Goal: Task Accomplishment & Management: Use online tool/utility

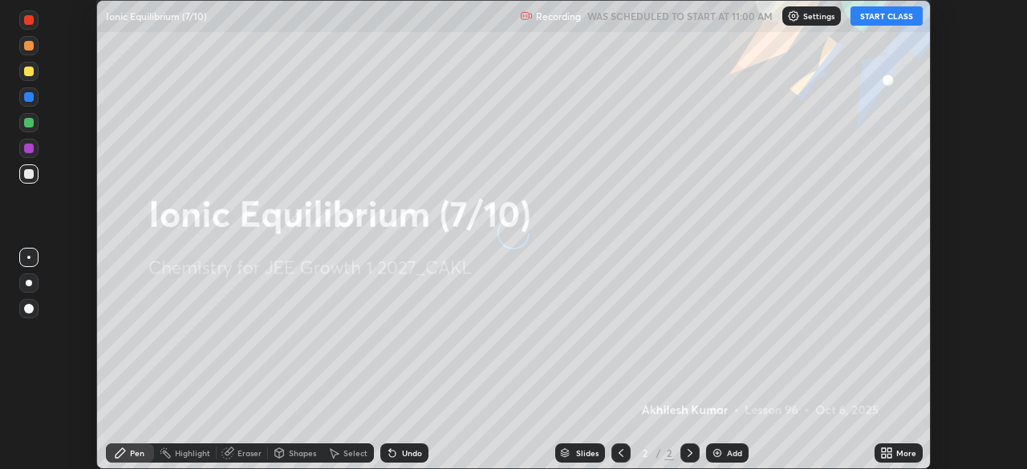
scroll to position [469, 1026]
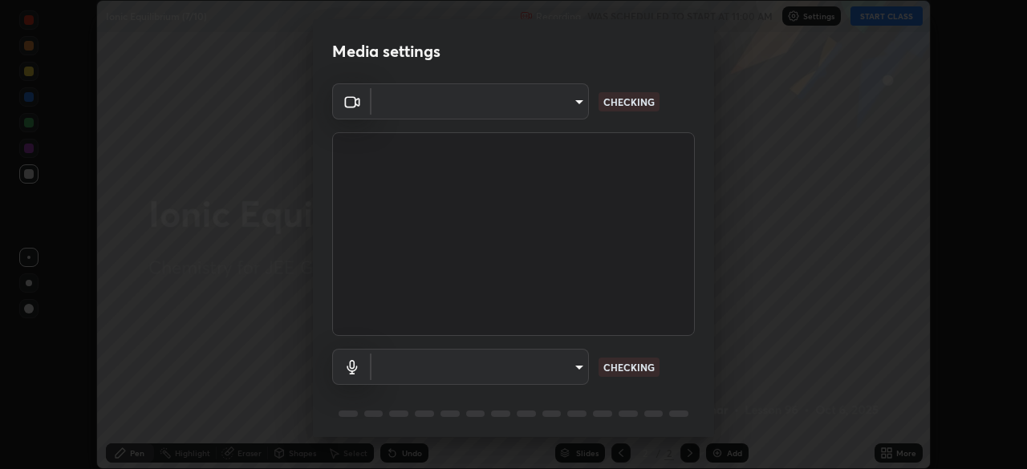
type input "ee1990ae139089087217aa4117f3cdd4c5cd383a3c846b78d8b237675fee2f3f"
click at [571, 359] on body "Erase all Ionic Equilibrium (7/10) Recording WAS SCHEDULED TO START AT 11:00 AM…" at bounding box center [513, 234] width 1027 height 469
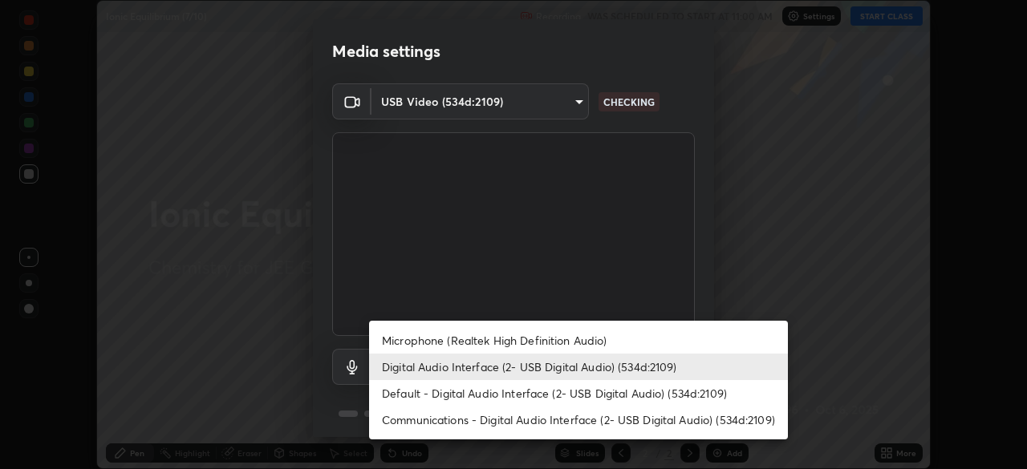
click at [569, 399] on li "Default - Digital Audio Interface (2- USB Digital Audio) (534d:2109)" at bounding box center [578, 393] width 419 height 26
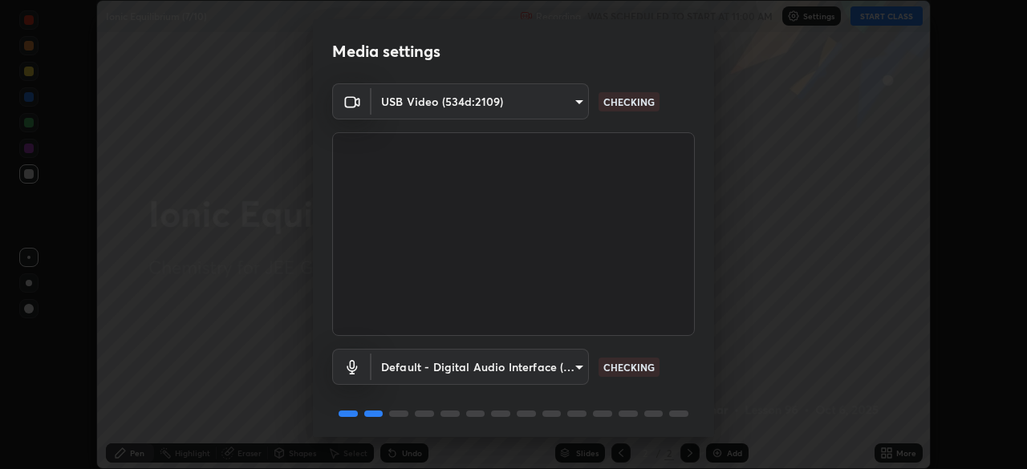
click at [560, 371] on body "Erase all Ionic Equilibrium (7/10) Recording WAS SCHEDULED TO START AT 11:00 AM…" at bounding box center [513, 234] width 1027 height 469
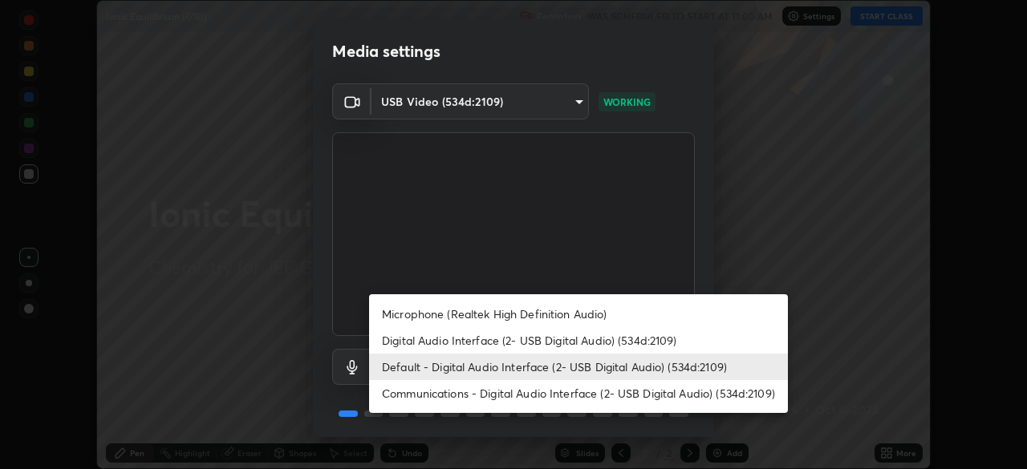
click at [568, 345] on li "Digital Audio Interface (2- USB Digital Audio) (534d:2109)" at bounding box center [578, 340] width 419 height 26
type input "f1f87336b5659162b7e0f26978becaf85209cb2a2448c75cf2a6055f99bcd44d"
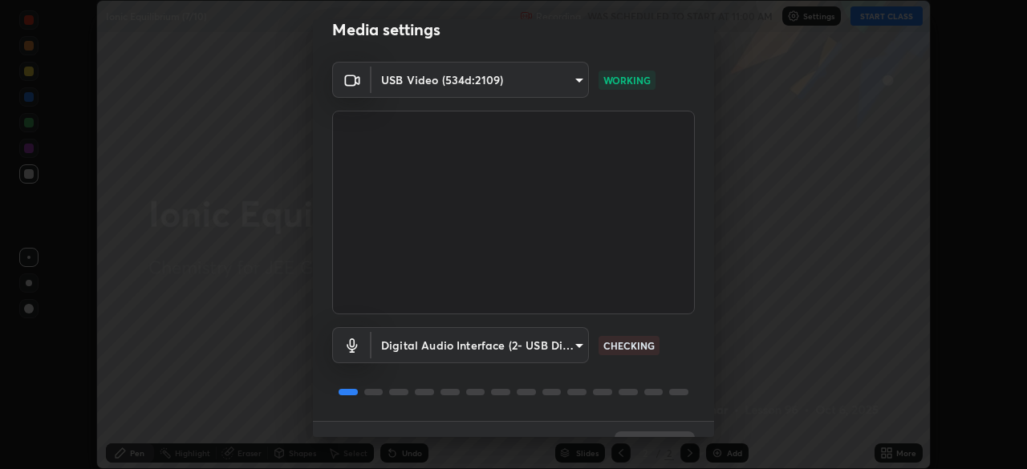
scroll to position [57, 0]
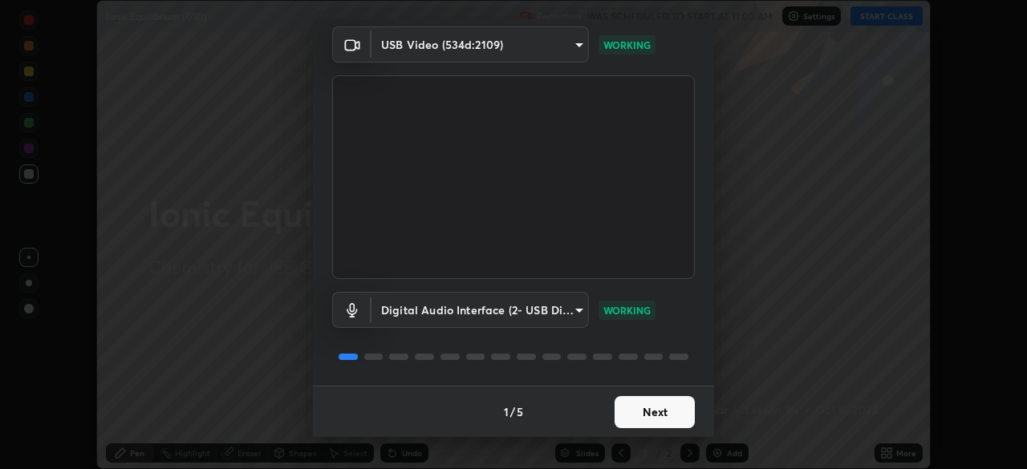
click at [663, 410] on button "Next" at bounding box center [655, 412] width 80 height 32
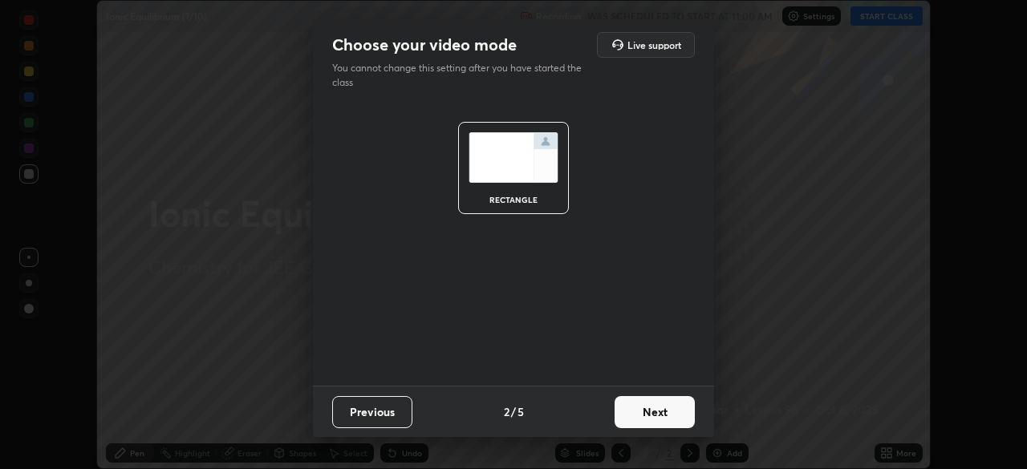
click at [663, 410] on button "Next" at bounding box center [655, 412] width 80 height 32
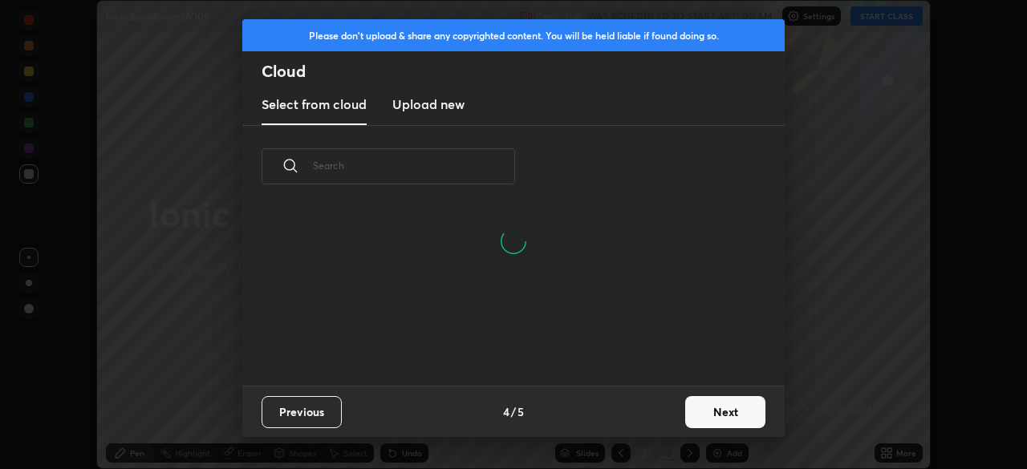
click at [705, 405] on button "Next" at bounding box center [725, 412] width 80 height 32
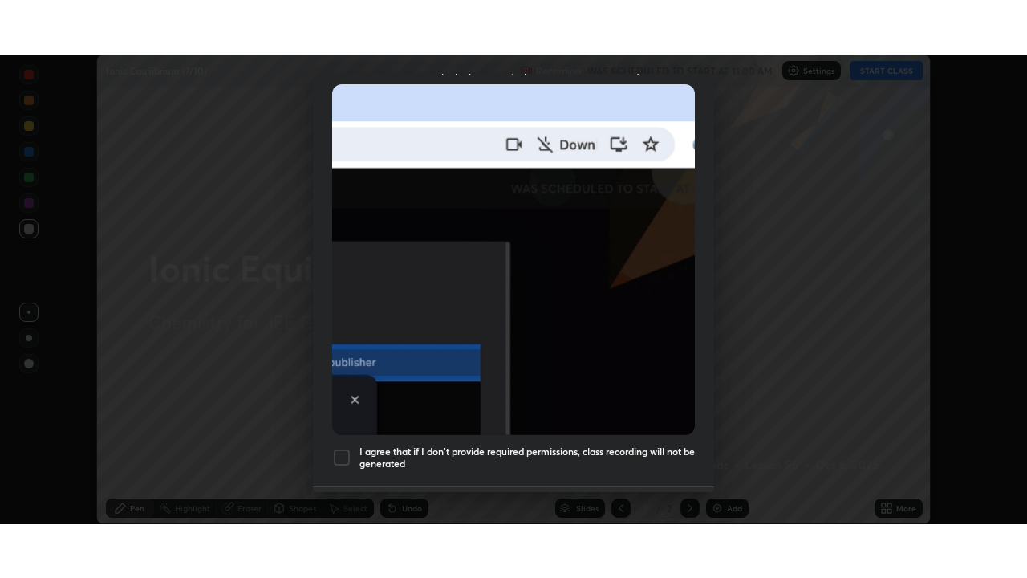
scroll to position [384, 0]
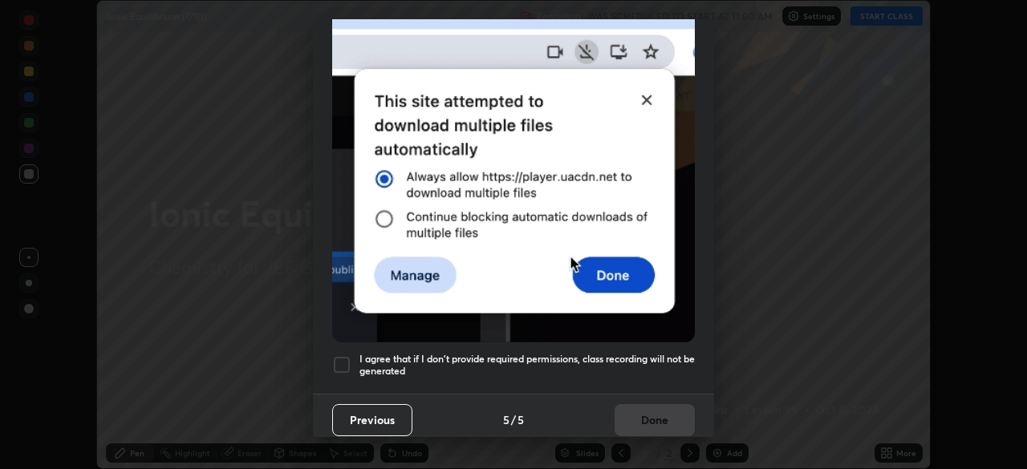
click at [347, 355] on div at bounding box center [341, 364] width 19 height 19
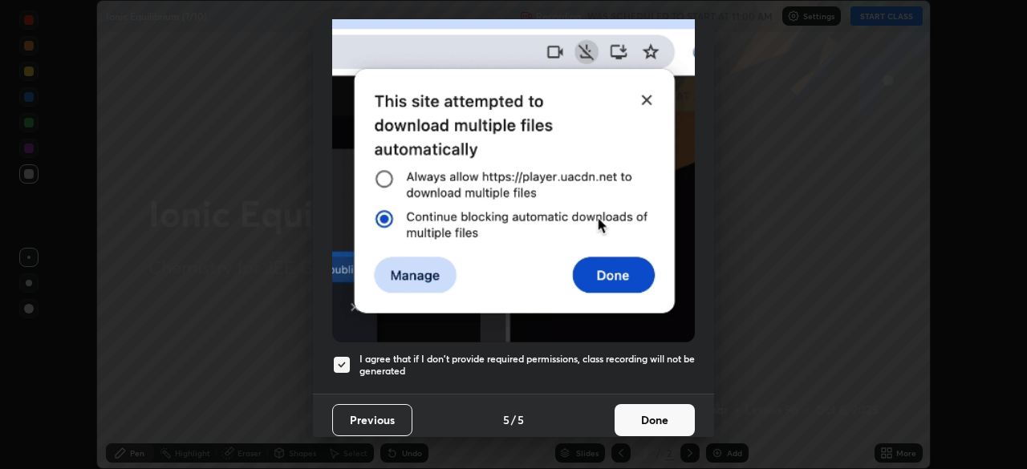
click at [651, 409] on button "Done" at bounding box center [655, 420] width 80 height 32
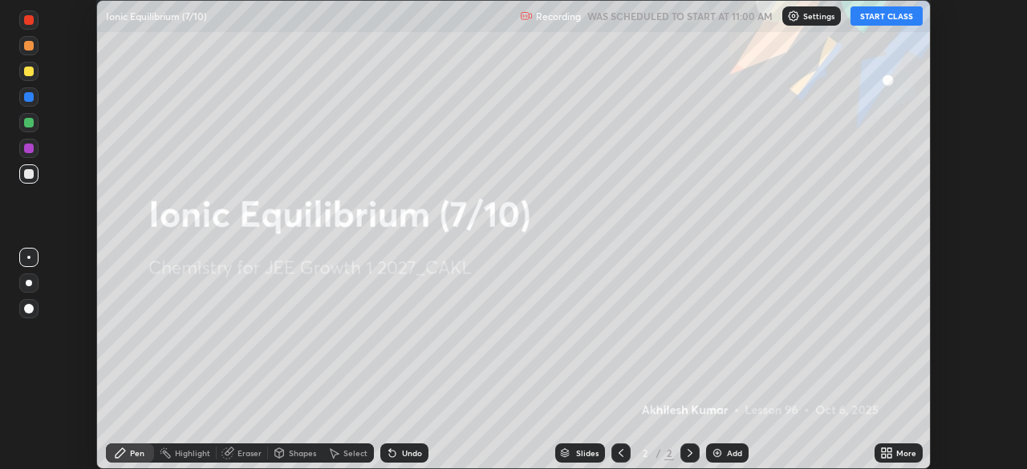
click at [886, 14] on button "START CLASS" at bounding box center [887, 15] width 72 height 19
click at [885, 449] on icon at bounding box center [884, 451] width 4 height 4
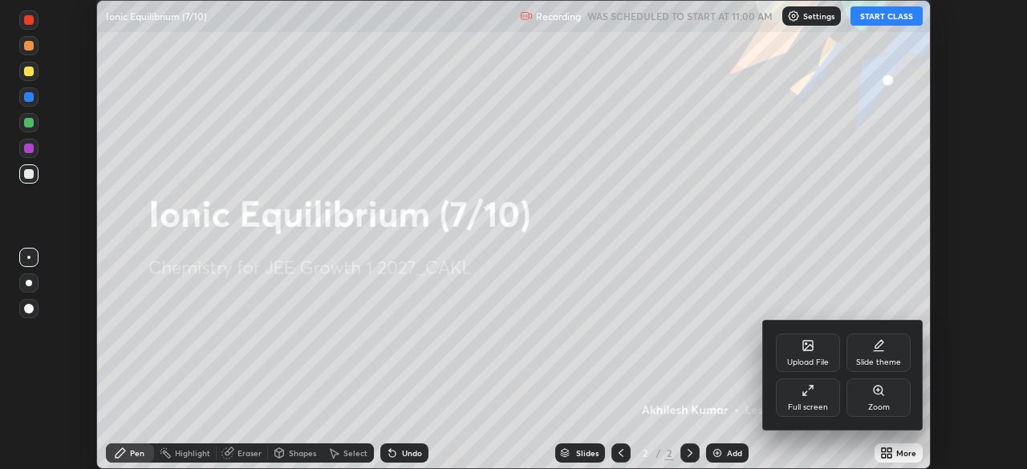
click at [814, 396] on div "Full screen" at bounding box center [808, 398] width 64 height 39
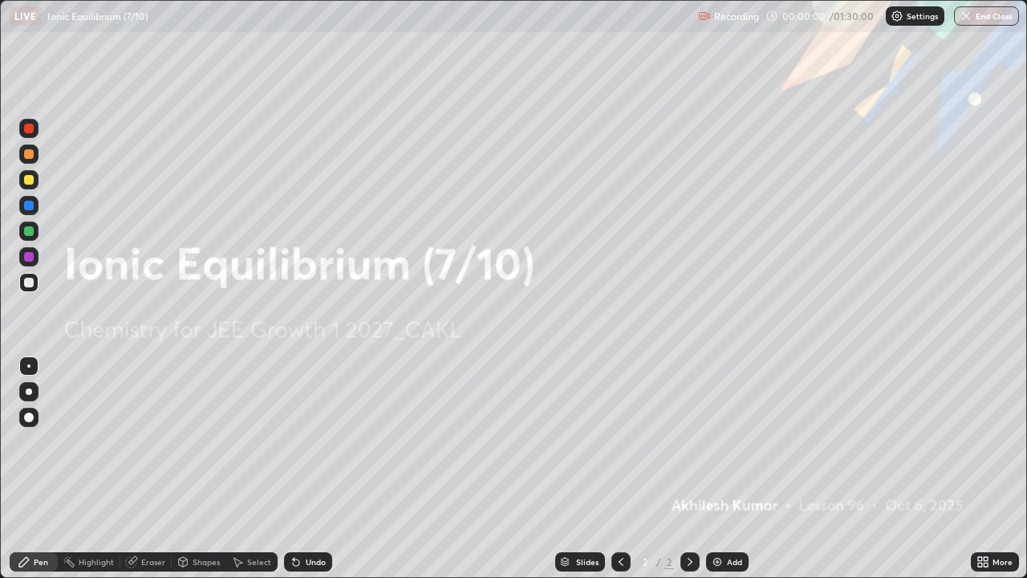
scroll to position [578, 1027]
click at [724, 469] on div "Add" at bounding box center [727, 561] width 43 height 19
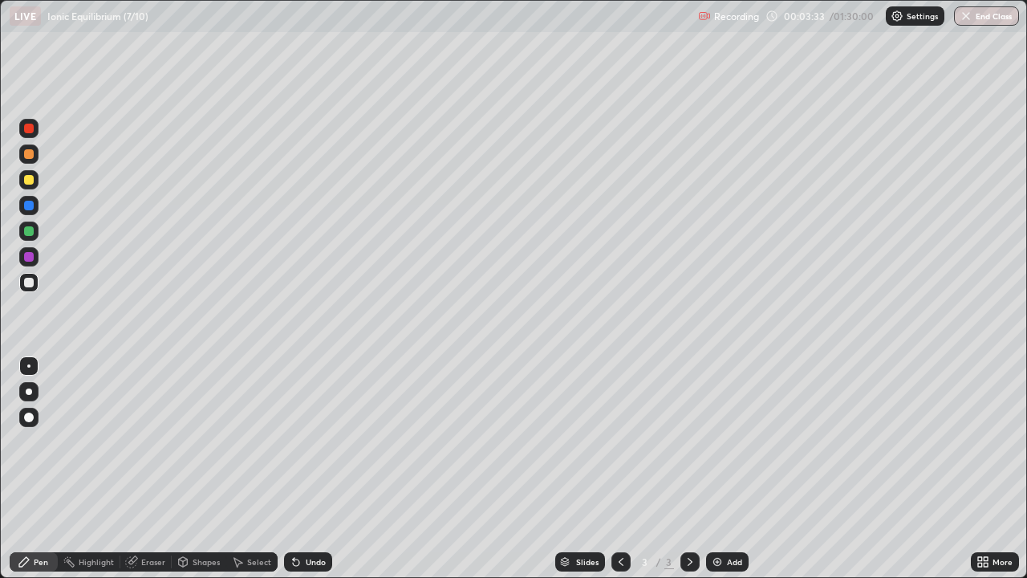
click at [199, 469] on div "Shapes" at bounding box center [206, 562] width 27 height 8
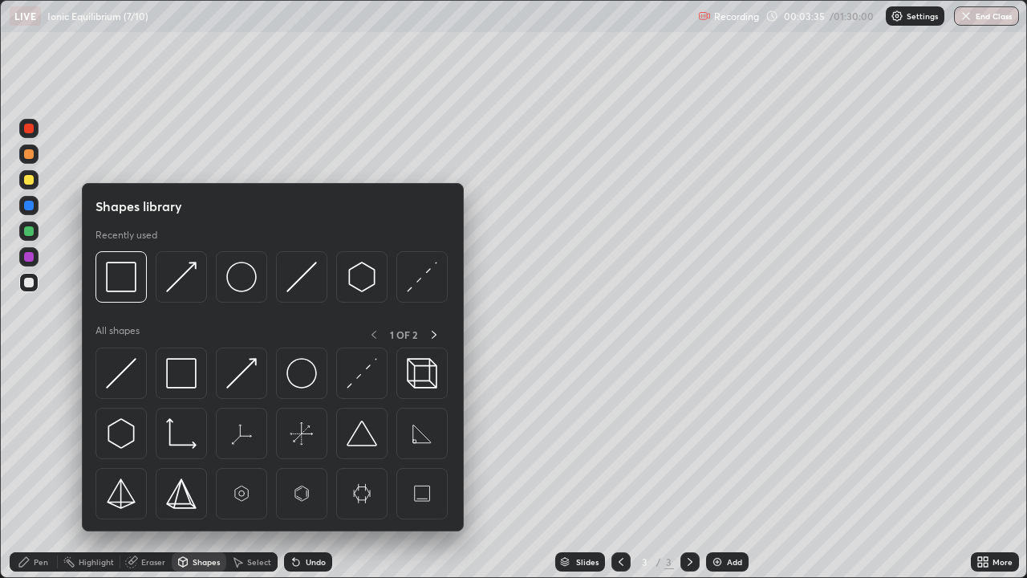
click at [183, 373] on img at bounding box center [181, 373] width 30 height 30
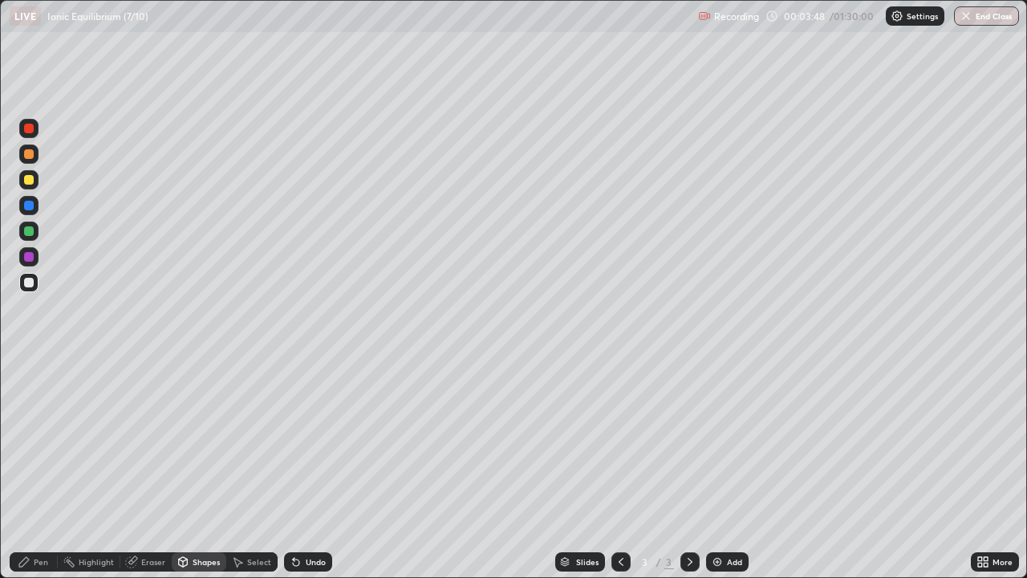
click at [135, 469] on icon at bounding box center [132, 560] width 9 height 8
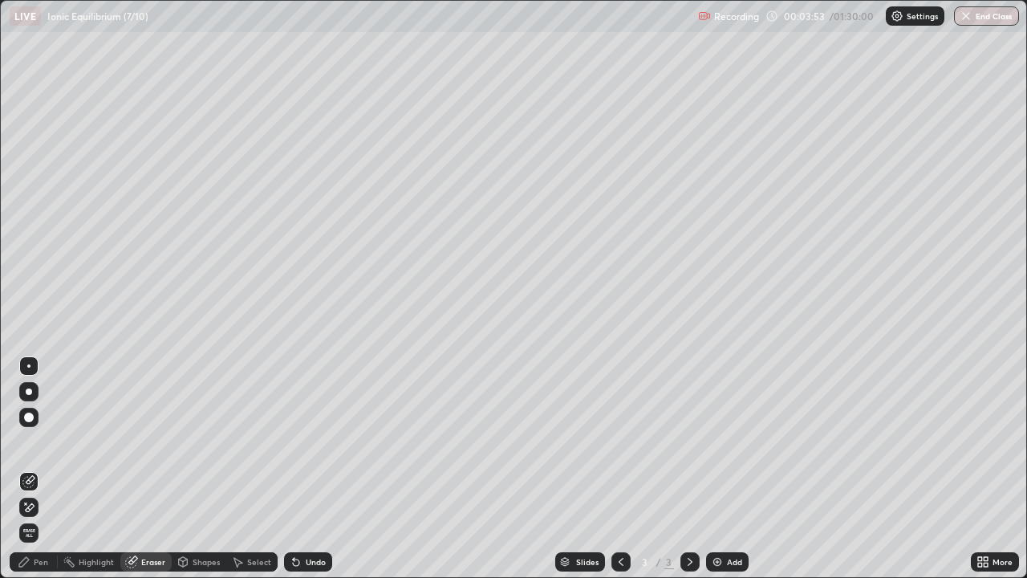
click at [198, 469] on div "Shapes" at bounding box center [206, 562] width 27 height 8
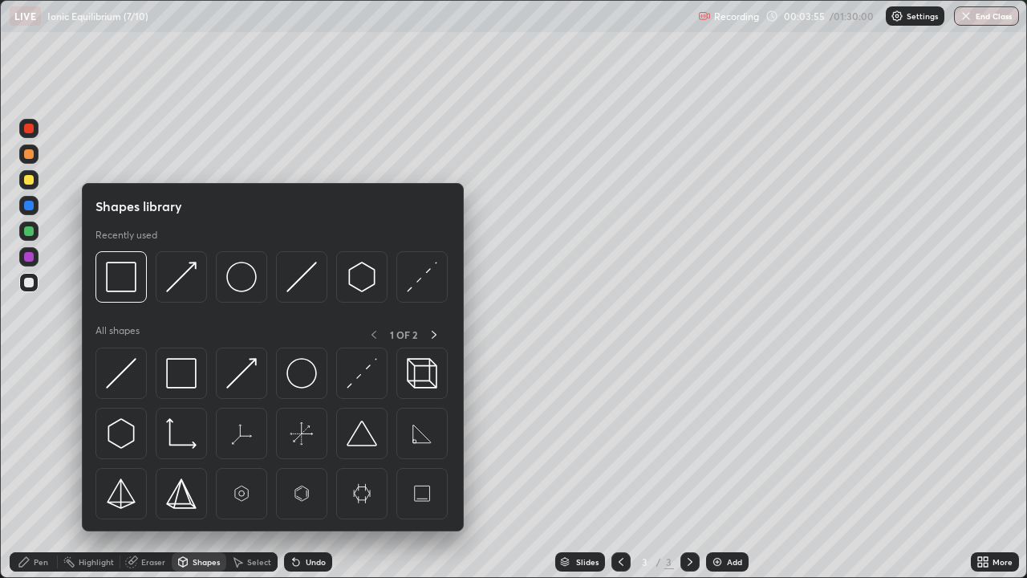
click at [408, 289] on img at bounding box center [422, 277] width 30 height 30
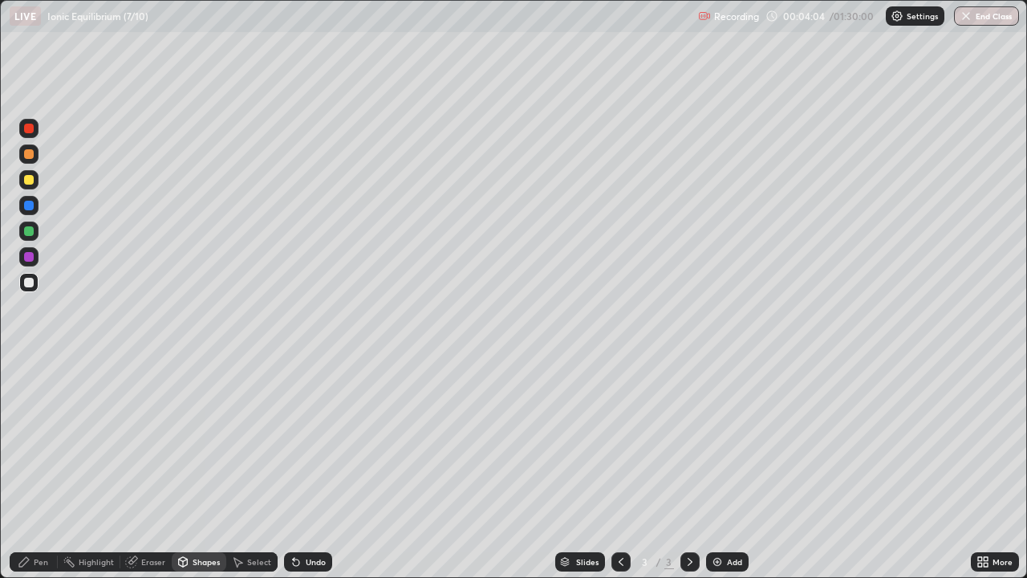
click at [38, 469] on div "Pen" at bounding box center [34, 561] width 48 height 19
click at [201, 469] on div "Shapes" at bounding box center [206, 562] width 27 height 8
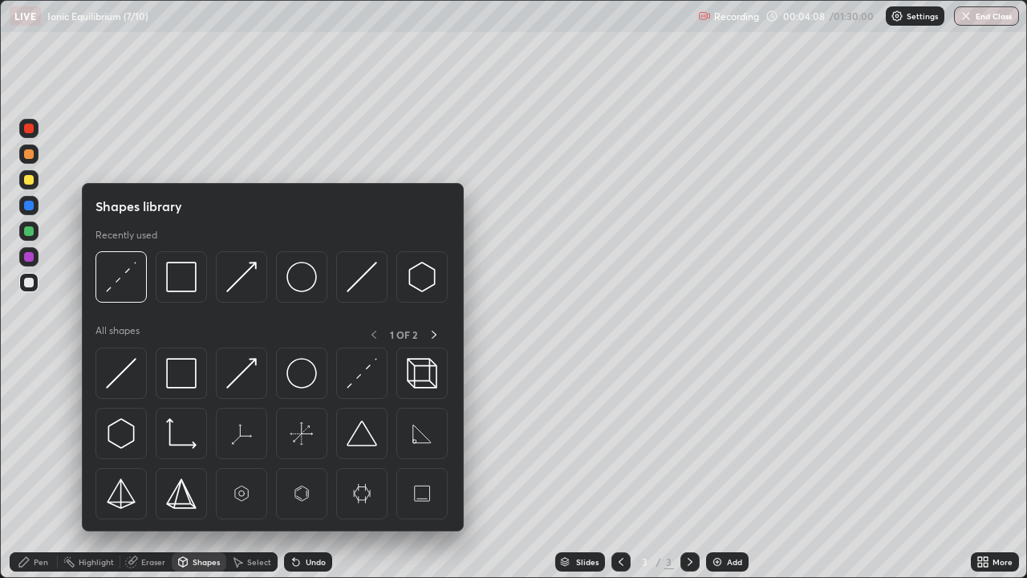
click at [234, 278] on img at bounding box center [241, 277] width 30 height 30
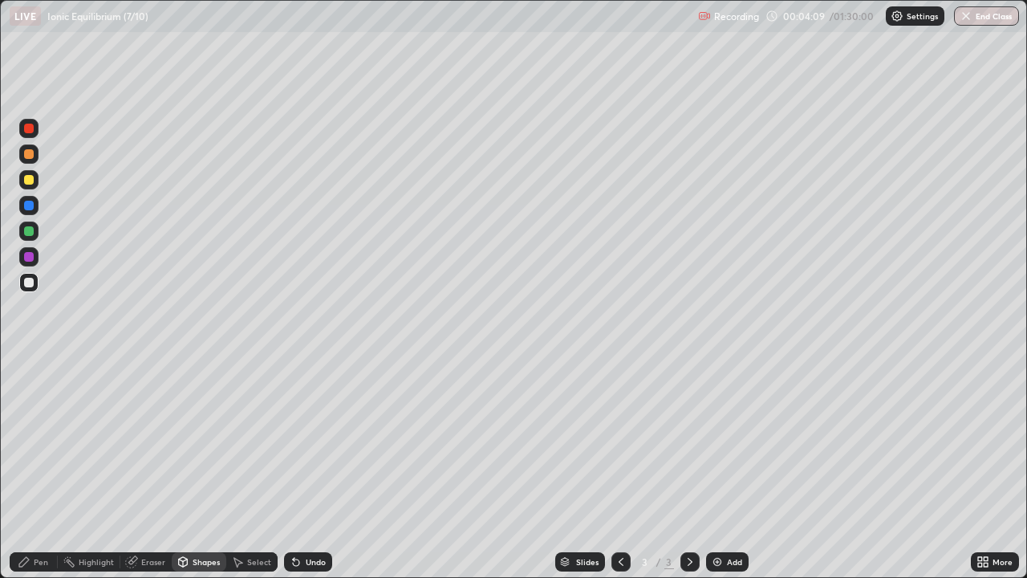
click at [29, 254] on div at bounding box center [29, 257] width 10 height 10
click at [30, 181] on div at bounding box center [29, 180] width 10 height 10
click at [38, 469] on div "Pen" at bounding box center [41, 562] width 14 height 8
click at [30, 278] on div at bounding box center [29, 283] width 10 height 10
click at [293, 469] on icon at bounding box center [294, 559] width 2 height 2
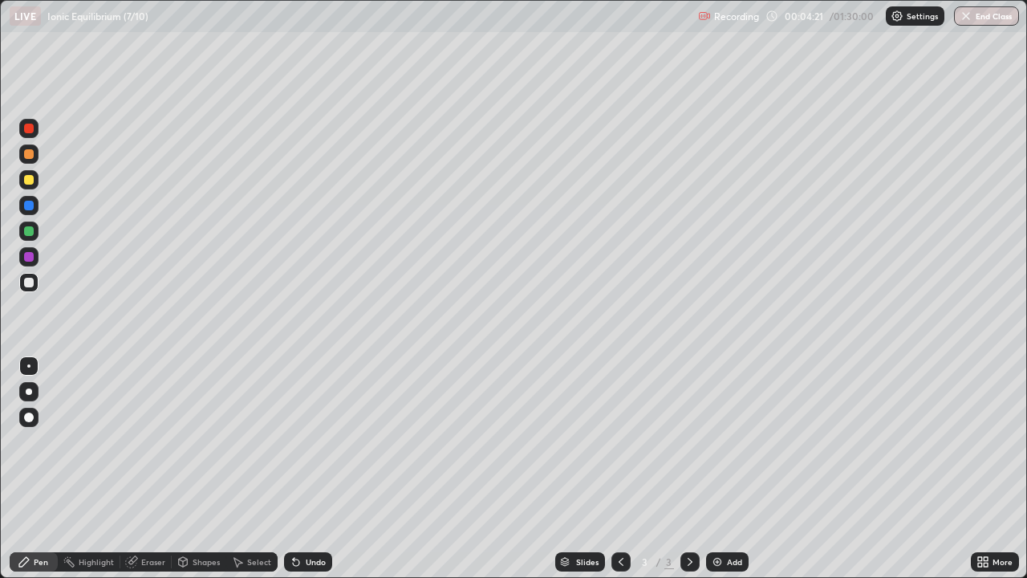
click at [295, 469] on icon at bounding box center [296, 562] width 6 height 6
click at [293, 469] on icon at bounding box center [296, 562] width 6 height 6
click at [290, 469] on icon at bounding box center [296, 561] width 13 height 13
click at [293, 469] on icon at bounding box center [294, 559] width 2 height 2
click at [201, 469] on div "Shapes" at bounding box center [206, 562] width 27 height 8
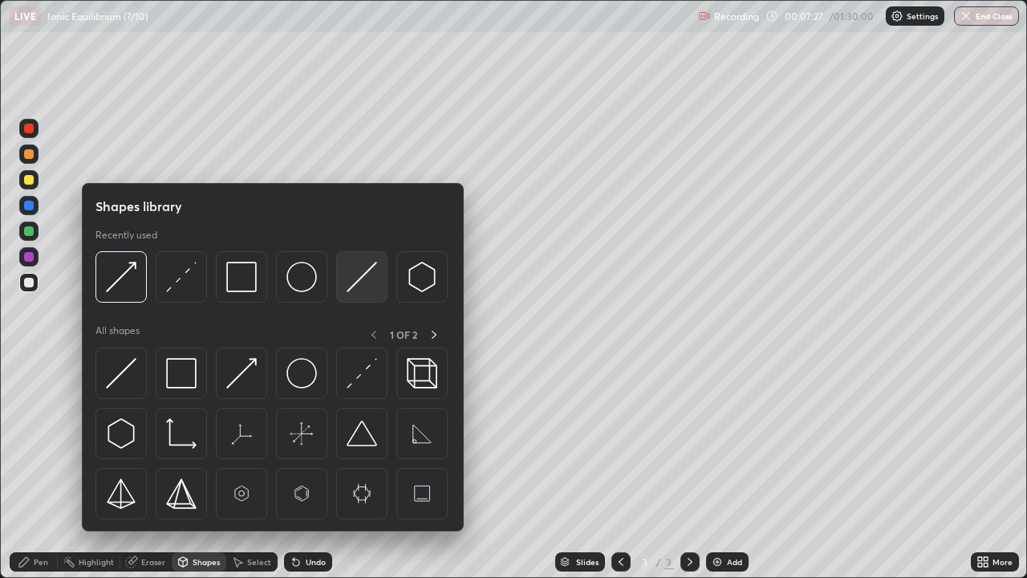
click at [356, 278] on img at bounding box center [362, 277] width 30 height 30
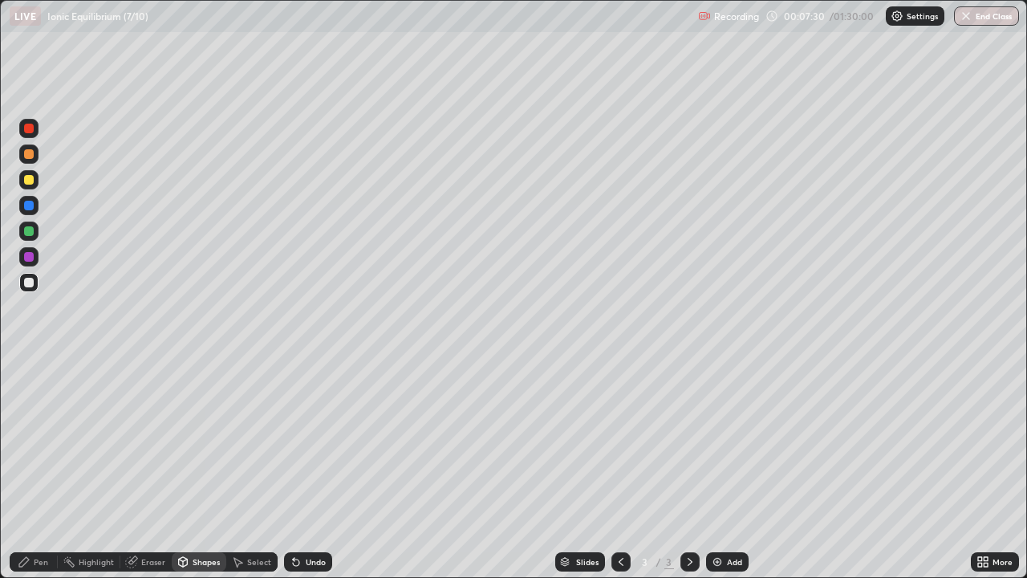
click at [44, 469] on div "Pen" at bounding box center [34, 561] width 48 height 19
click at [30, 128] on div at bounding box center [29, 129] width 10 height 10
click at [31, 258] on div at bounding box center [29, 257] width 10 height 10
click at [30, 282] on div at bounding box center [29, 283] width 10 height 10
click at [713, 469] on img at bounding box center [717, 561] width 13 height 13
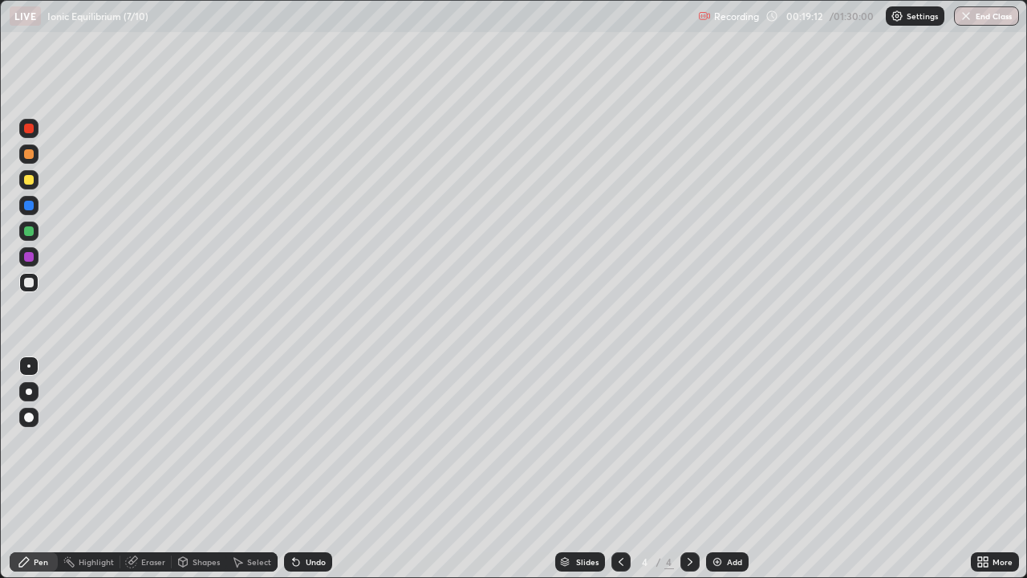
click at [29, 127] on div at bounding box center [29, 129] width 10 height 10
click at [33, 281] on div at bounding box center [29, 283] width 10 height 10
click at [30, 156] on div at bounding box center [29, 154] width 10 height 10
click at [30, 283] on div at bounding box center [29, 283] width 10 height 10
click at [142, 469] on div "Eraser" at bounding box center [153, 562] width 24 height 8
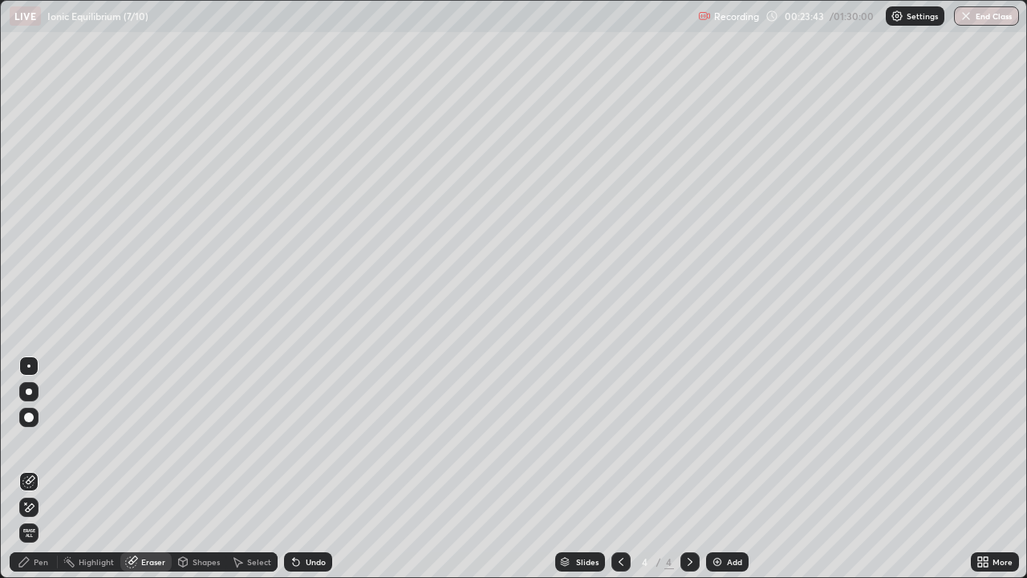
click at [41, 469] on div "Pen" at bounding box center [34, 561] width 48 height 19
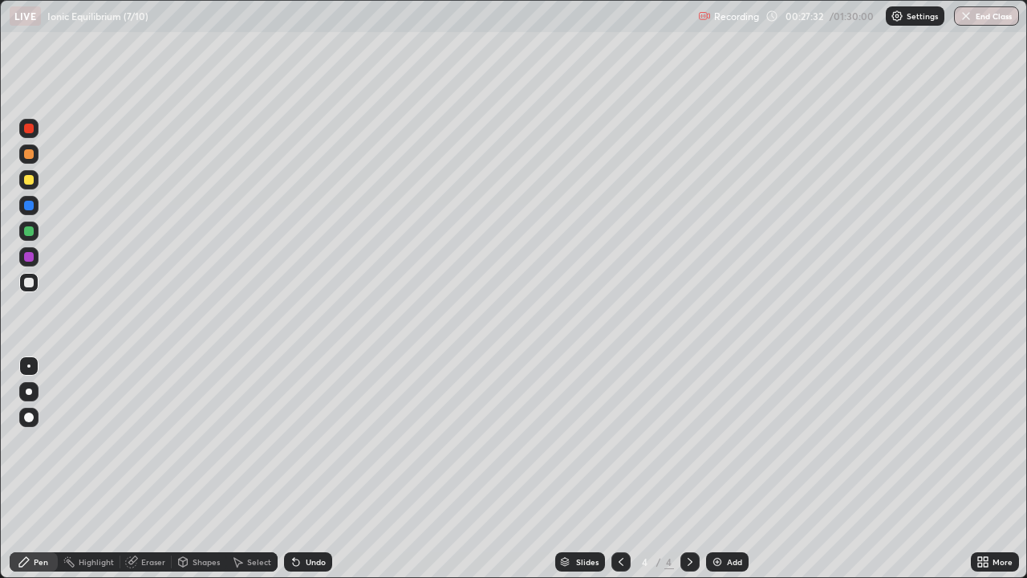
click at [208, 469] on div "Shapes" at bounding box center [206, 562] width 27 height 8
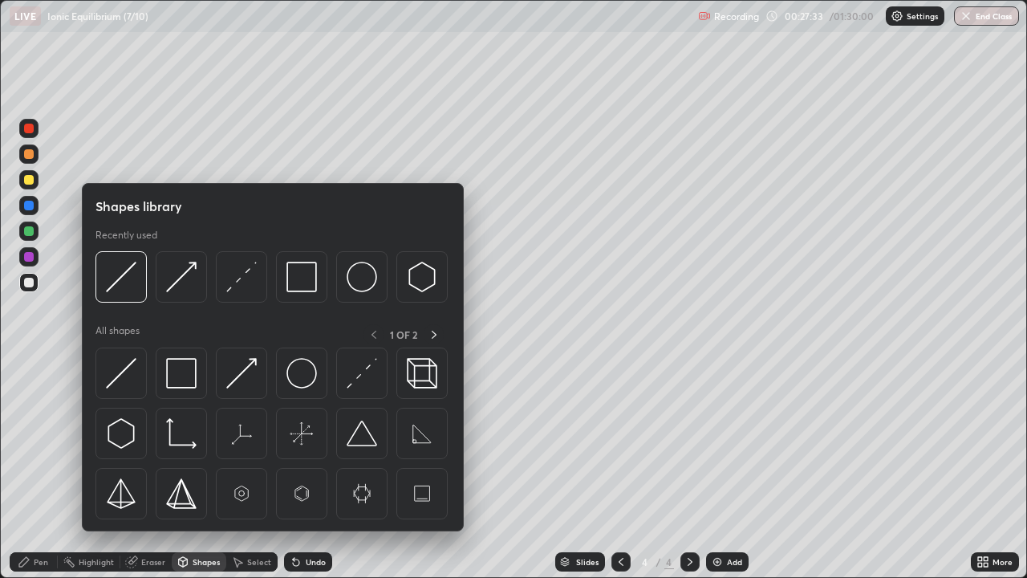
click at [135, 275] on img at bounding box center [121, 277] width 30 height 30
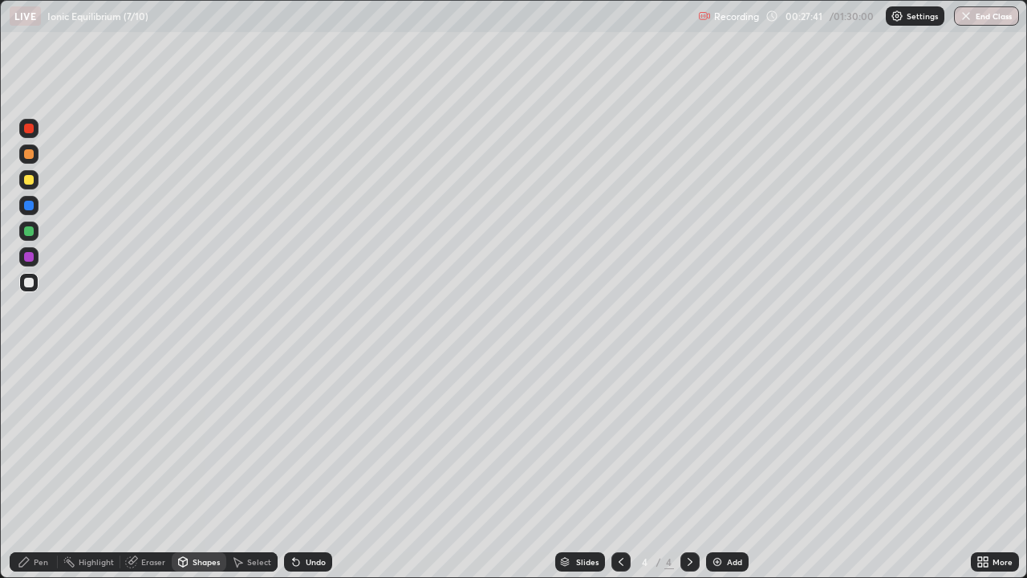
click at [189, 469] on div "Shapes" at bounding box center [199, 561] width 55 height 19
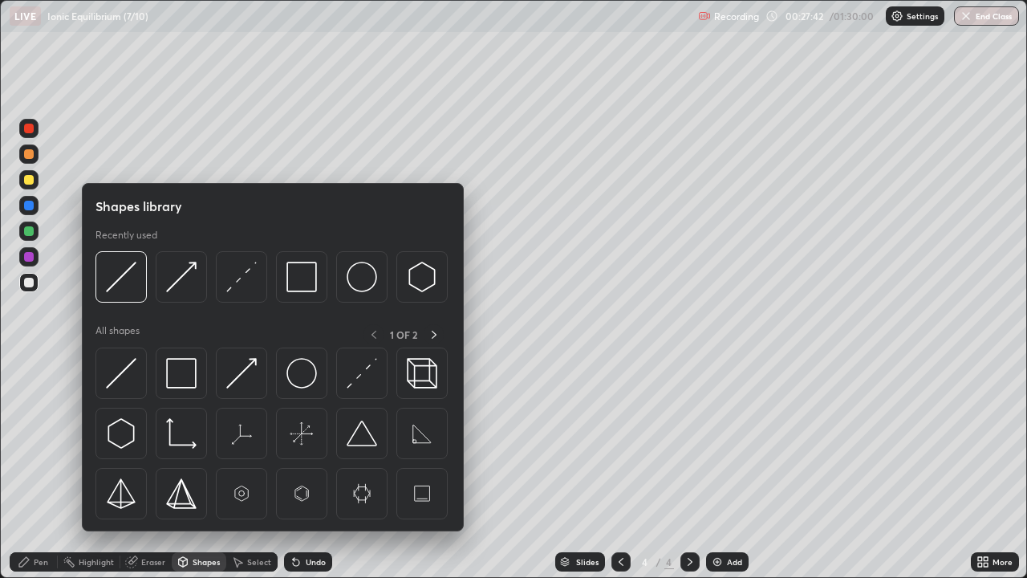
click at [359, 276] on img at bounding box center [362, 277] width 30 height 30
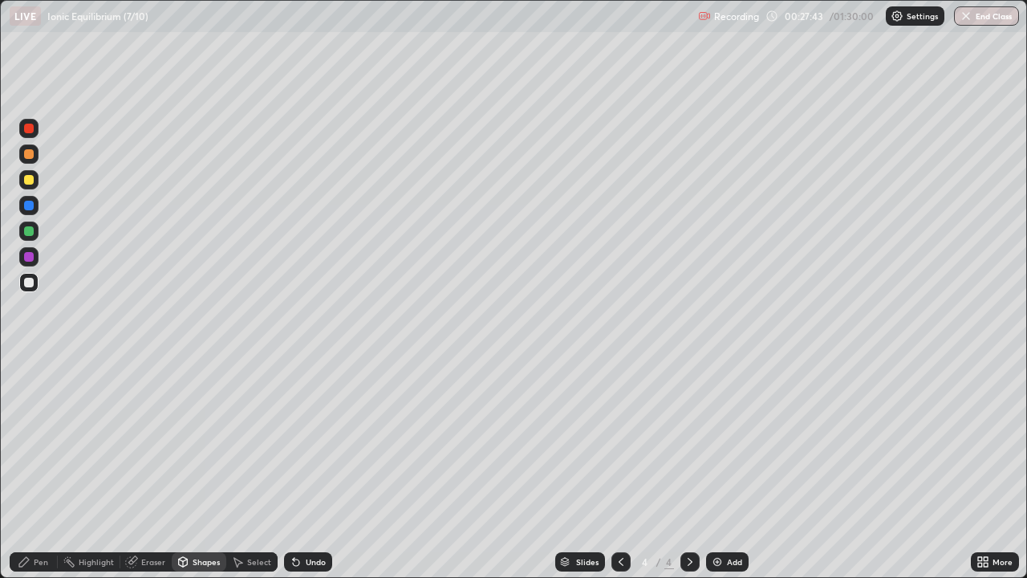
click at [27, 155] on div at bounding box center [29, 154] width 10 height 10
click at [26, 176] on div at bounding box center [29, 180] width 10 height 10
click at [293, 469] on icon at bounding box center [294, 559] width 2 height 2
click at [36, 469] on div "Pen" at bounding box center [41, 562] width 14 height 8
click at [30, 282] on div at bounding box center [29, 283] width 10 height 10
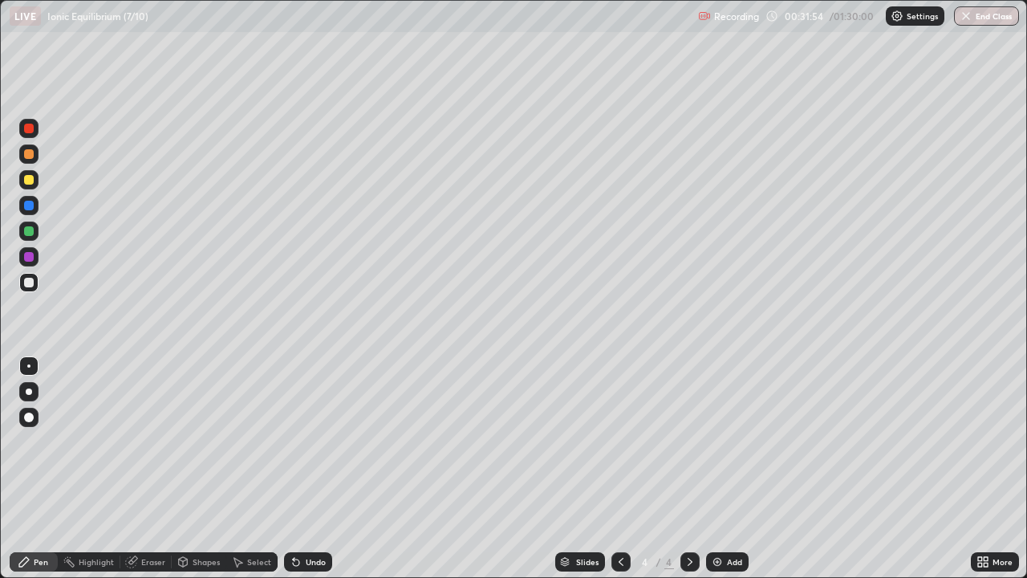
click at [209, 469] on div "Shapes" at bounding box center [206, 562] width 27 height 8
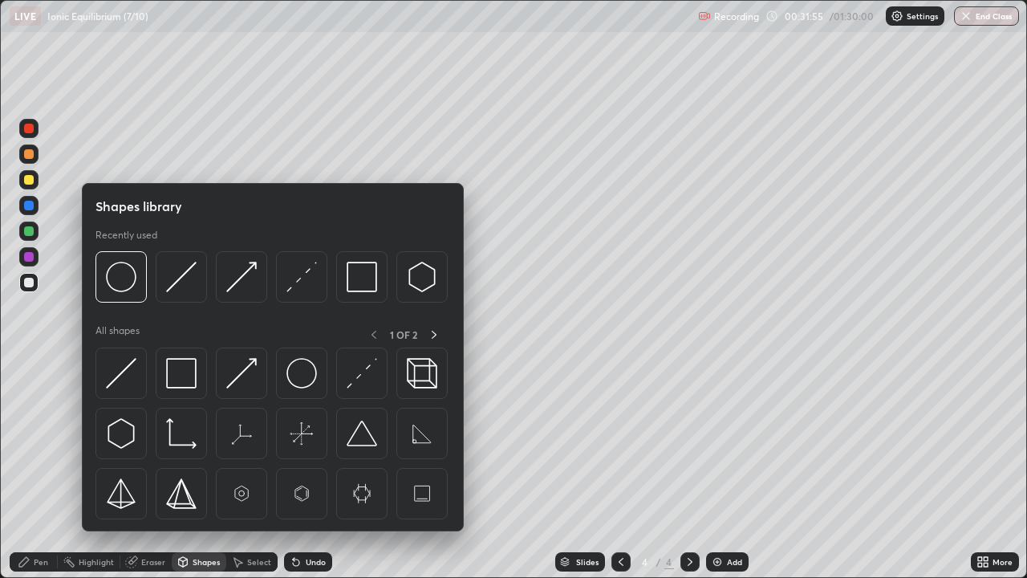
click at [245, 282] on img at bounding box center [241, 277] width 30 height 30
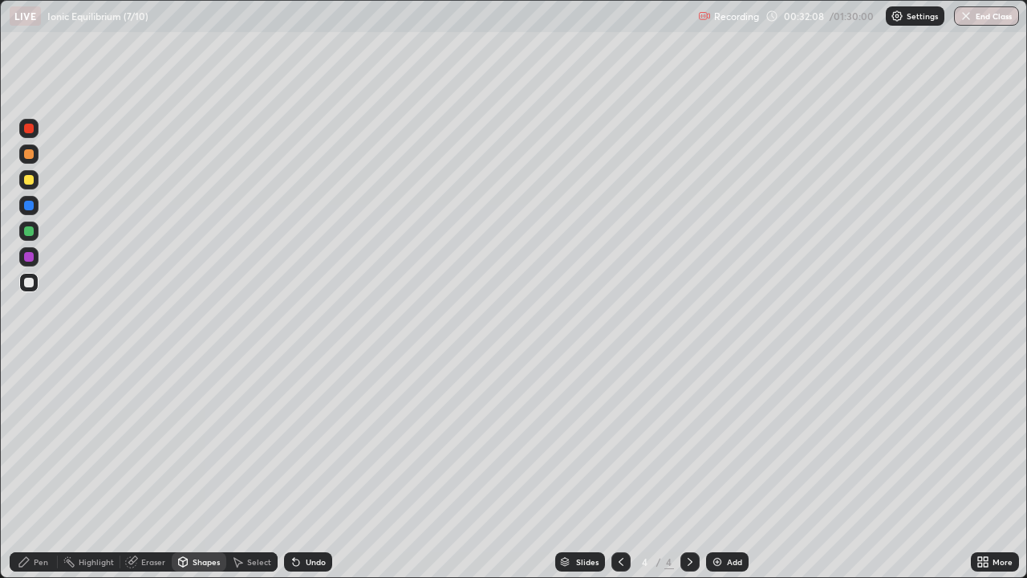
click at [47, 469] on div "Pen" at bounding box center [41, 562] width 14 height 8
click at [37, 258] on div at bounding box center [28, 256] width 19 height 19
click at [31, 281] on div at bounding box center [29, 283] width 10 height 10
click at [36, 153] on div at bounding box center [28, 153] width 19 height 19
click at [36, 280] on div at bounding box center [28, 282] width 19 height 19
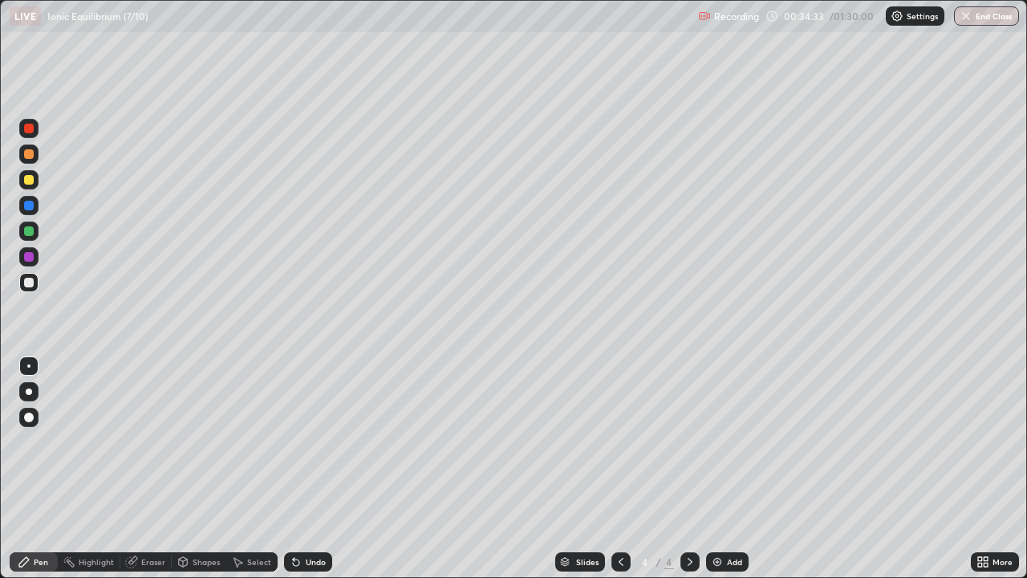
click at [209, 469] on div "Shapes" at bounding box center [199, 561] width 55 height 19
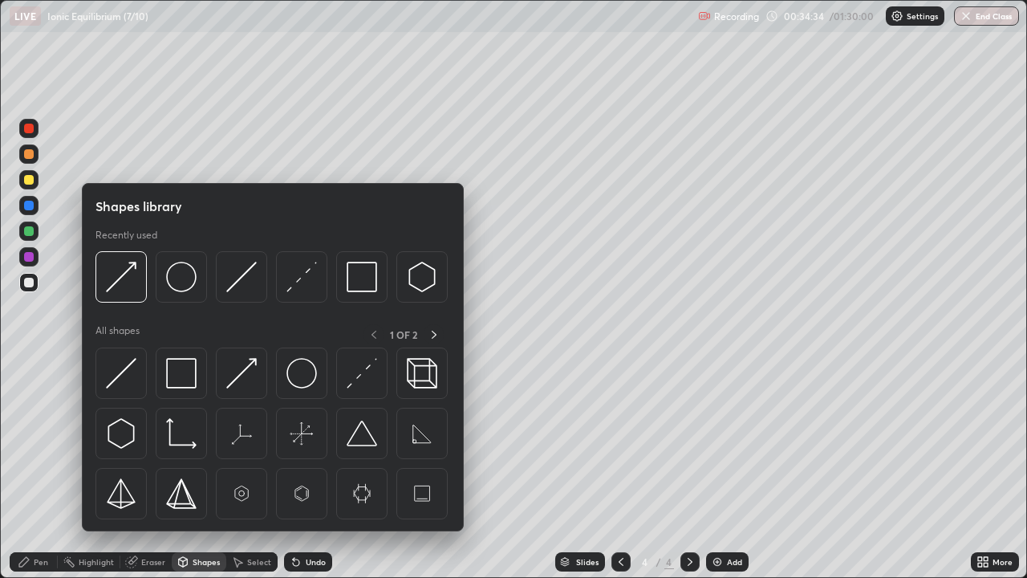
click at [138, 278] on div at bounding box center [120, 276] width 51 height 51
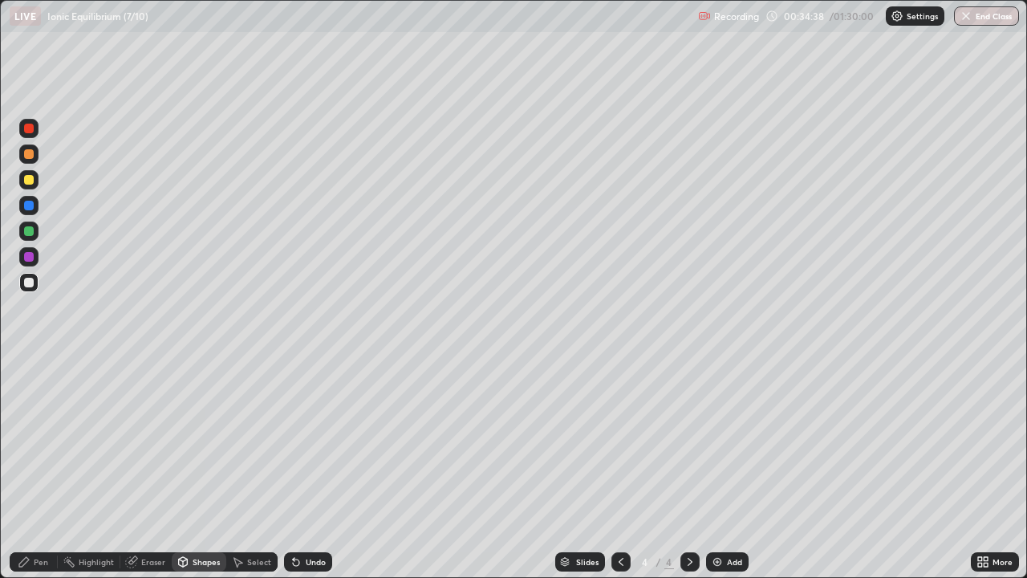
click at [44, 469] on div "Pen" at bounding box center [41, 562] width 14 height 8
click at [32, 208] on div at bounding box center [29, 206] width 10 height 10
click at [30, 286] on div at bounding box center [29, 283] width 10 height 10
click at [212, 469] on div "Shapes" at bounding box center [206, 562] width 27 height 8
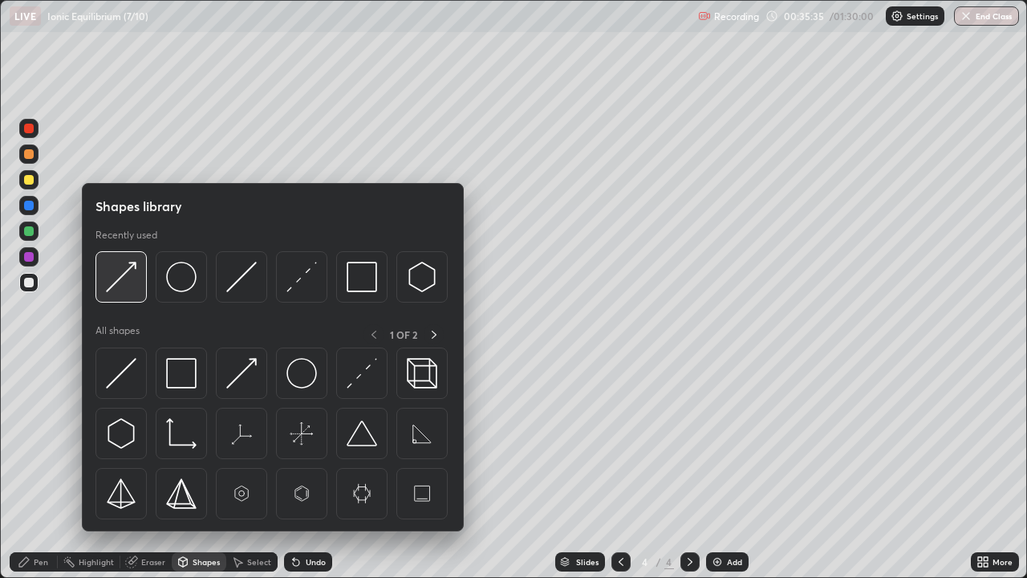
click at [125, 275] on img at bounding box center [121, 277] width 30 height 30
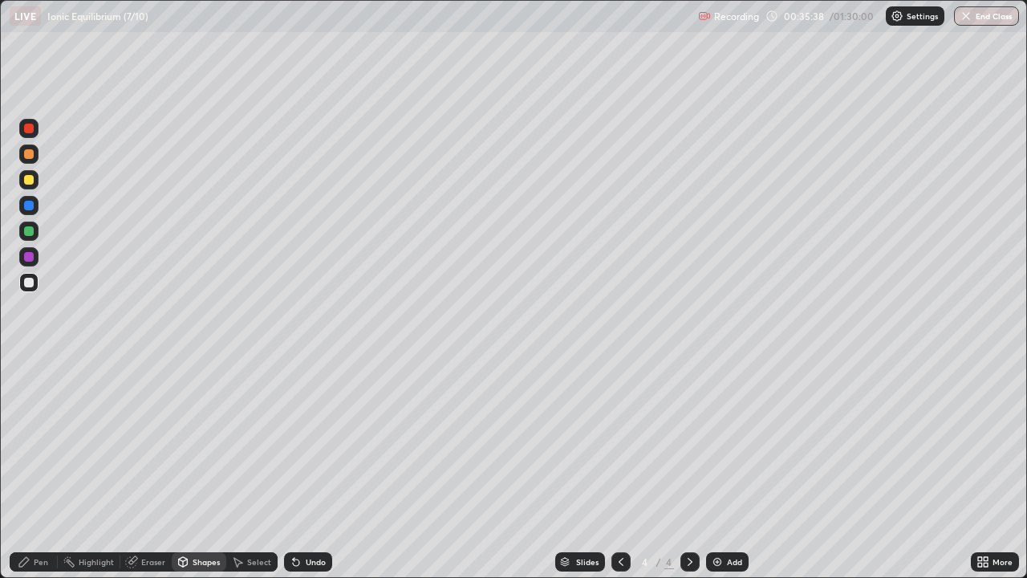
click at [40, 469] on div "Pen" at bounding box center [41, 562] width 14 height 8
click at [306, 469] on div "Undo" at bounding box center [316, 562] width 20 height 8
click at [152, 469] on div "Eraser" at bounding box center [153, 562] width 24 height 8
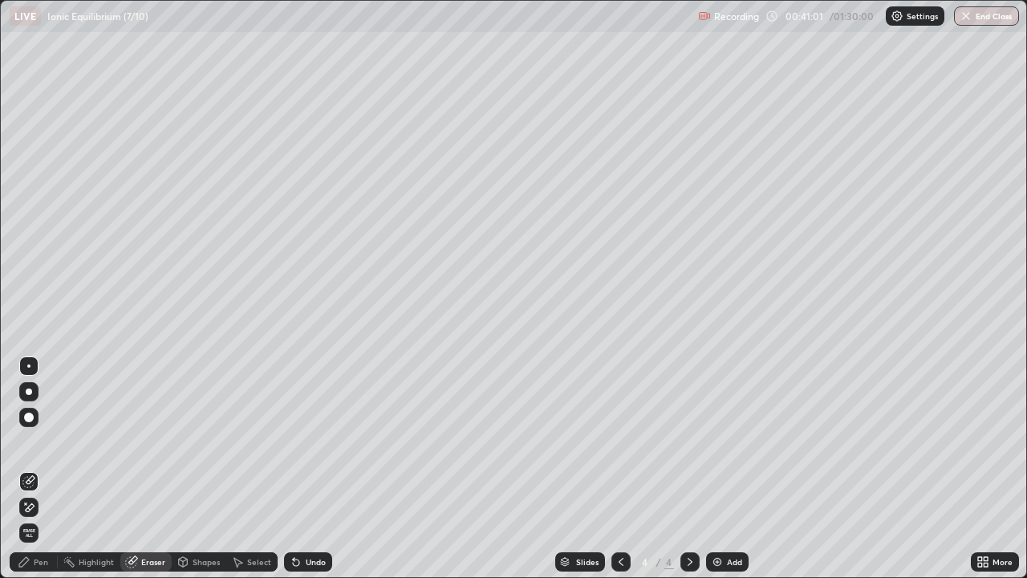
click at [47, 469] on div "Pen" at bounding box center [41, 562] width 14 height 8
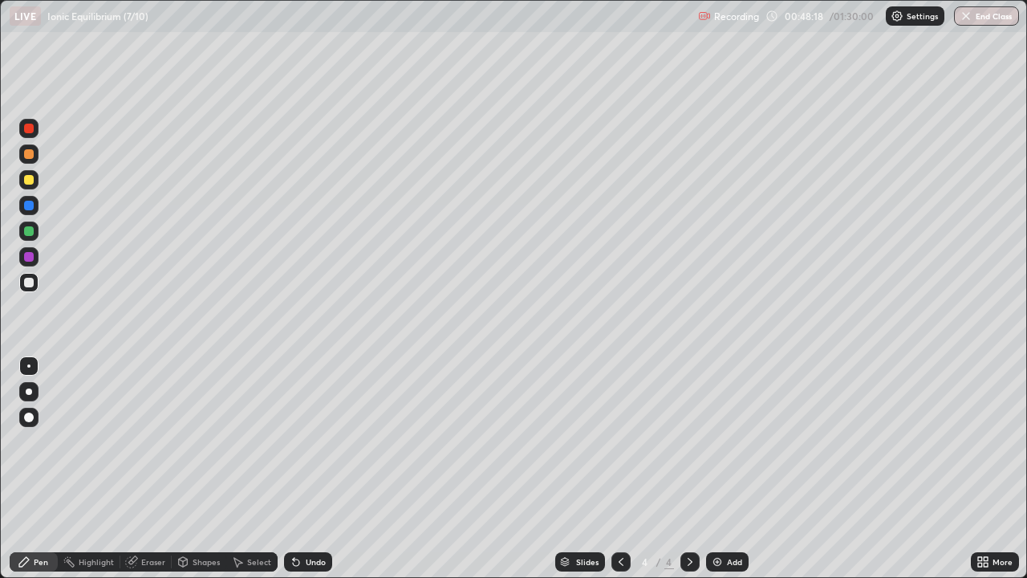
click at [720, 469] on img at bounding box center [717, 561] width 13 height 13
click at [38, 469] on div "Pen" at bounding box center [41, 562] width 14 height 8
click at [611, 469] on div at bounding box center [620, 561] width 19 height 19
click at [686, 469] on icon at bounding box center [690, 561] width 13 height 13
click at [29, 131] on div at bounding box center [29, 129] width 10 height 10
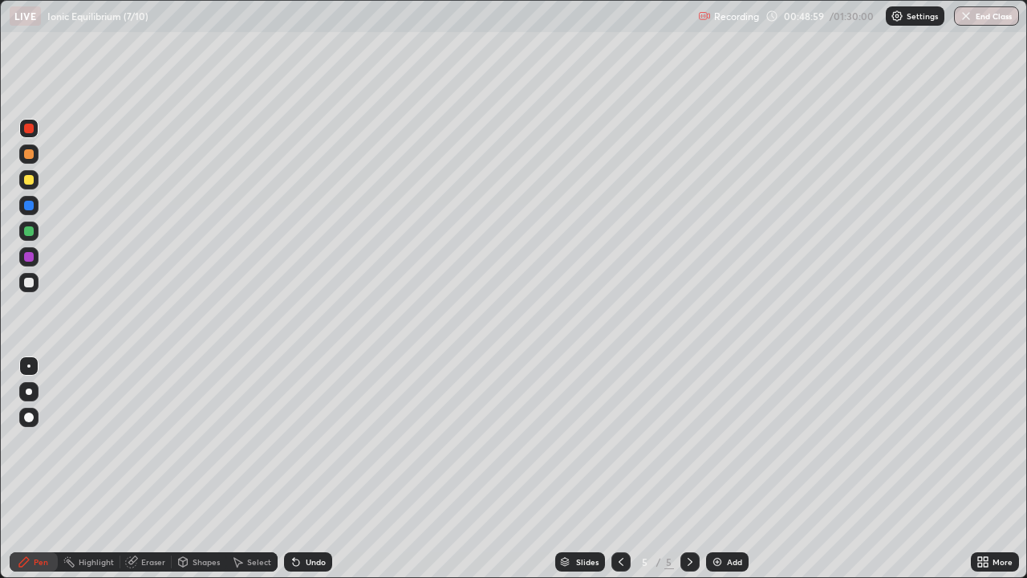
click at [32, 281] on div at bounding box center [29, 283] width 10 height 10
click at [149, 469] on div "Eraser" at bounding box center [153, 562] width 24 height 8
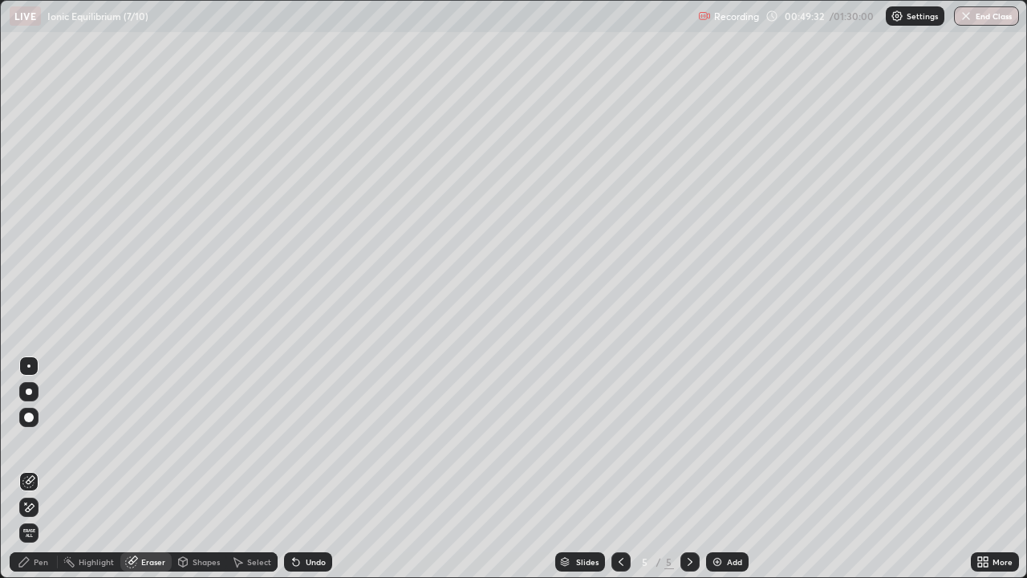
click at [39, 469] on div "Pen" at bounding box center [34, 561] width 48 height 19
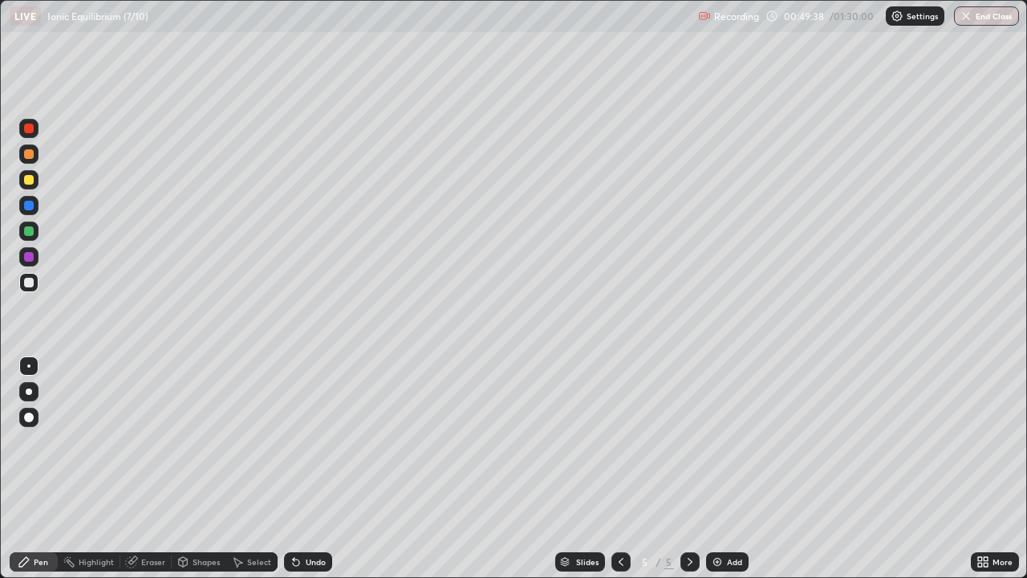
click at [29, 254] on div at bounding box center [29, 257] width 10 height 10
click at [30, 177] on div at bounding box center [29, 180] width 10 height 10
click at [34, 281] on div at bounding box center [28, 282] width 19 height 19
click at [28, 230] on div at bounding box center [29, 231] width 10 height 10
click at [31, 281] on div at bounding box center [29, 283] width 10 height 10
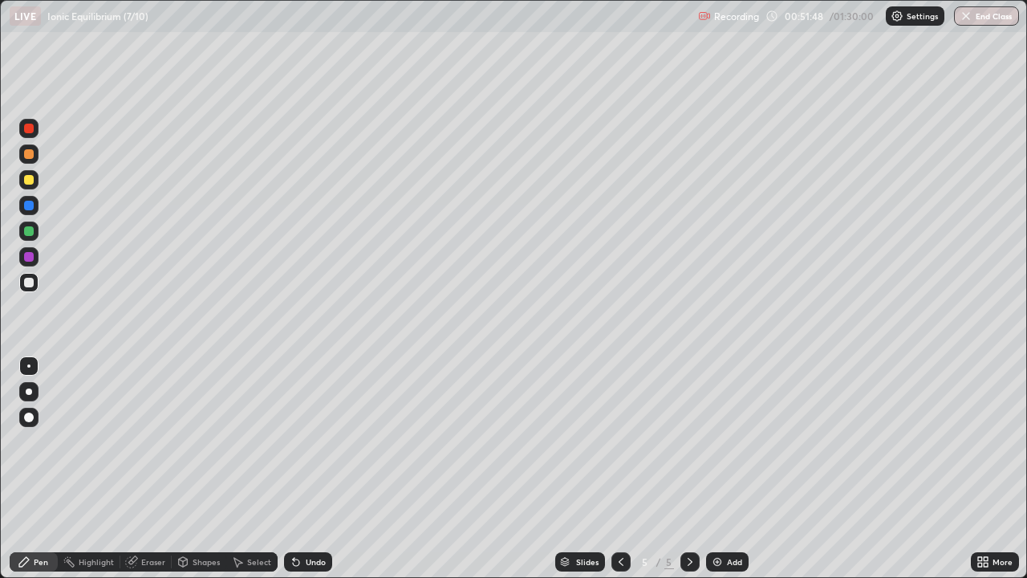
click at [188, 469] on icon at bounding box center [183, 561] width 13 height 13
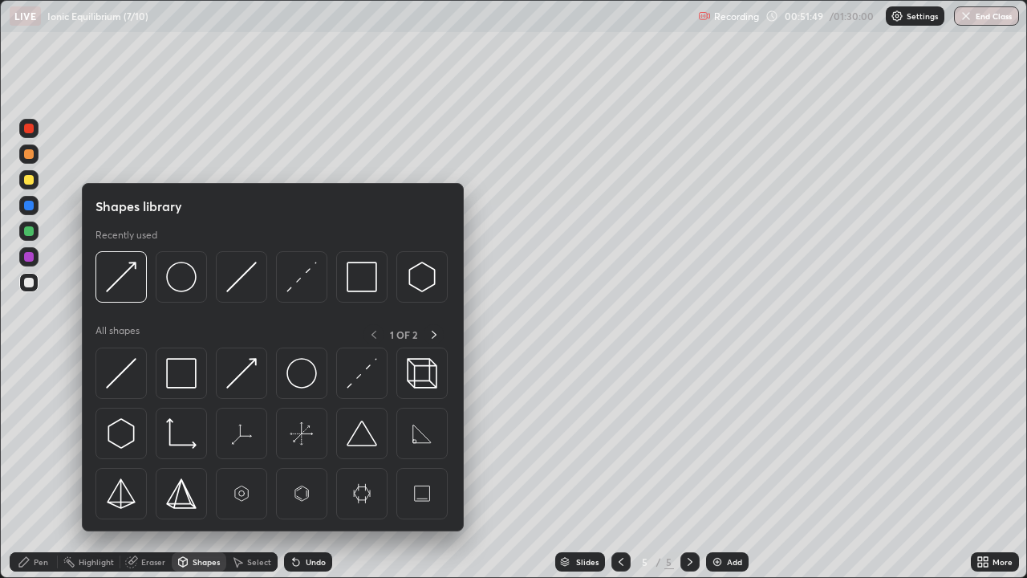
click at [119, 273] on img at bounding box center [121, 277] width 30 height 30
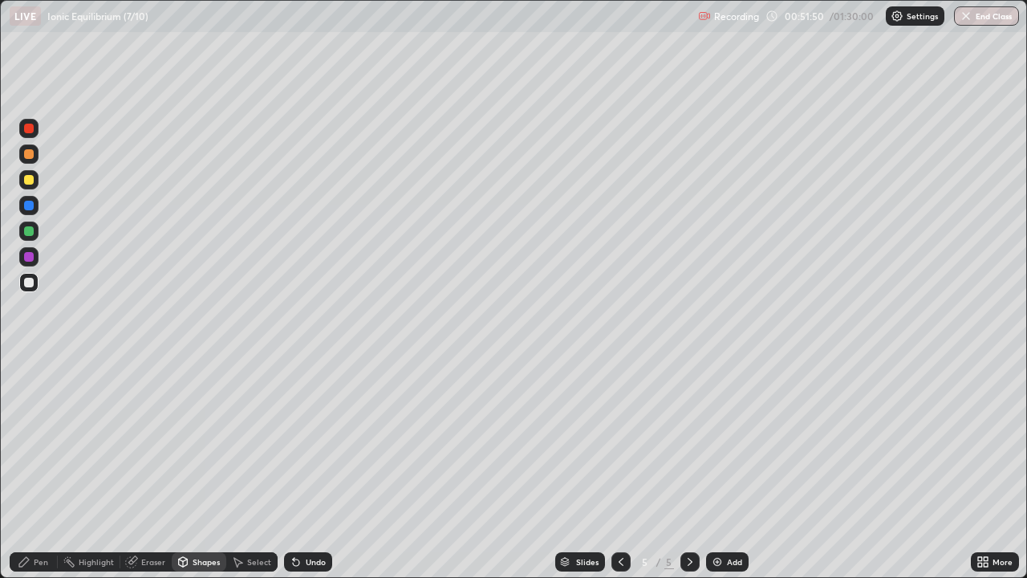
click at [32, 469] on div "Pen" at bounding box center [34, 561] width 48 height 19
click at [40, 469] on div "Pen" at bounding box center [34, 561] width 48 height 19
click at [23, 177] on div at bounding box center [28, 179] width 19 height 19
click at [38, 282] on div at bounding box center [28, 282] width 19 height 19
click at [201, 469] on div "Shapes" at bounding box center [206, 562] width 27 height 8
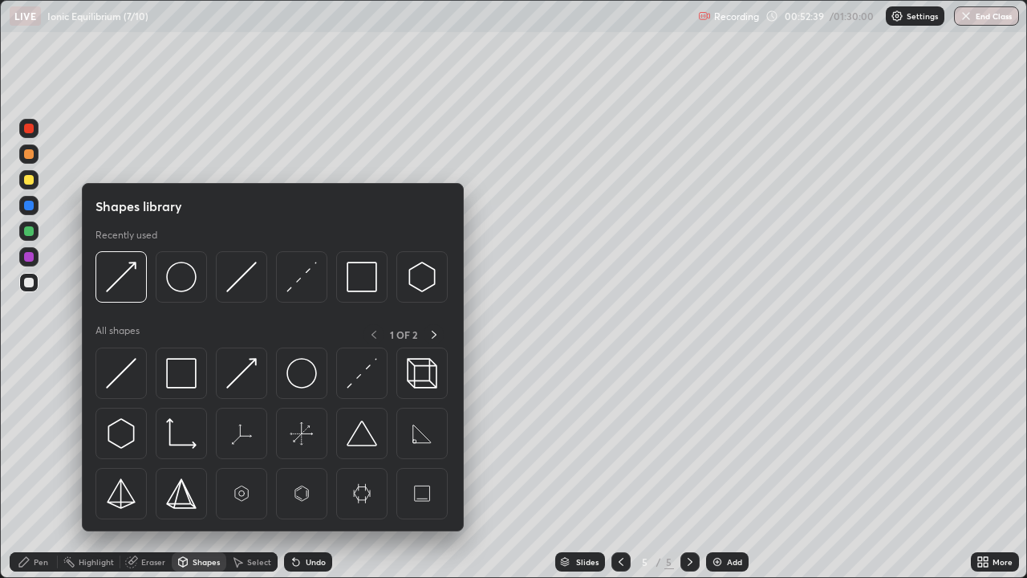
click at [119, 272] on img at bounding box center [121, 277] width 30 height 30
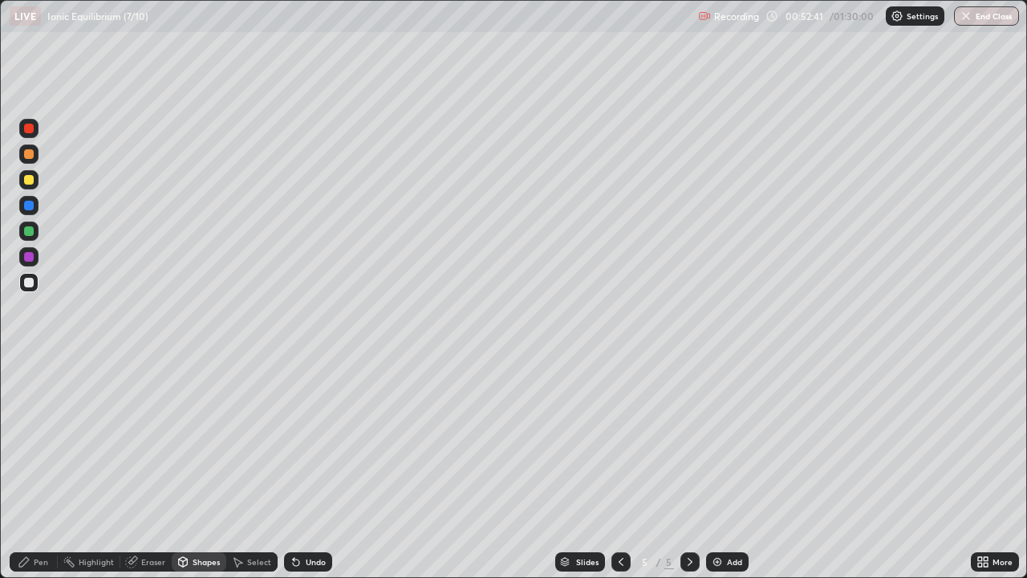
click at [41, 469] on div "Pen" at bounding box center [41, 562] width 14 height 8
click at [620, 469] on icon at bounding box center [621, 561] width 13 height 13
click at [688, 469] on icon at bounding box center [690, 561] width 13 height 13
click at [248, 469] on div "Select" at bounding box center [259, 562] width 24 height 8
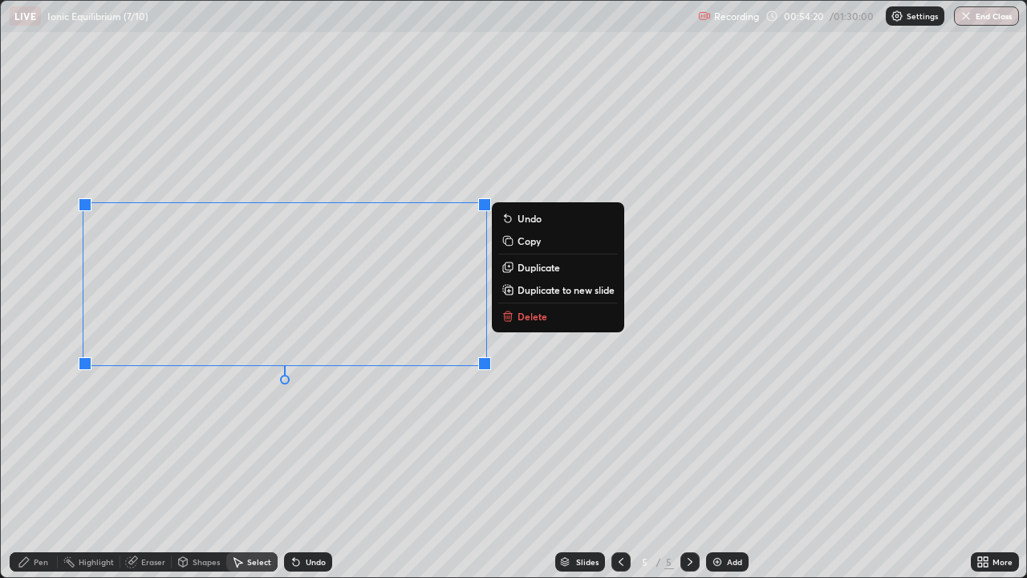
click at [36, 469] on div "Pen" at bounding box center [34, 561] width 48 height 19
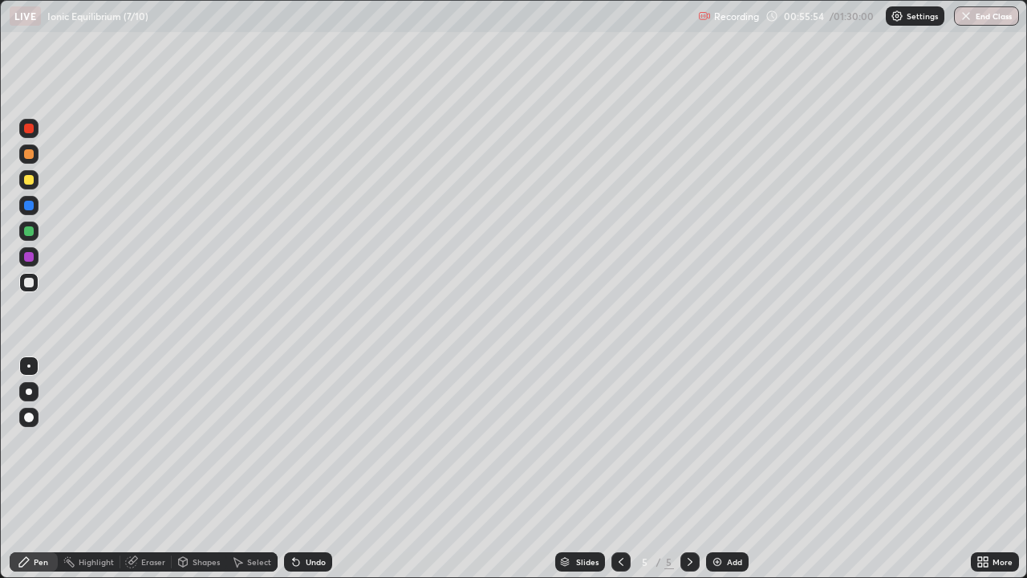
click at [197, 469] on div "Shapes" at bounding box center [199, 561] width 55 height 19
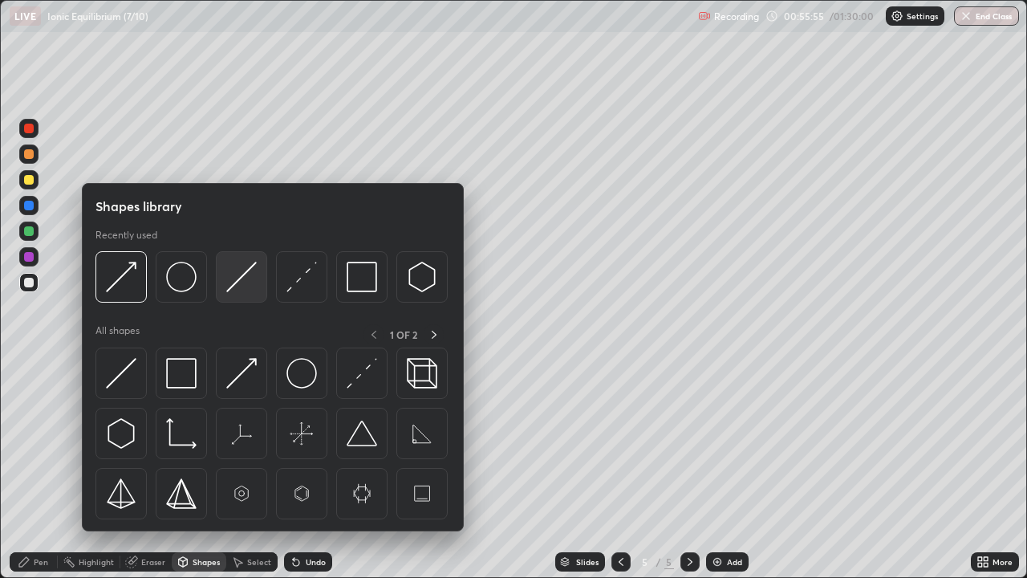
click at [252, 276] on img at bounding box center [241, 277] width 30 height 30
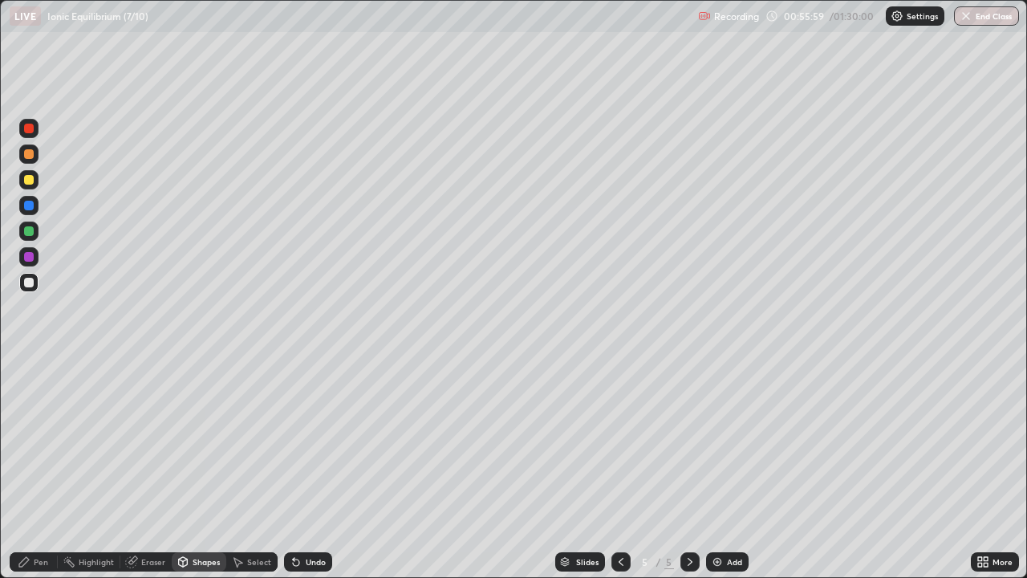
click at [40, 469] on div "Pen" at bounding box center [34, 561] width 48 height 19
click at [152, 469] on div "Eraser" at bounding box center [145, 561] width 51 height 19
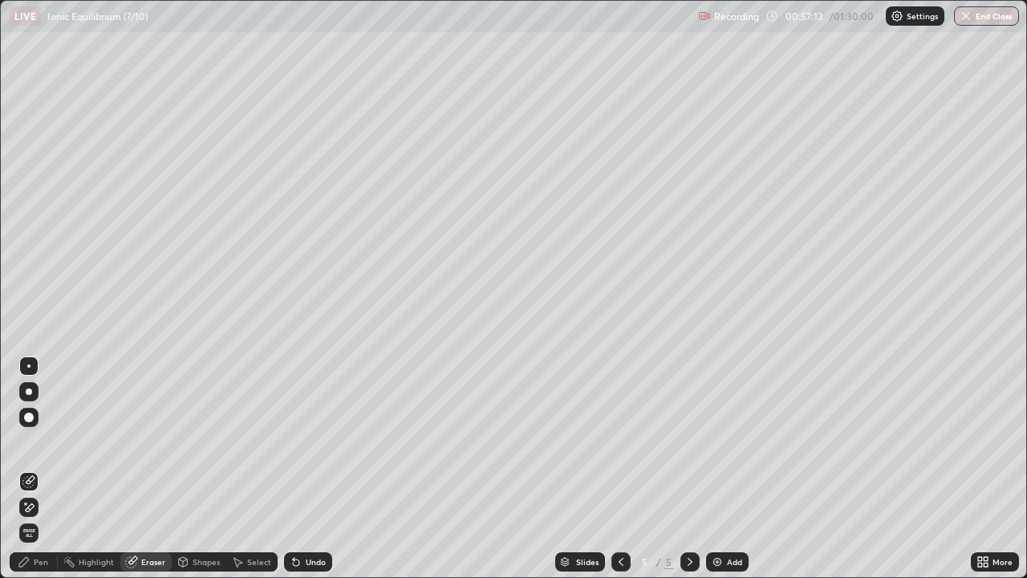
click at [46, 469] on div "Pen" at bounding box center [41, 562] width 14 height 8
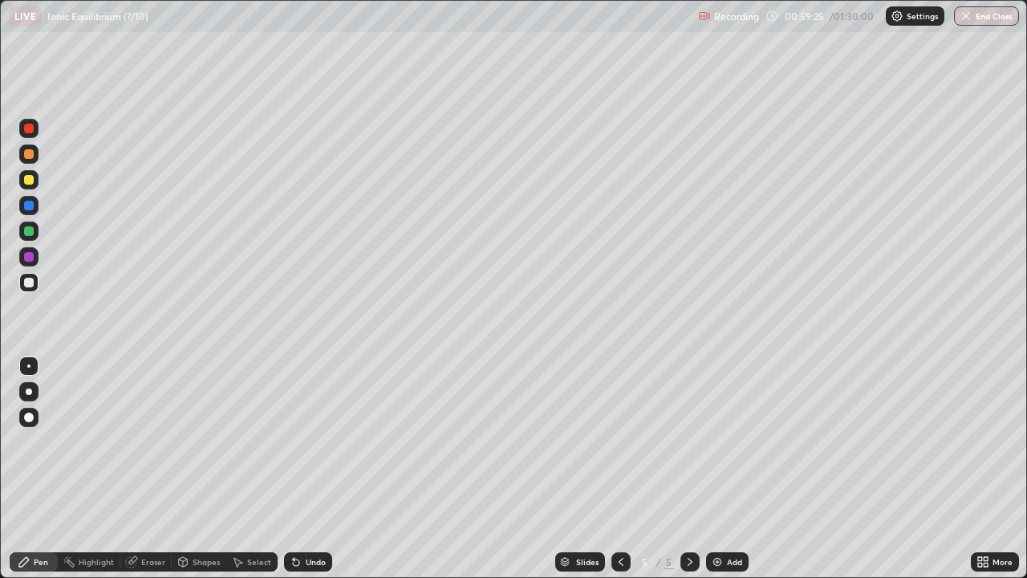
click at [209, 469] on div "Shapes" at bounding box center [206, 562] width 27 height 8
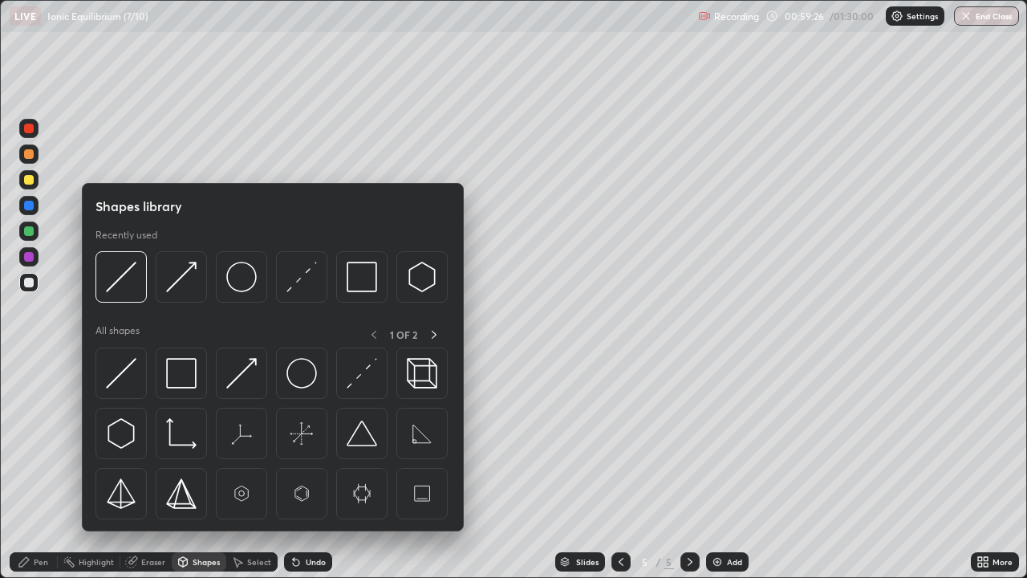
click at [231, 276] on img at bounding box center [241, 277] width 30 height 30
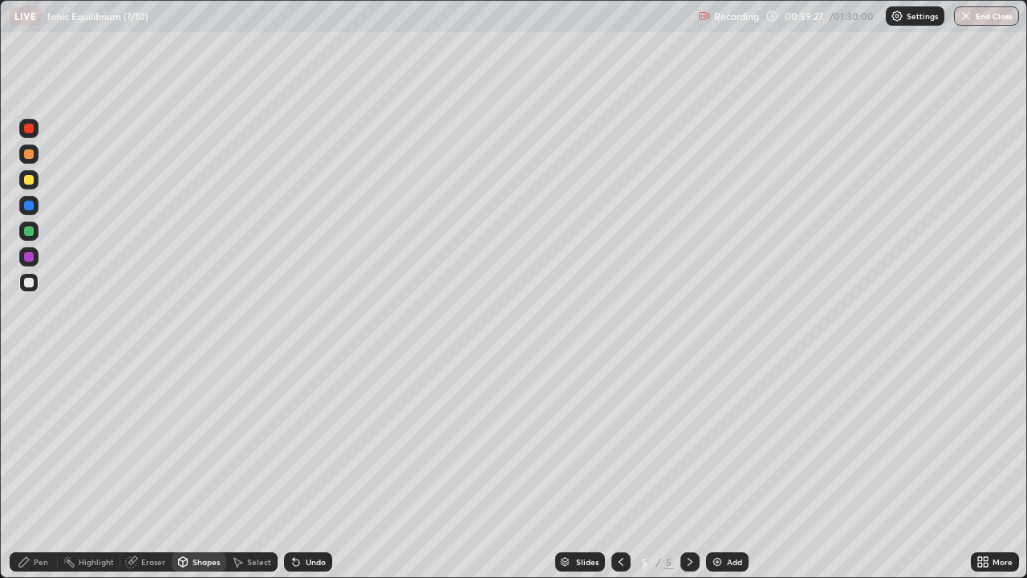
click at [30, 231] on div at bounding box center [29, 231] width 10 height 10
click at [30, 158] on div at bounding box center [29, 154] width 10 height 10
click at [40, 469] on div "Pen" at bounding box center [34, 561] width 48 height 19
click at [31, 235] on div at bounding box center [28, 230] width 19 height 19
click at [208, 469] on div "Shapes" at bounding box center [206, 562] width 27 height 8
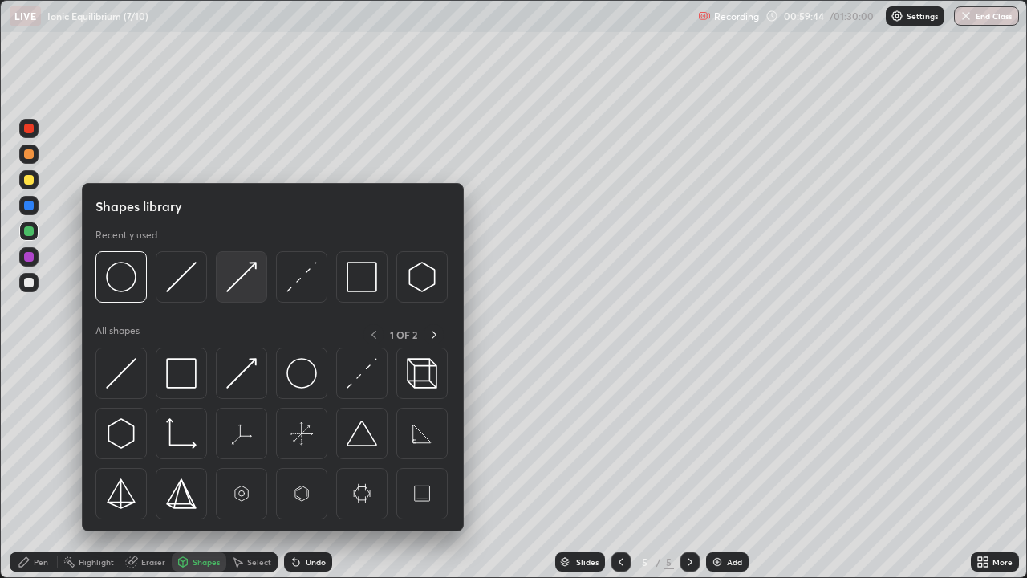
click at [239, 274] on img at bounding box center [241, 277] width 30 height 30
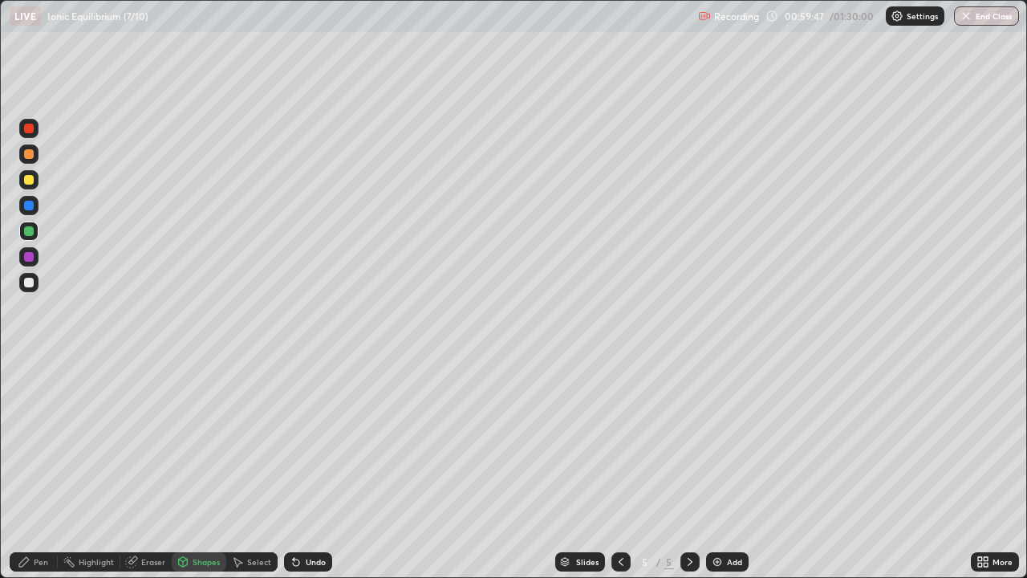
click at [28, 153] on div at bounding box center [29, 154] width 10 height 10
click at [36, 469] on div "Pen" at bounding box center [41, 562] width 14 height 8
click at [30, 256] on div at bounding box center [29, 257] width 10 height 10
click at [43, 282] on div "Erase all" at bounding box center [29, 289] width 39 height 514
click at [37, 280] on div at bounding box center [28, 282] width 19 height 19
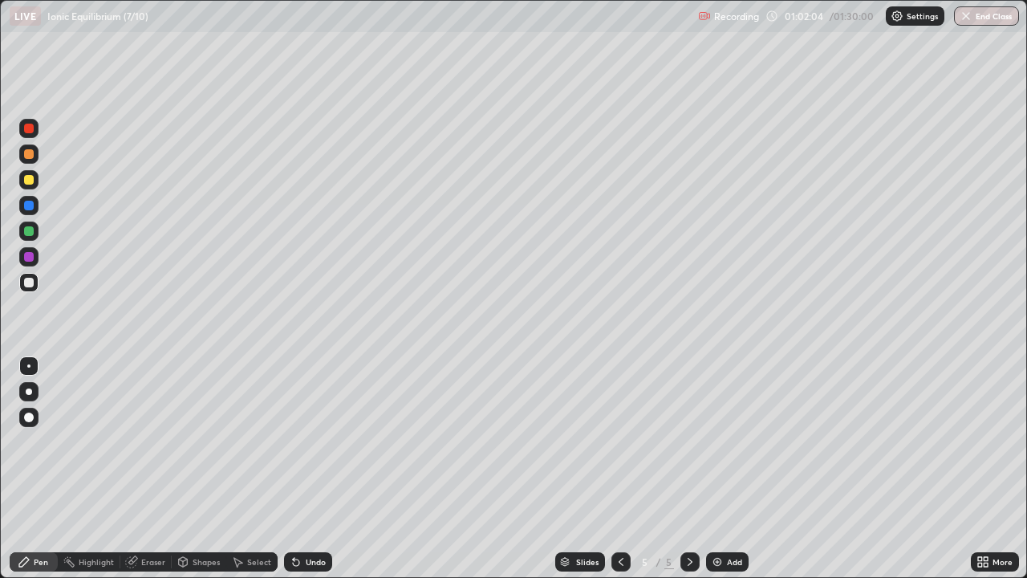
click at [36, 256] on div at bounding box center [28, 256] width 19 height 19
click at [35, 281] on div at bounding box center [28, 282] width 19 height 19
click at [270, 469] on div "Select" at bounding box center [251, 561] width 51 height 19
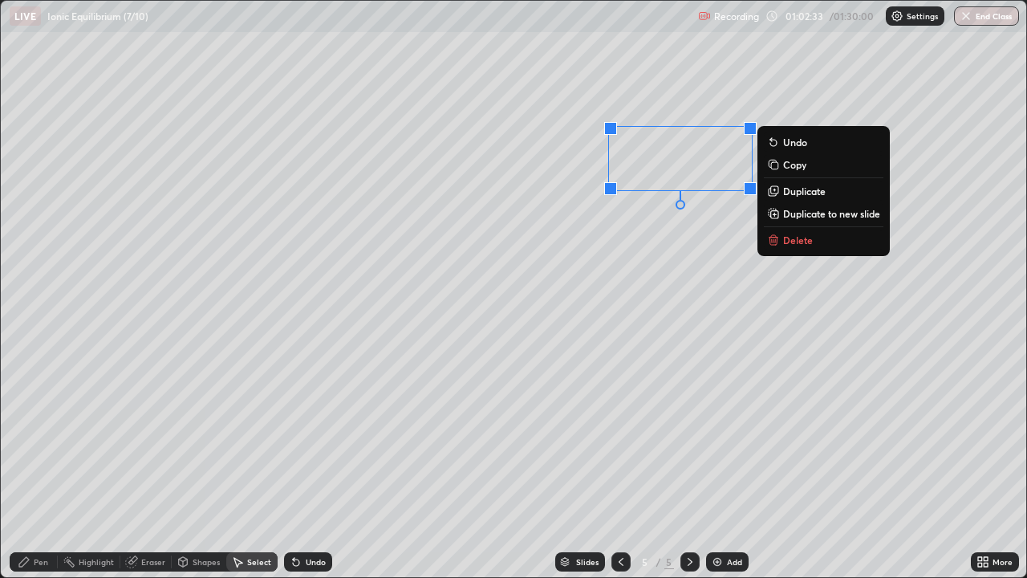
click at [771, 165] on icon at bounding box center [772, 163] width 7 height 7
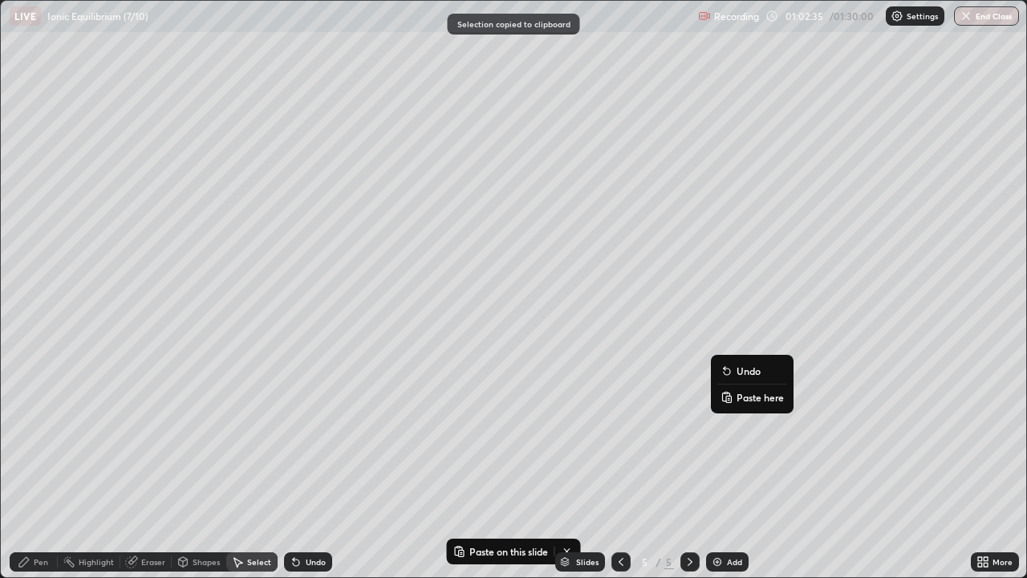
click at [726, 392] on icon at bounding box center [726, 393] width 3 height 2
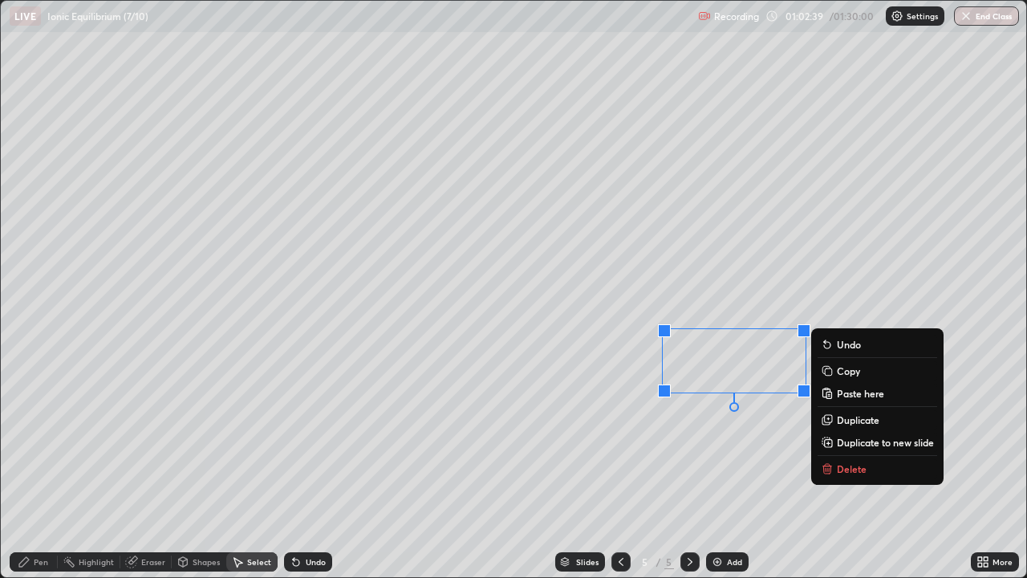
click at [43, 469] on div "Pen" at bounding box center [41, 562] width 14 height 8
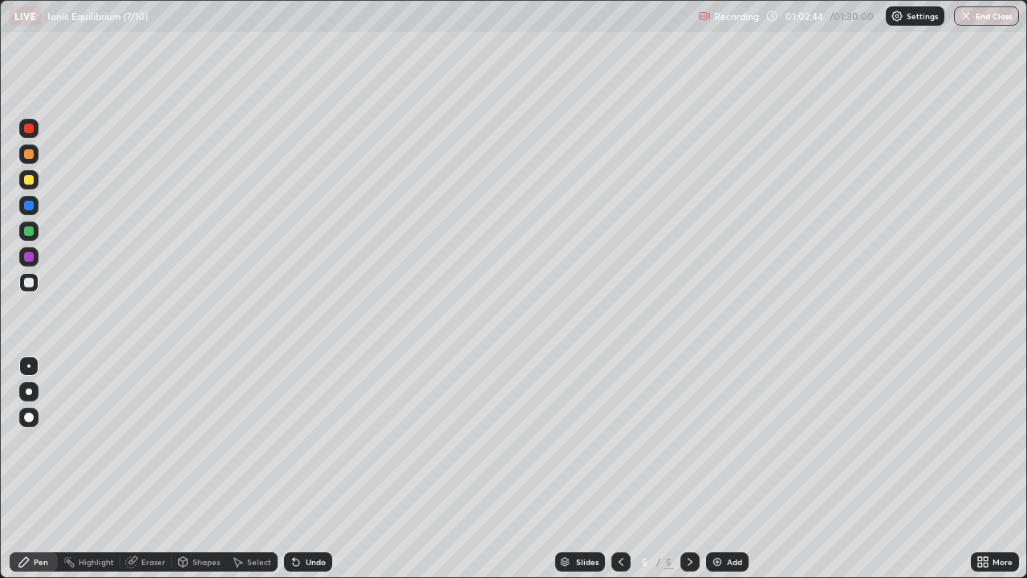
click at [28, 280] on div at bounding box center [29, 283] width 10 height 10
click at [298, 469] on div "Undo" at bounding box center [308, 561] width 48 height 19
click at [32, 229] on div at bounding box center [29, 231] width 10 height 10
click at [35, 282] on div at bounding box center [28, 282] width 19 height 19
click at [197, 469] on div "Shapes" at bounding box center [206, 562] width 27 height 8
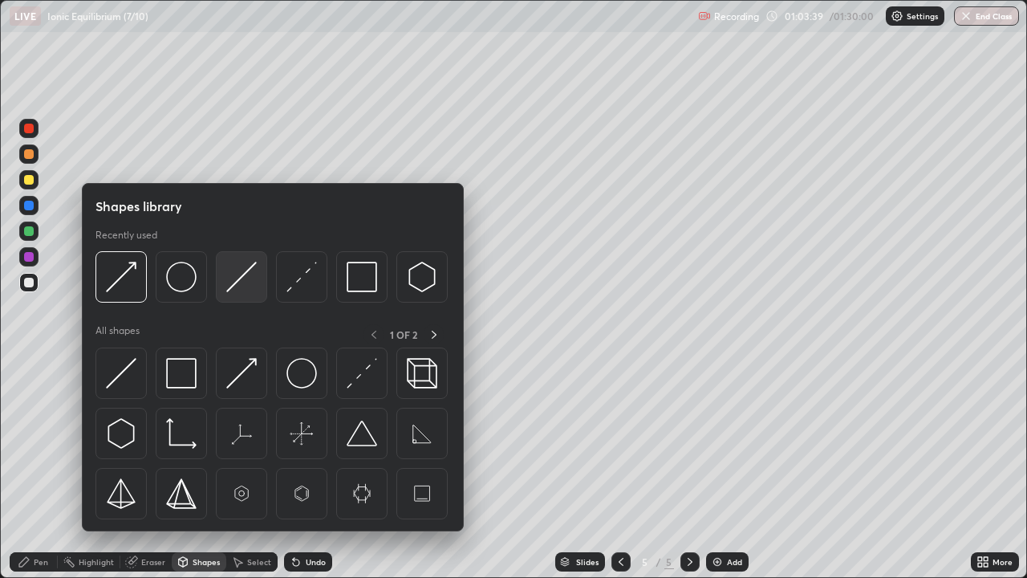
click at [242, 282] on img at bounding box center [241, 277] width 30 height 30
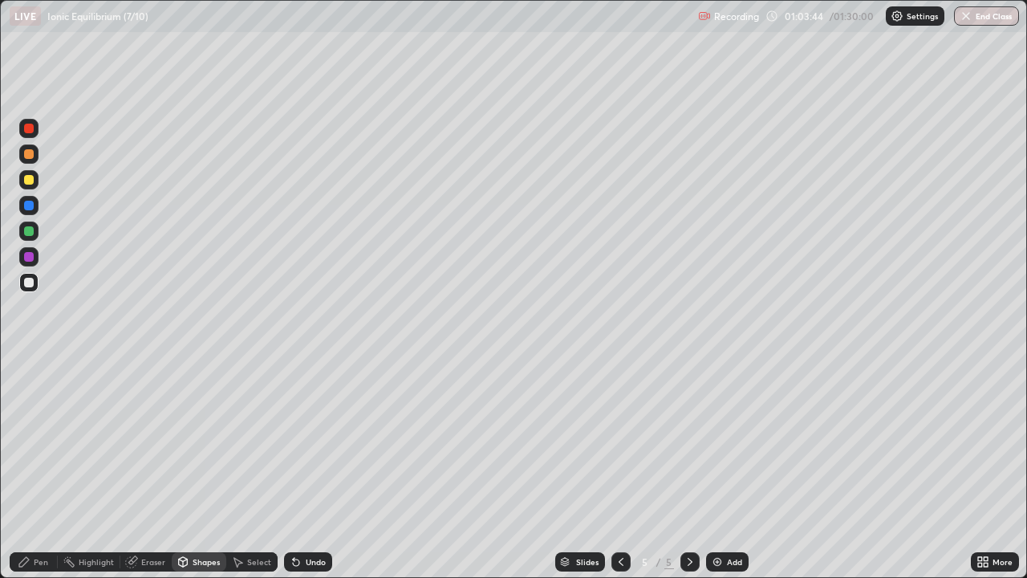
click at [28, 469] on icon at bounding box center [24, 561] width 13 height 13
click at [620, 469] on icon at bounding box center [621, 561] width 13 height 13
click at [619, 469] on icon at bounding box center [621, 561] width 13 height 13
click at [689, 469] on icon at bounding box center [690, 562] width 5 height 8
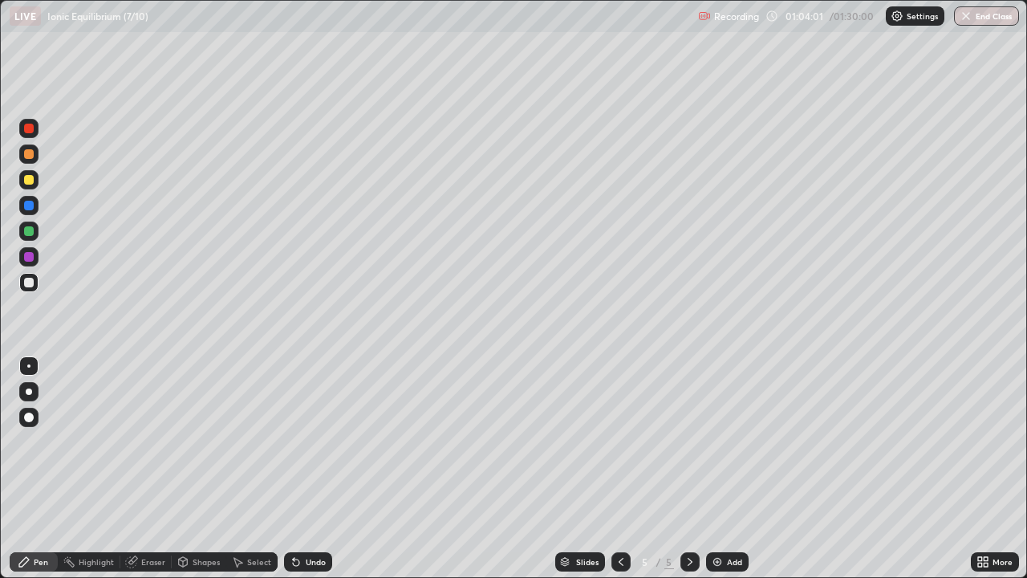
click at [694, 469] on icon at bounding box center [690, 561] width 13 height 13
click at [717, 469] on img at bounding box center [717, 561] width 13 height 13
click at [616, 469] on icon at bounding box center [621, 561] width 13 height 13
click at [201, 469] on div "Shapes" at bounding box center [199, 561] width 55 height 19
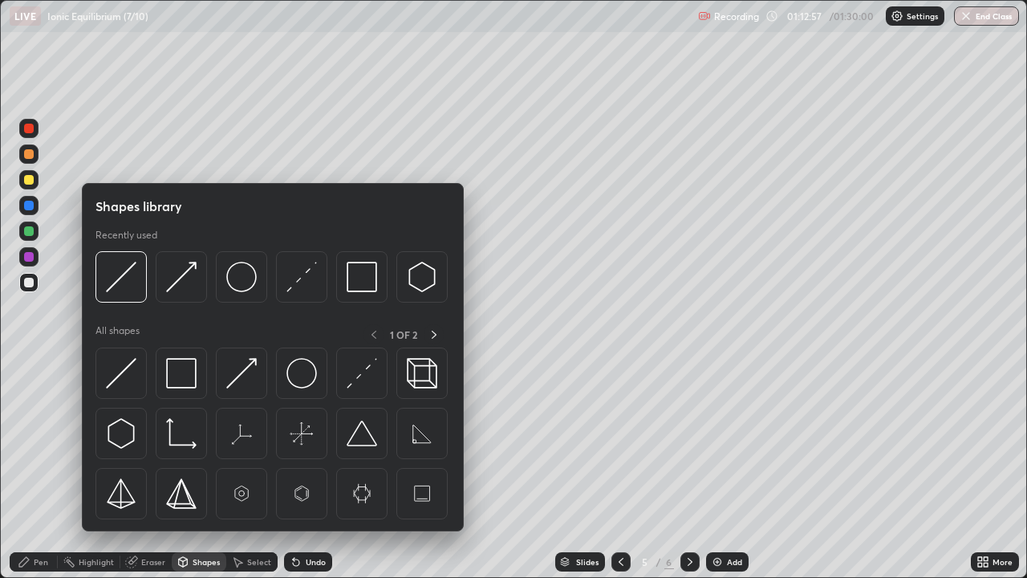
click at [355, 275] on img at bounding box center [362, 277] width 30 height 30
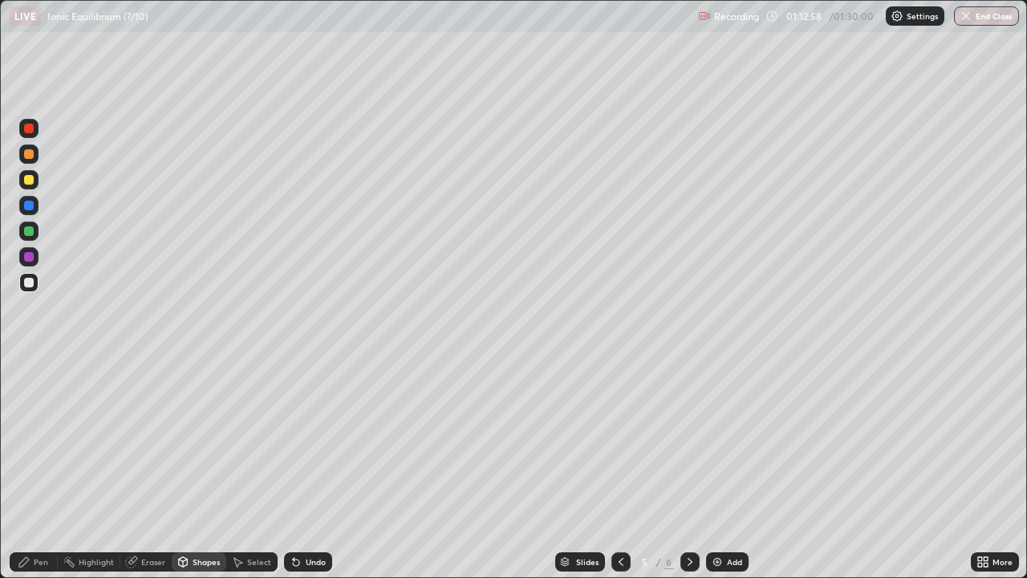
click at [26, 129] on div at bounding box center [29, 129] width 10 height 10
click at [688, 469] on icon at bounding box center [690, 561] width 13 height 13
click at [39, 469] on div "Pen" at bounding box center [41, 562] width 14 height 8
click at [30, 279] on div at bounding box center [29, 283] width 10 height 10
click at [203, 469] on div "Shapes" at bounding box center [206, 562] width 27 height 8
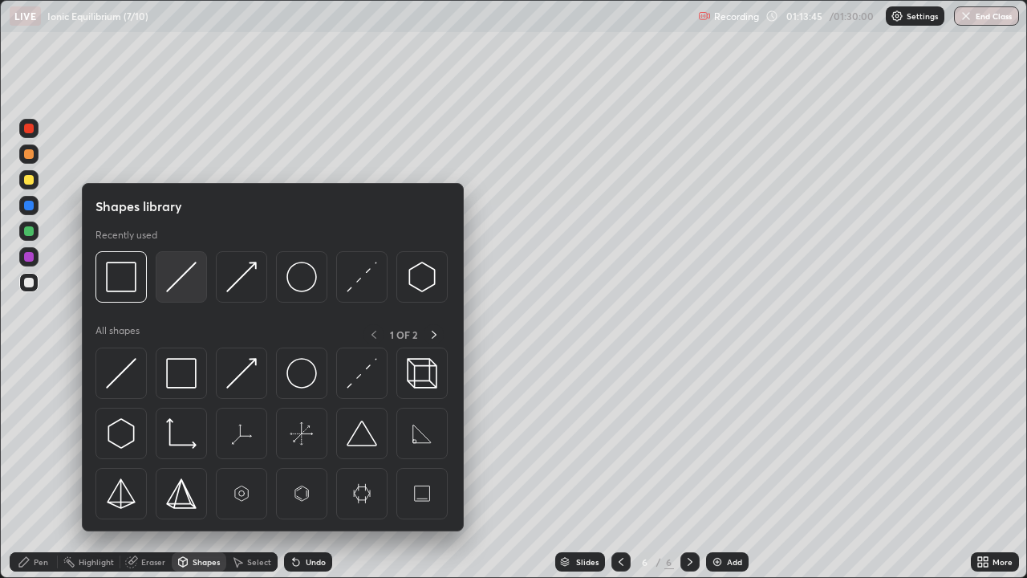
click at [181, 274] on img at bounding box center [181, 277] width 30 height 30
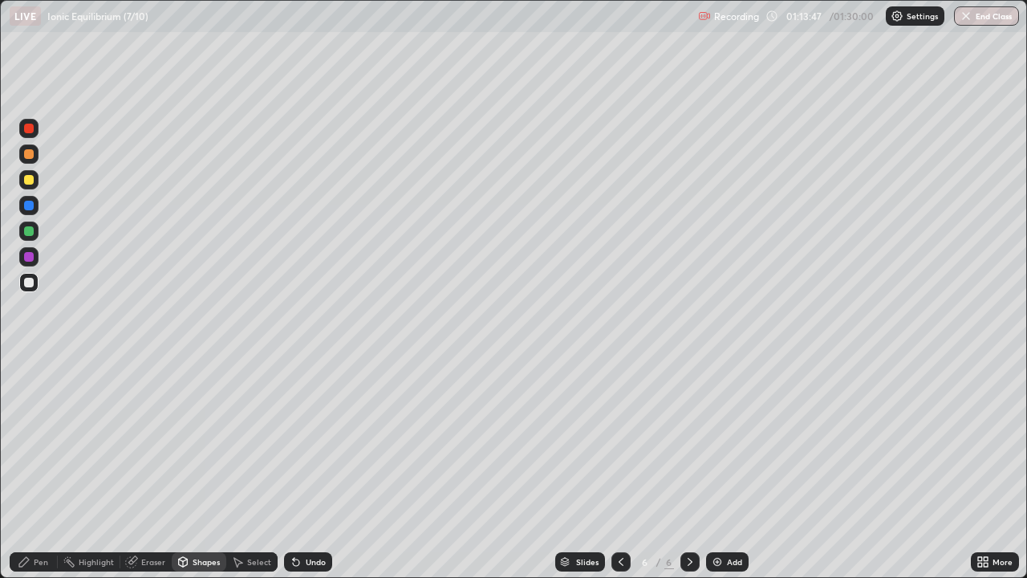
click at [35, 469] on div "Pen" at bounding box center [34, 561] width 48 height 19
click at [208, 469] on div "Shapes" at bounding box center [206, 562] width 27 height 8
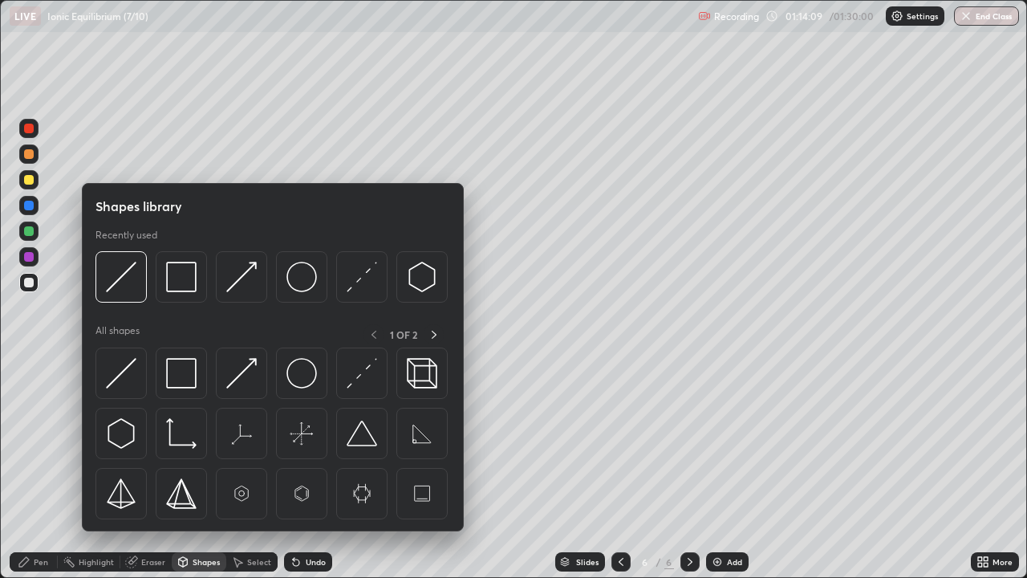
click at [193, 271] on img at bounding box center [181, 277] width 30 height 30
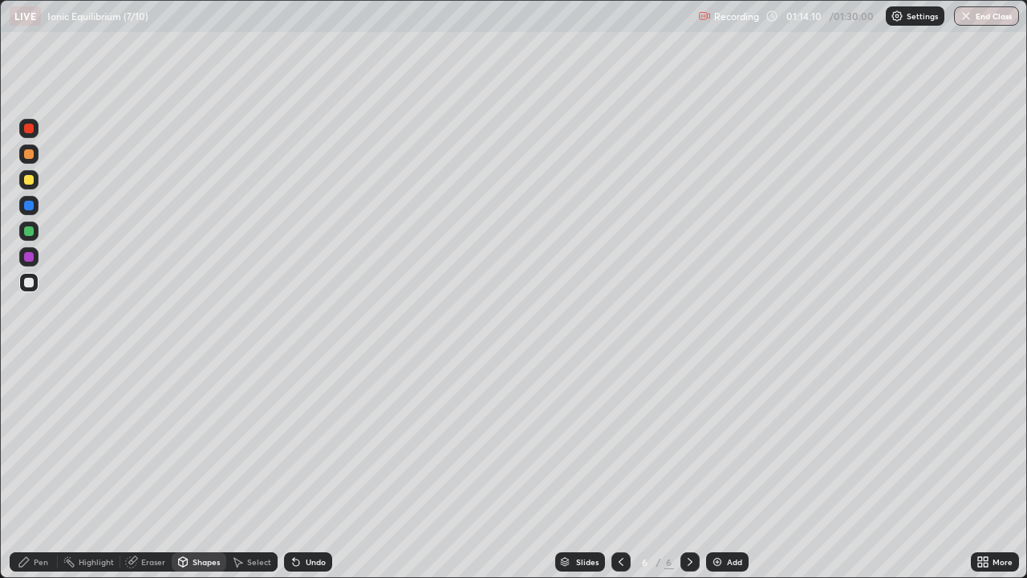
click at [37, 128] on div at bounding box center [28, 128] width 19 height 19
click at [42, 469] on div "Pen" at bounding box center [41, 562] width 14 height 8
click at [34, 254] on div at bounding box center [28, 256] width 19 height 19
click at [293, 469] on icon at bounding box center [294, 559] width 2 height 2
click at [625, 469] on icon at bounding box center [621, 561] width 13 height 13
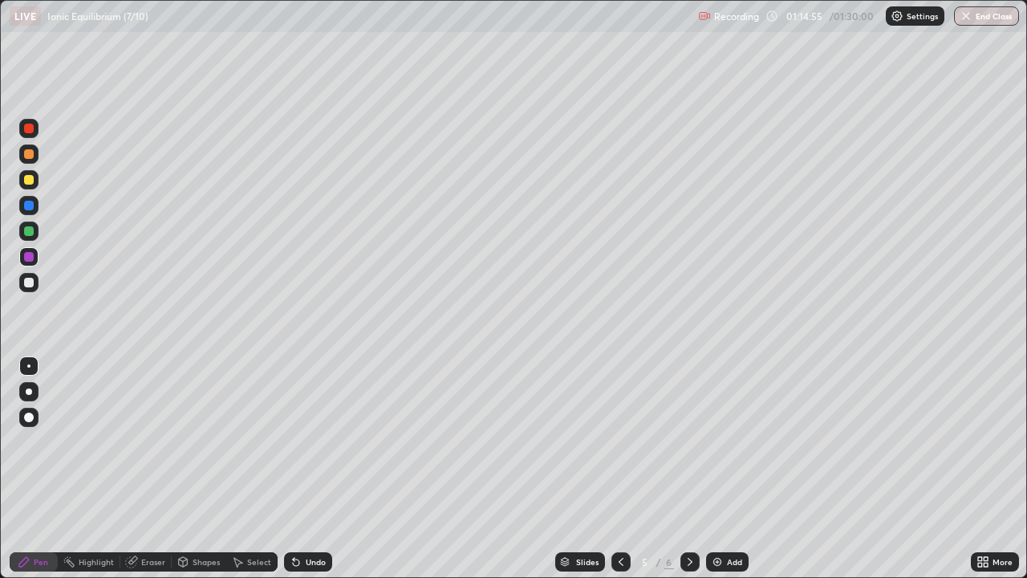
click at [269, 469] on div "Select" at bounding box center [259, 562] width 24 height 8
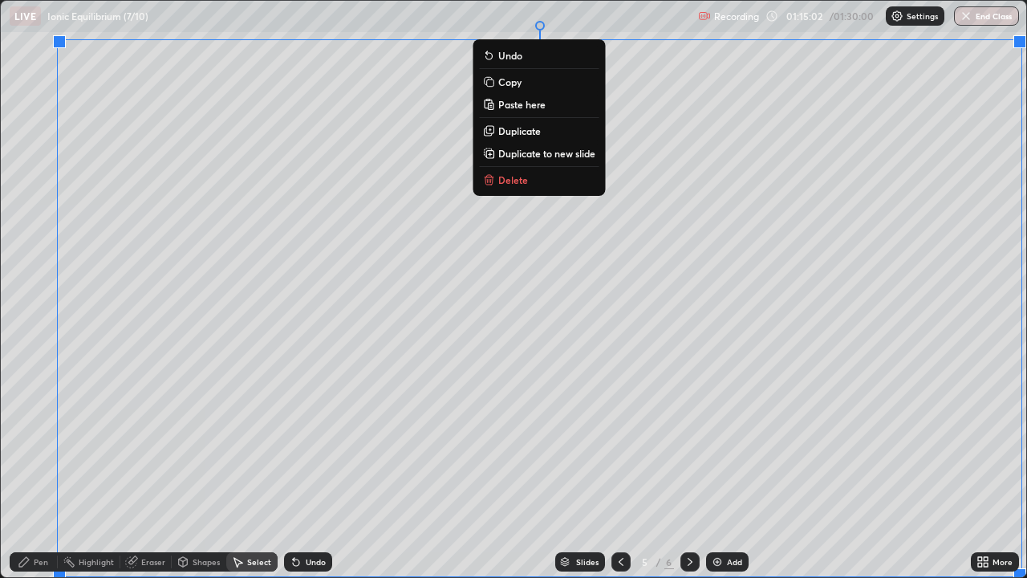
click at [513, 86] on p "Copy" at bounding box center [509, 81] width 23 height 13
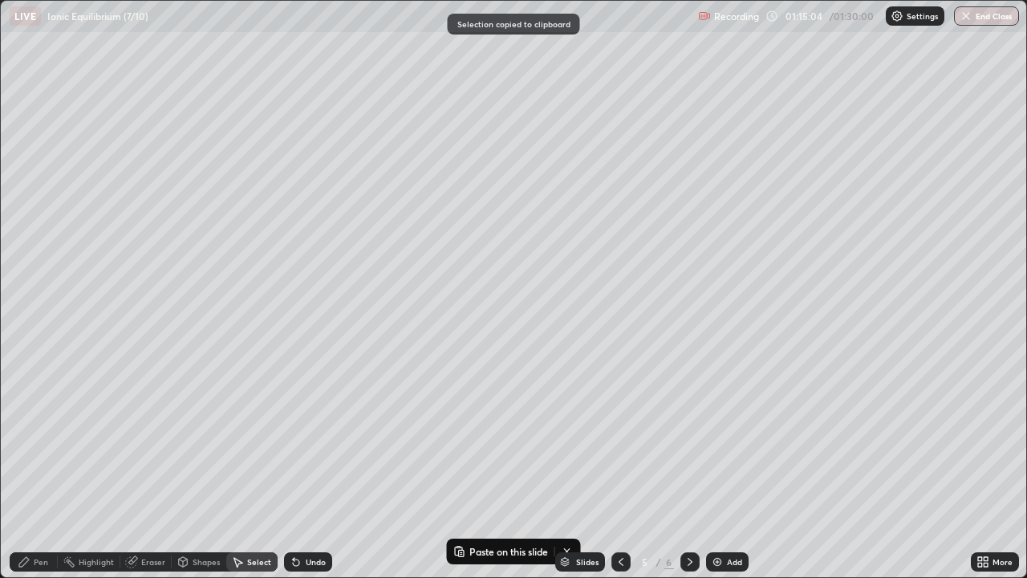
click at [691, 469] on icon at bounding box center [690, 561] width 13 height 13
click at [721, 469] on img at bounding box center [717, 561] width 13 height 13
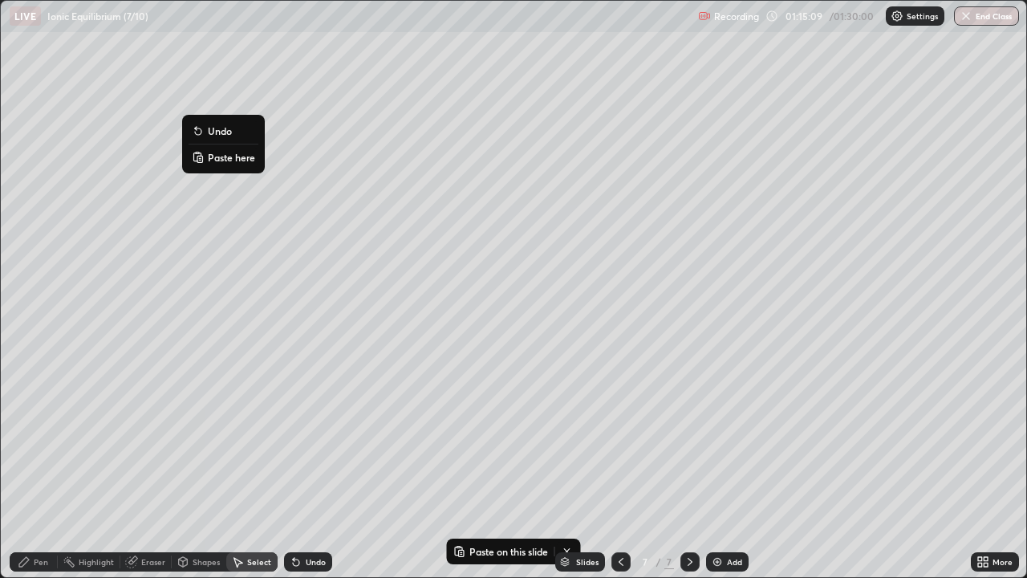
click at [207, 160] on button "Paste here" at bounding box center [224, 157] width 70 height 19
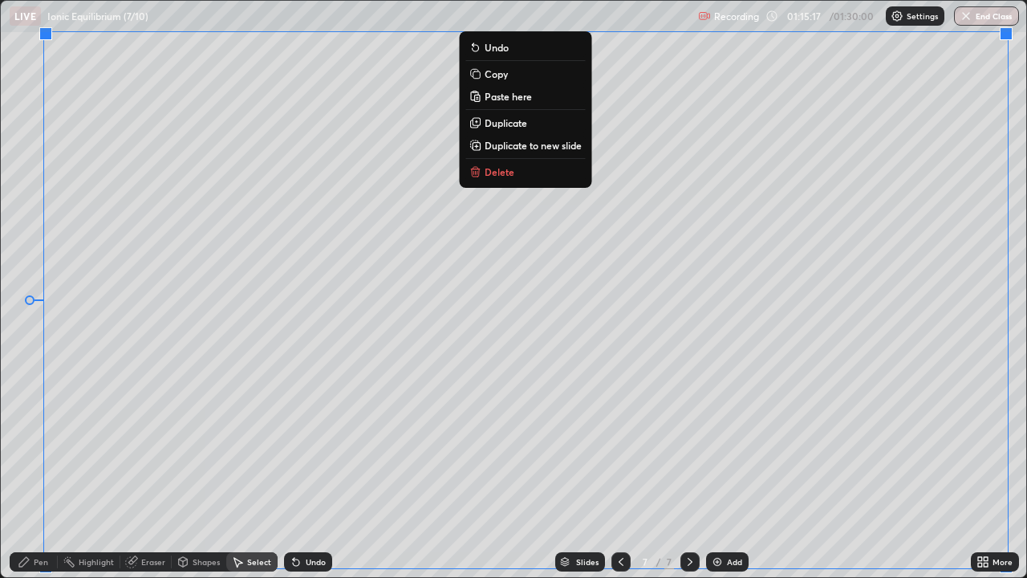
click at [39, 469] on div "Pen" at bounding box center [34, 561] width 48 height 19
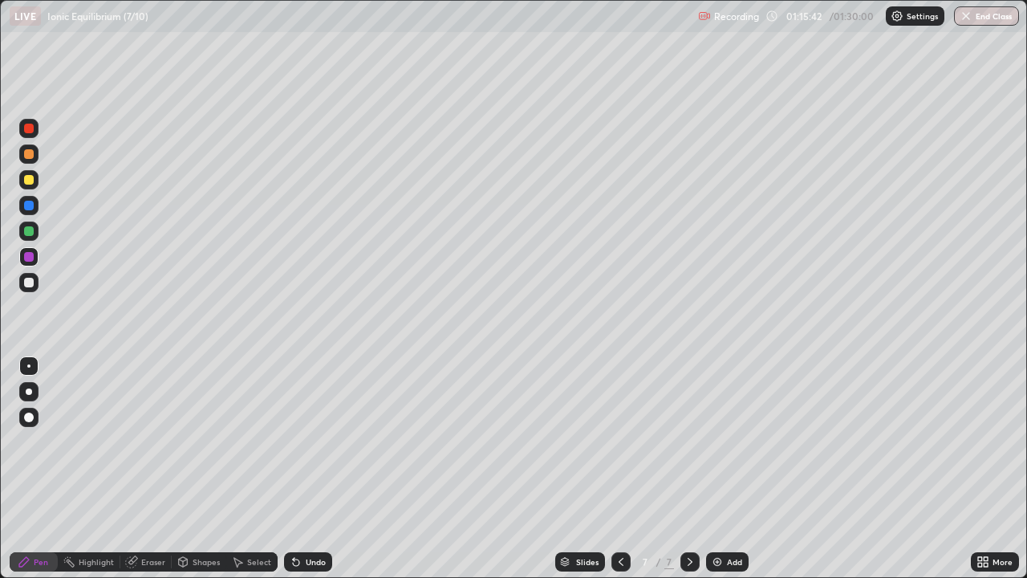
click at [142, 469] on div "Eraser" at bounding box center [153, 562] width 24 height 8
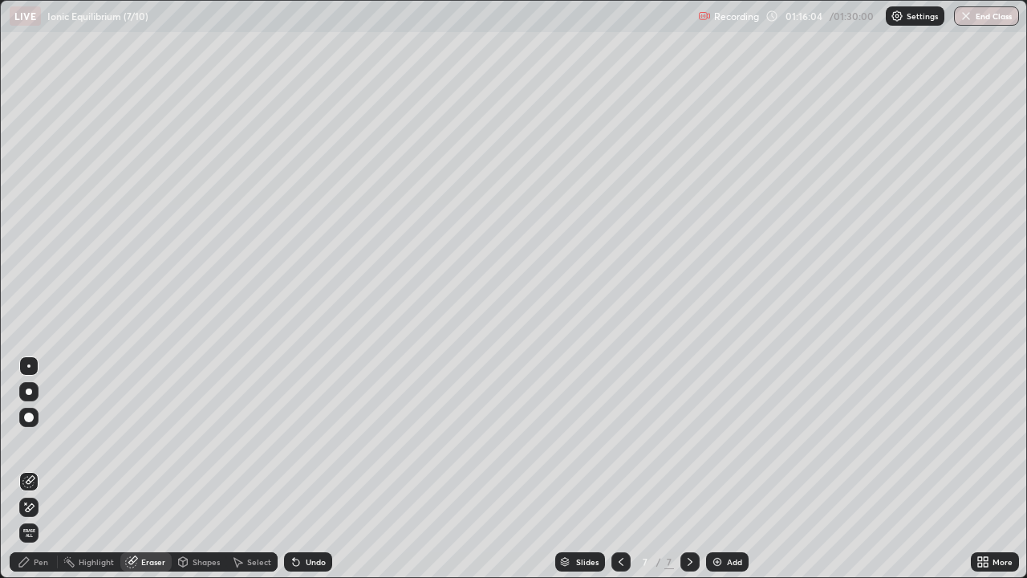
click at [249, 469] on div "Select" at bounding box center [259, 562] width 24 height 8
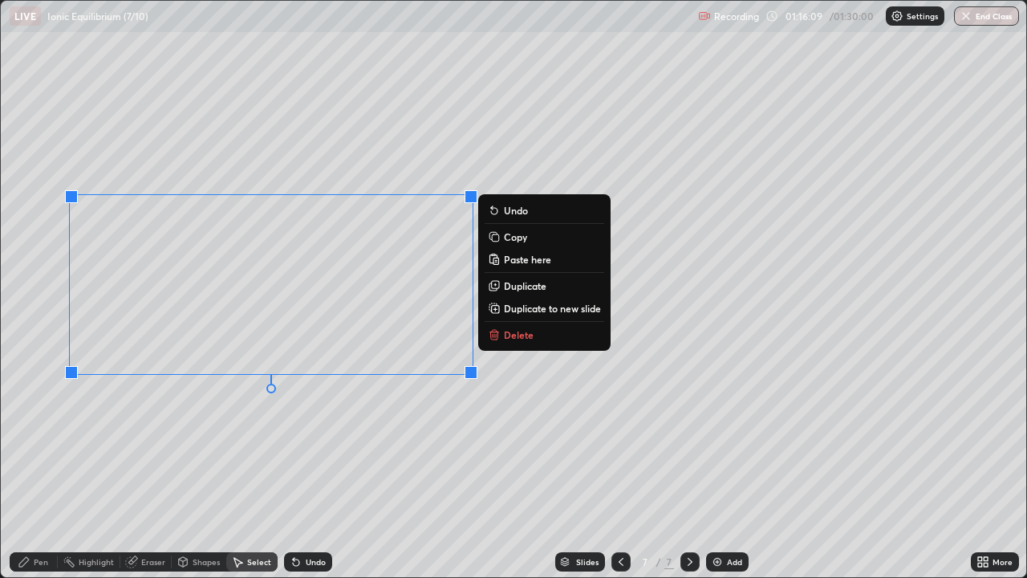
click at [493, 333] on icon at bounding box center [494, 335] width 7 height 7
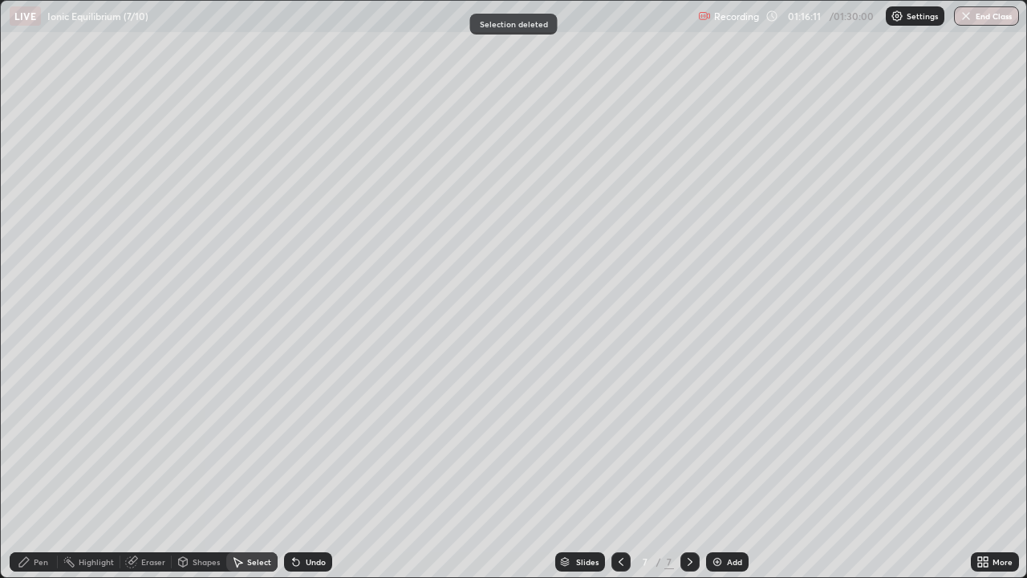
click at [32, 469] on div "Pen" at bounding box center [34, 561] width 48 height 19
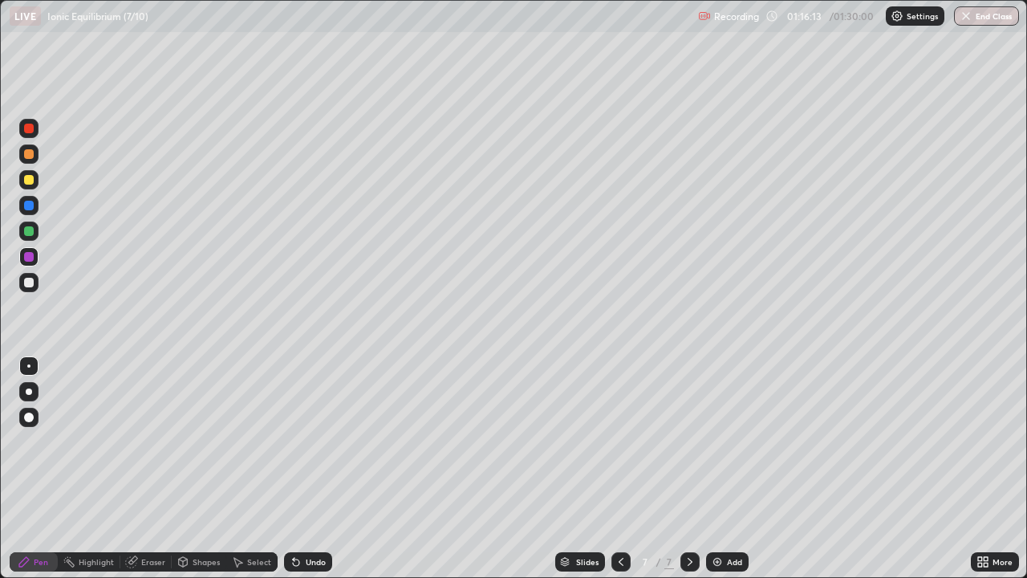
click at [29, 128] on div at bounding box center [29, 129] width 10 height 10
click at [132, 469] on icon at bounding box center [131, 562] width 10 height 10
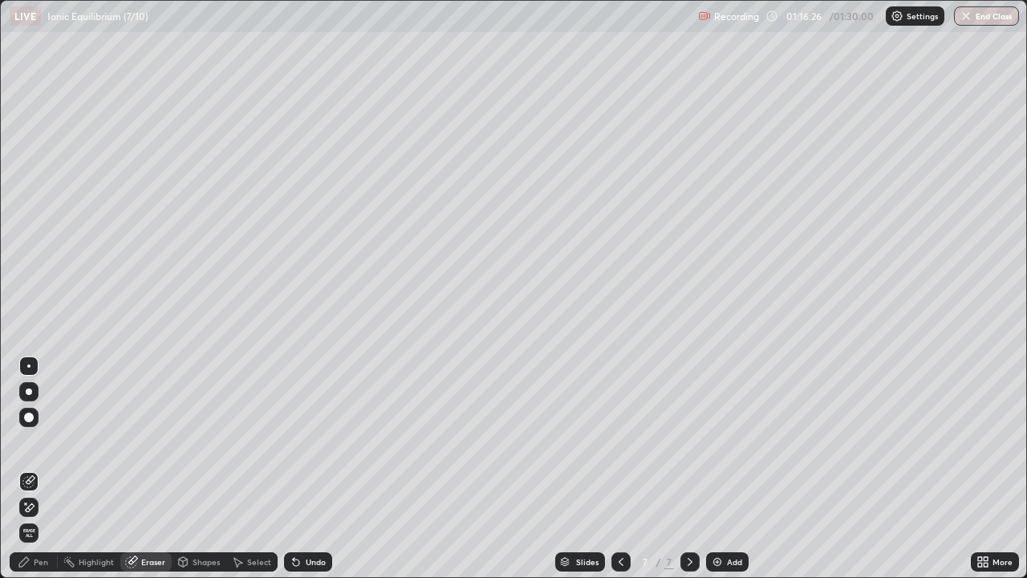
click at [41, 469] on div "Pen" at bounding box center [41, 562] width 14 height 8
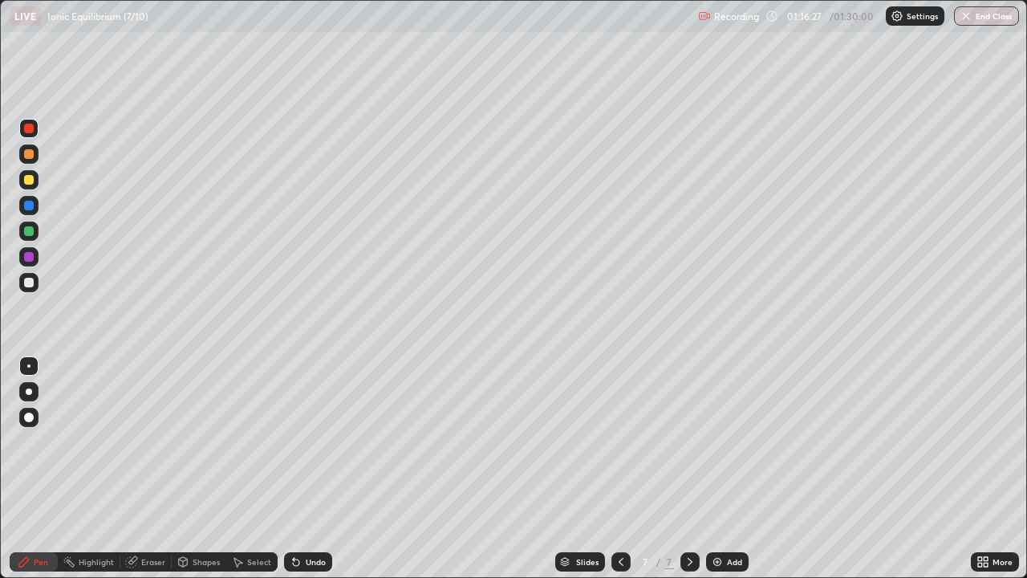
click at [33, 278] on div at bounding box center [28, 282] width 19 height 19
click at [23, 178] on div at bounding box center [28, 179] width 19 height 19
click at [30, 281] on div at bounding box center [29, 283] width 10 height 10
click at [28, 230] on div at bounding box center [29, 231] width 10 height 10
click at [26, 178] on div at bounding box center [29, 180] width 10 height 10
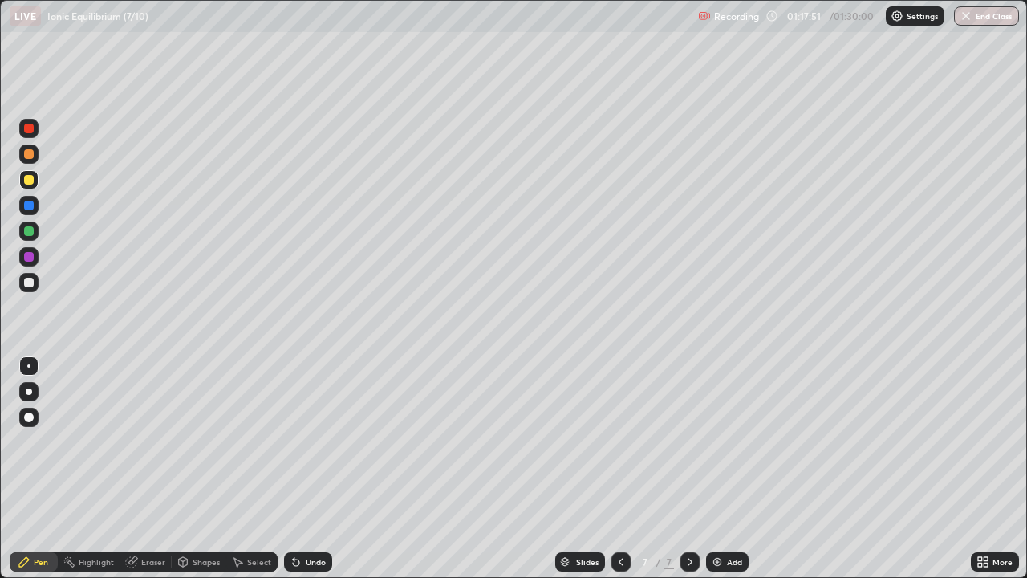
click at [32, 282] on div at bounding box center [29, 283] width 10 height 10
click at [27, 205] on div at bounding box center [29, 206] width 10 height 10
click at [30, 285] on div at bounding box center [29, 283] width 10 height 10
click at [30, 181] on div at bounding box center [29, 180] width 10 height 10
click at [30, 152] on div at bounding box center [29, 154] width 10 height 10
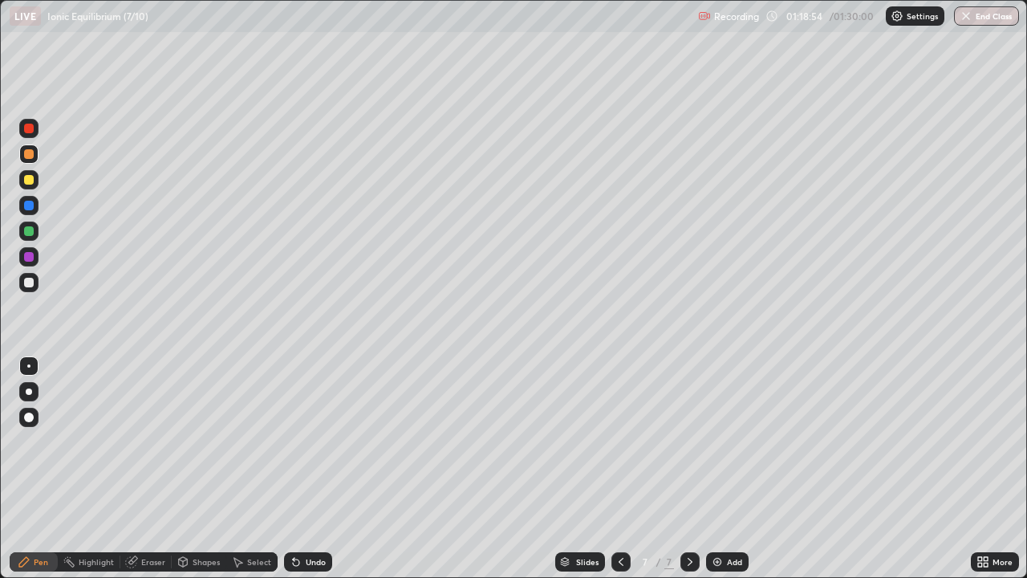
click at [30, 130] on div at bounding box center [29, 129] width 10 height 10
click at [31, 282] on div at bounding box center [29, 283] width 10 height 10
click at [264, 469] on div "Select" at bounding box center [259, 562] width 24 height 8
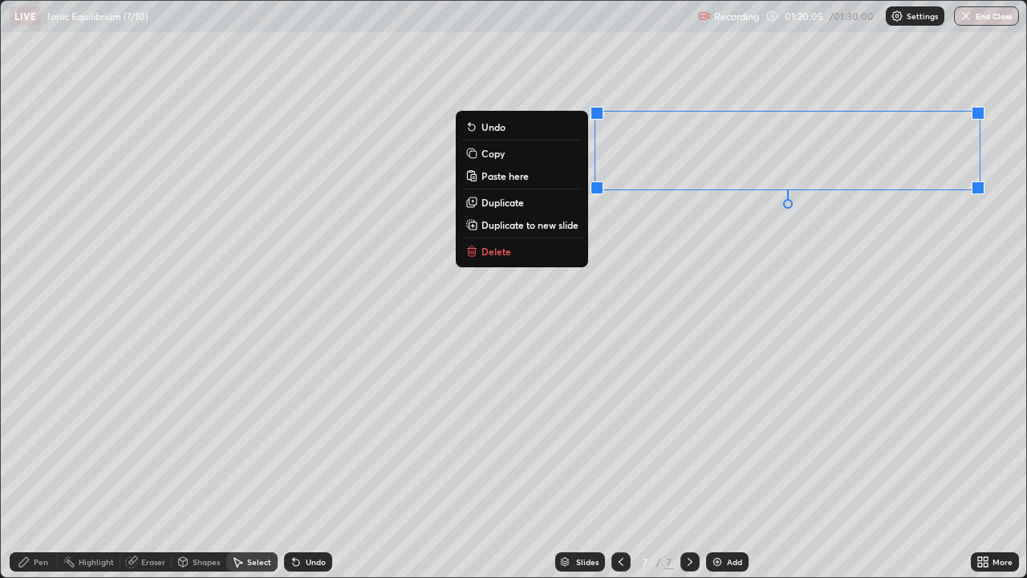
click at [493, 249] on p "Delete" at bounding box center [496, 251] width 30 height 13
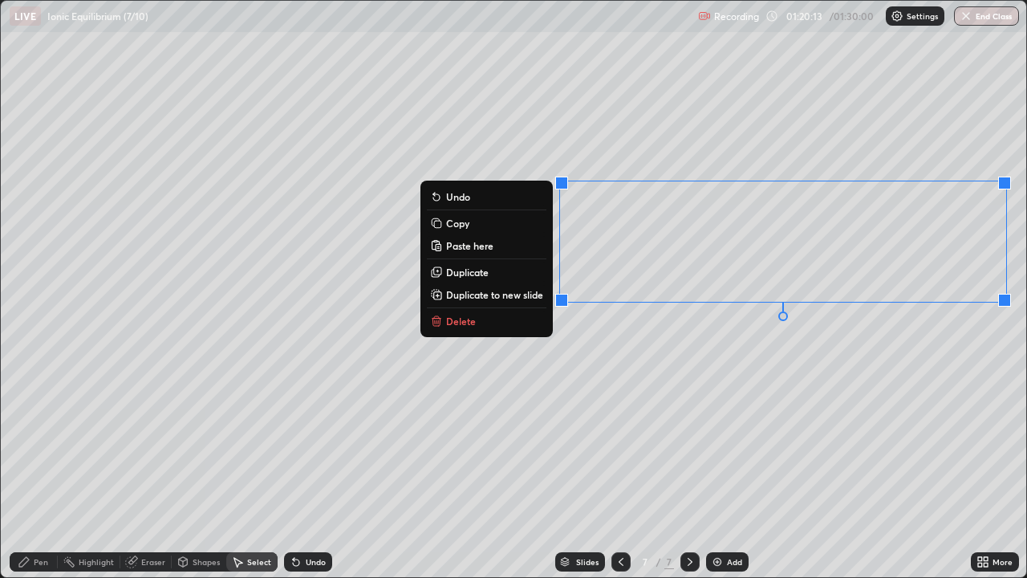
click at [467, 319] on p "Delete" at bounding box center [461, 321] width 30 height 13
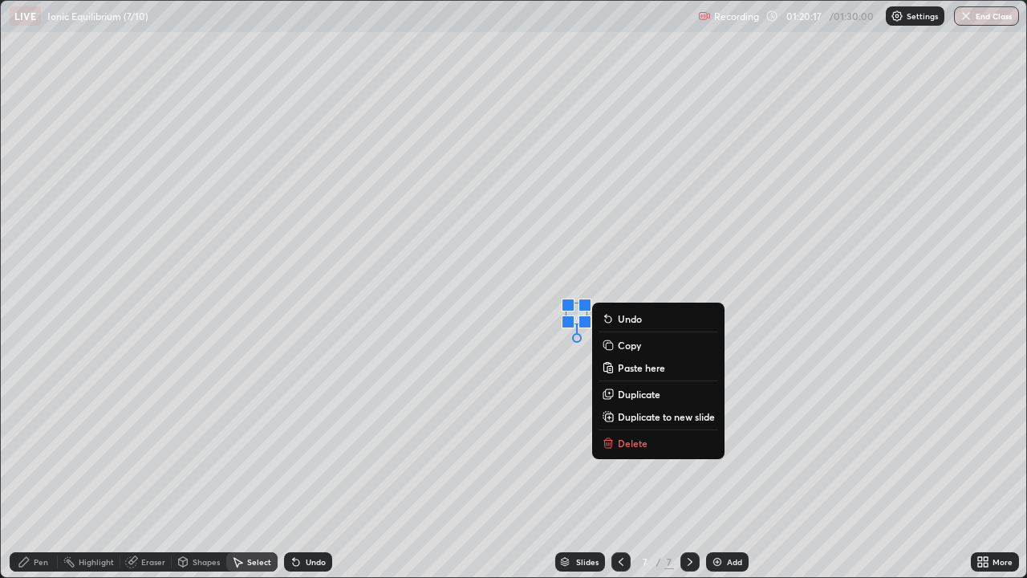
click at [627, 439] on p "Delete" at bounding box center [633, 443] width 30 height 13
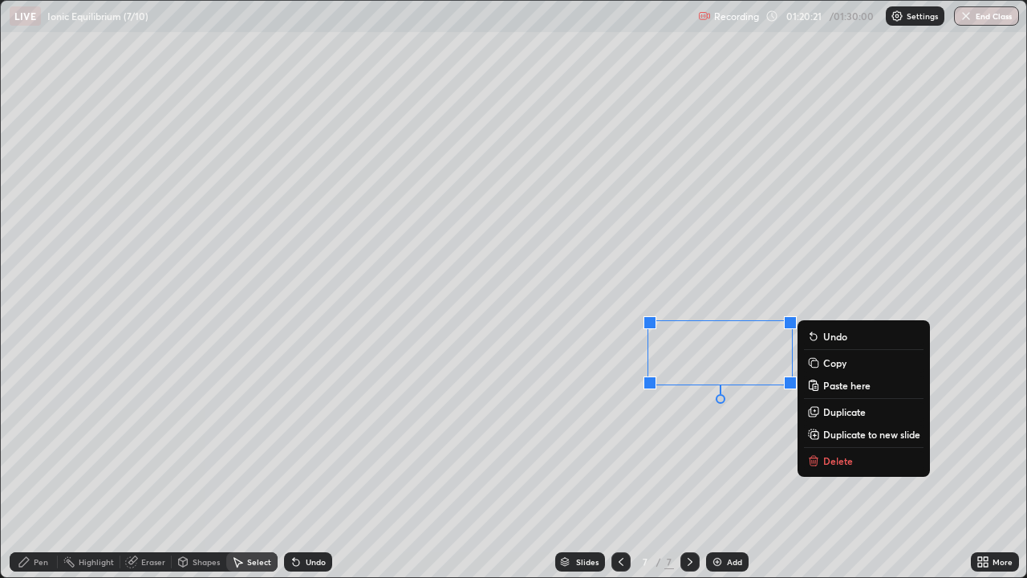
click at [820, 454] on button "Delete" at bounding box center [864, 460] width 120 height 19
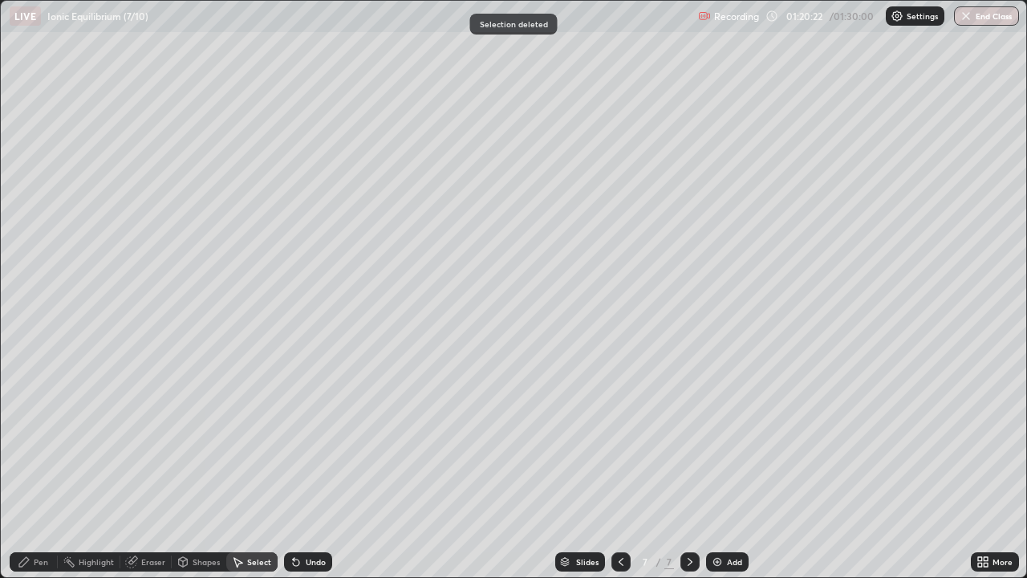
click at [48, 469] on div "Pen" at bounding box center [34, 561] width 48 height 19
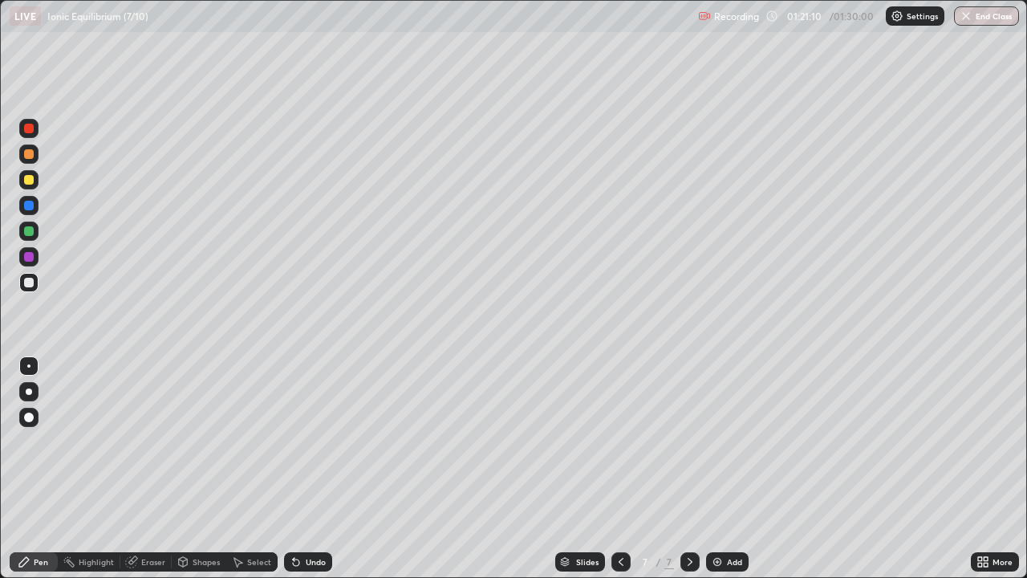
click at [619, 469] on icon at bounding box center [621, 561] width 13 height 13
click at [621, 469] on icon at bounding box center [621, 561] width 13 height 13
click at [695, 469] on div at bounding box center [689, 561] width 19 height 19
click at [696, 469] on div at bounding box center [689, 561] width 19 height 19
click at [210, 469] on div "Shapes" at bounding box center [199, 561] width 55 height 19
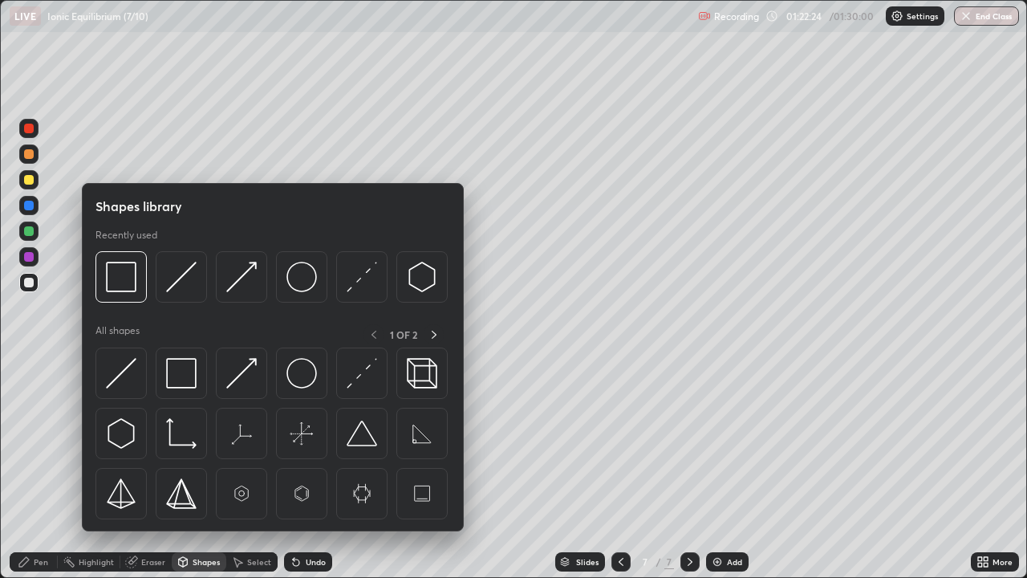
click at [298, 276] on img at bounding box center [301, 277] width 30 height 30
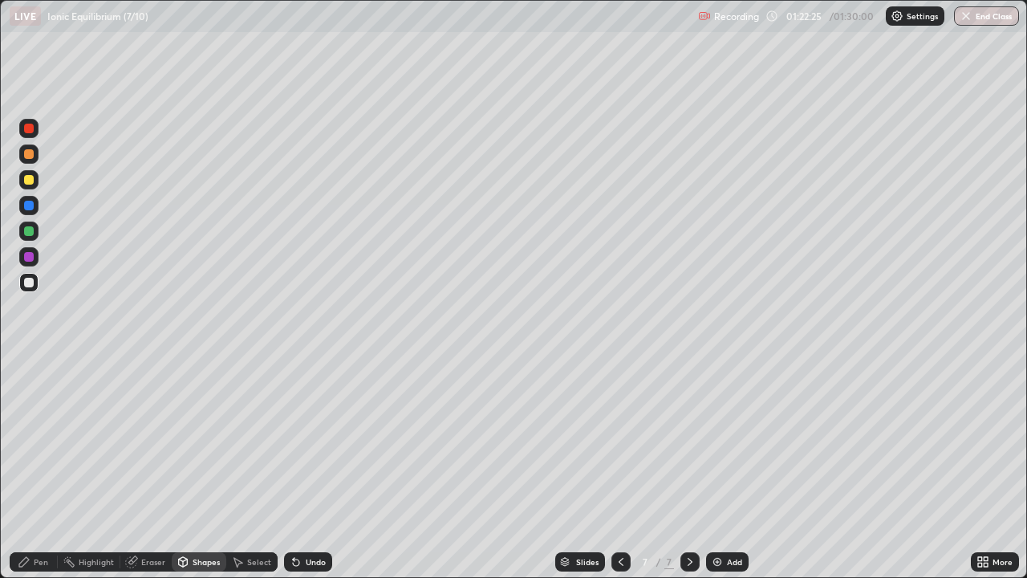
click at [38, 231] on div at bounding box center [28, 230] width 19 height 19
click at [37, 133] on div at bounding box center [28, 128] width 19 height 19
click at [212, 469] on div "Shapes" at bounding box center [199, 561] width 55 height 19
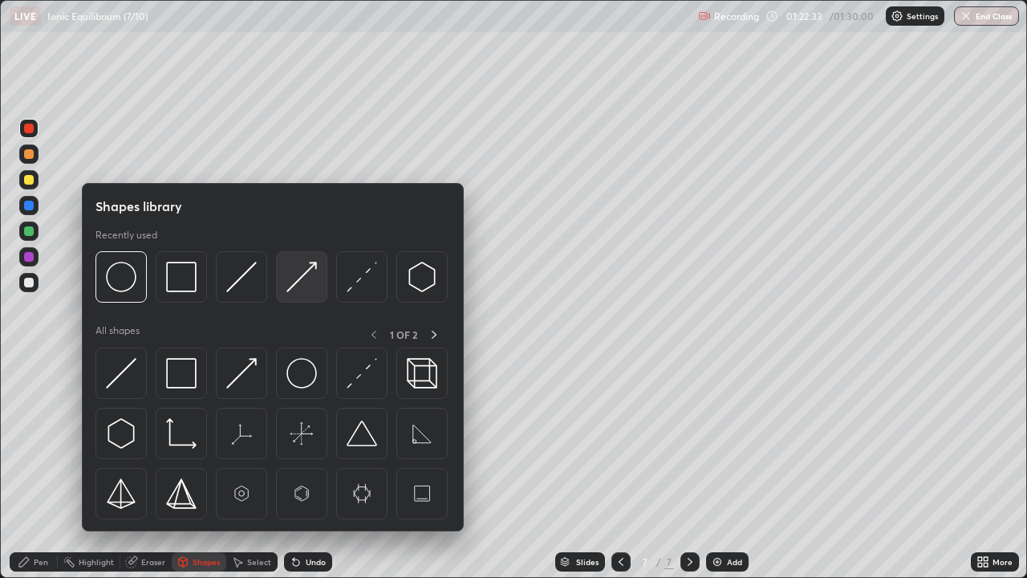
click at [301, 274] on img at bounding box center [301, 277] width 30 height 30
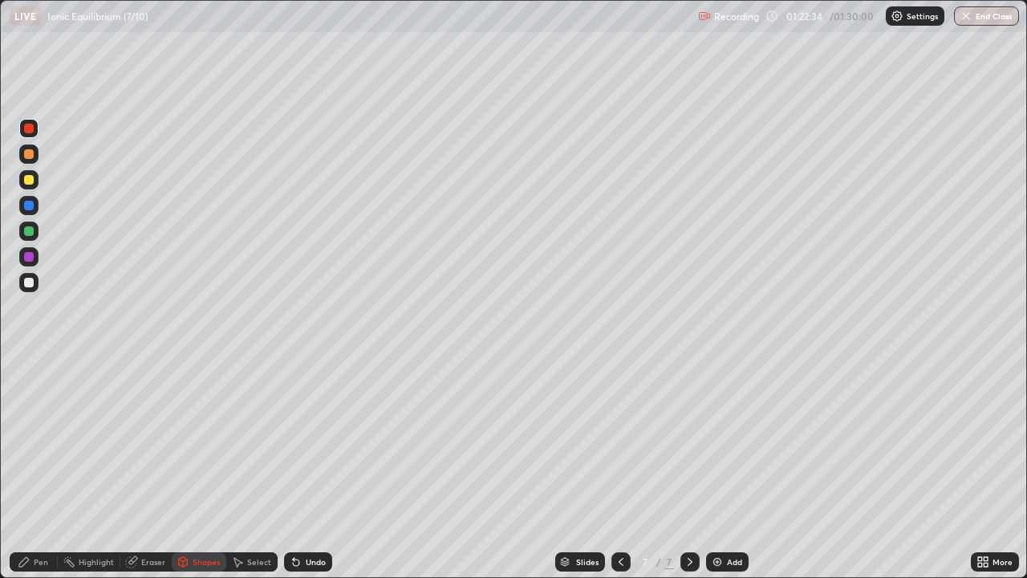
click at [35, 258] on div at bounding box center [28, 256] width 19 height 19
click at [43, 469] on div "Pen" at bounding box center [41, 562] width 14 height 8
click at [152, 469] on div "Eraser" at bounding box center [153, 562] width 24 height 8
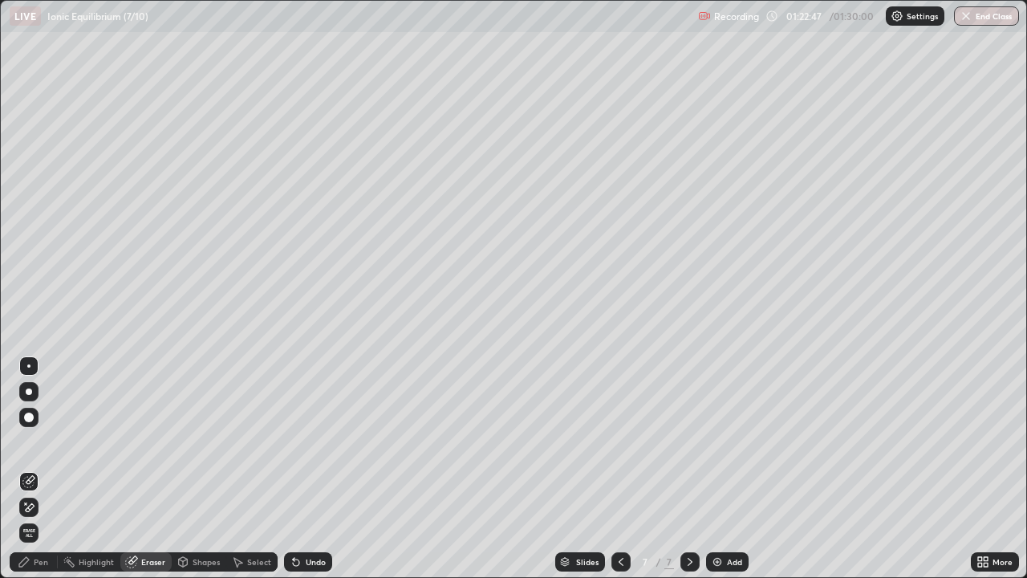
click at [41, 469] on div "Pen" at bounding box center [41, 562] width 14 height 8
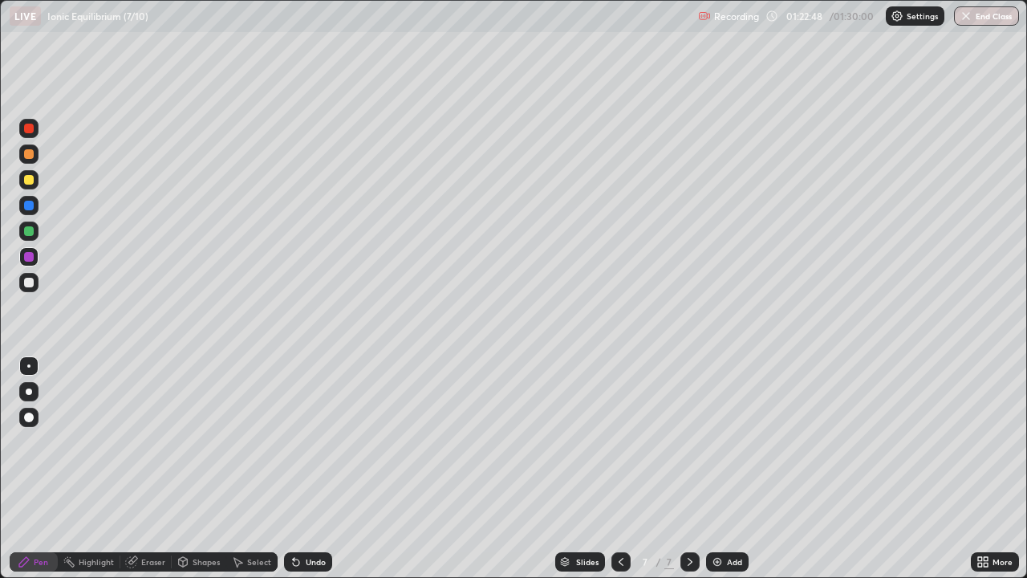
click at [35, 280] on div at bounding box center [28, 282] width 19 height 19
click at [626, 469] on div at bounding box center [620, 561] width 19 height 19
click at [688, 469] on icon at bounding box center [690, 561] width 13 height 13
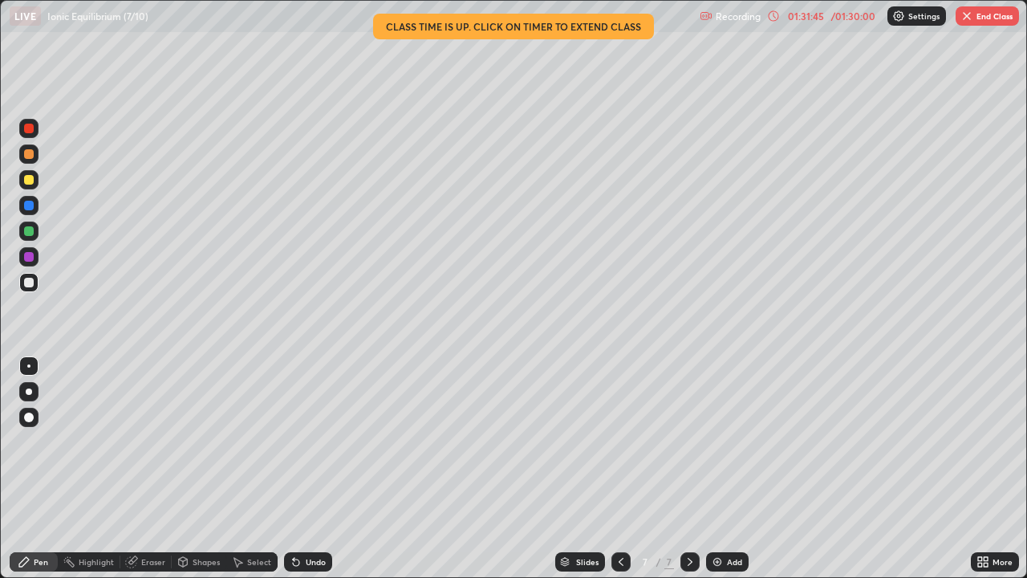
click at [617, 469] on icon at bounding box center [621, 561] width 13 height 13
click at [619, 469] on icon at bounding box center [621, 561] width 13 height 13
click at [688, 469] on icon at bounding box center [690, 562] width 5 height 8
click at [250, 469] on div "Select" at bounding box center [259, 562] width 24 height 8
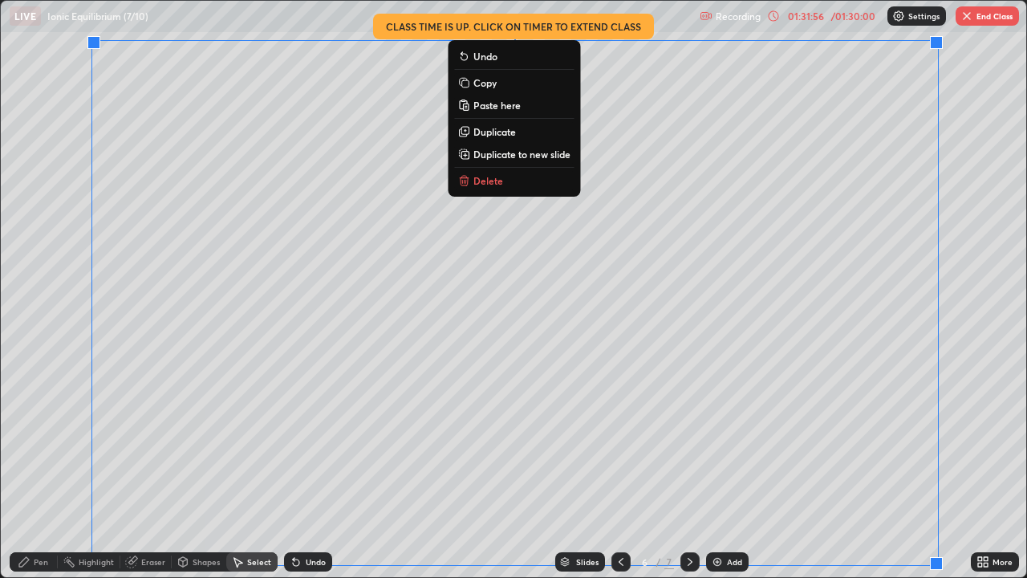
click at [488, 84] on p "Copy" at bounding box center [484, 82] width 23 height 13
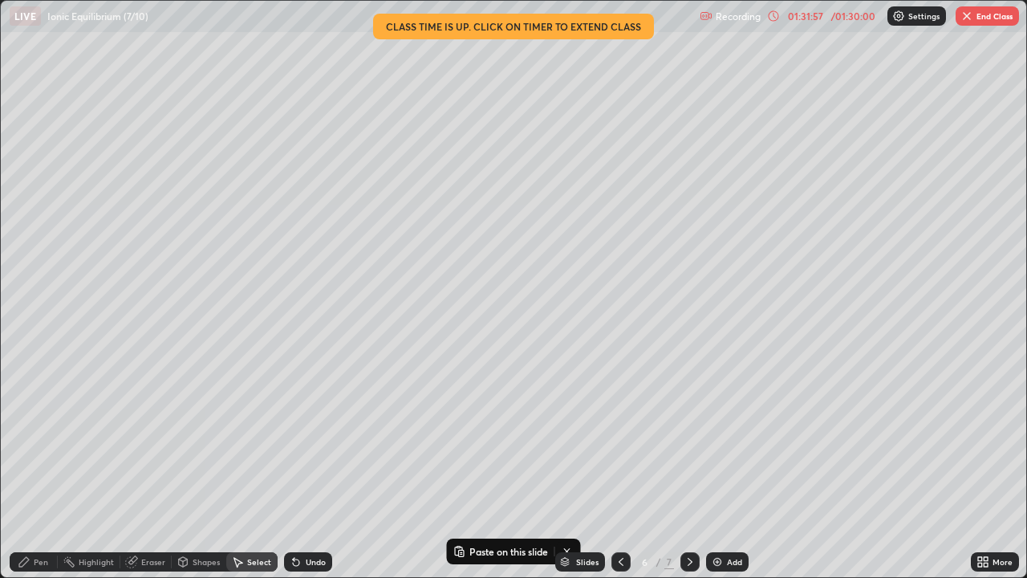
click at [691, 469] on icon at bounding box center [690, 561] width 13 height 13
click at [687, 469] on icon at bounding box center [690, 561] width 13 height 13
click at [695, 469] on div at bounding box center [689, 561] width 19 height 19
click at [721, 469] on img at bounding box center [717, 561] width 13 height 13
click at [351, 218] on rect at bounding box center [350, 221] width 5 height 6
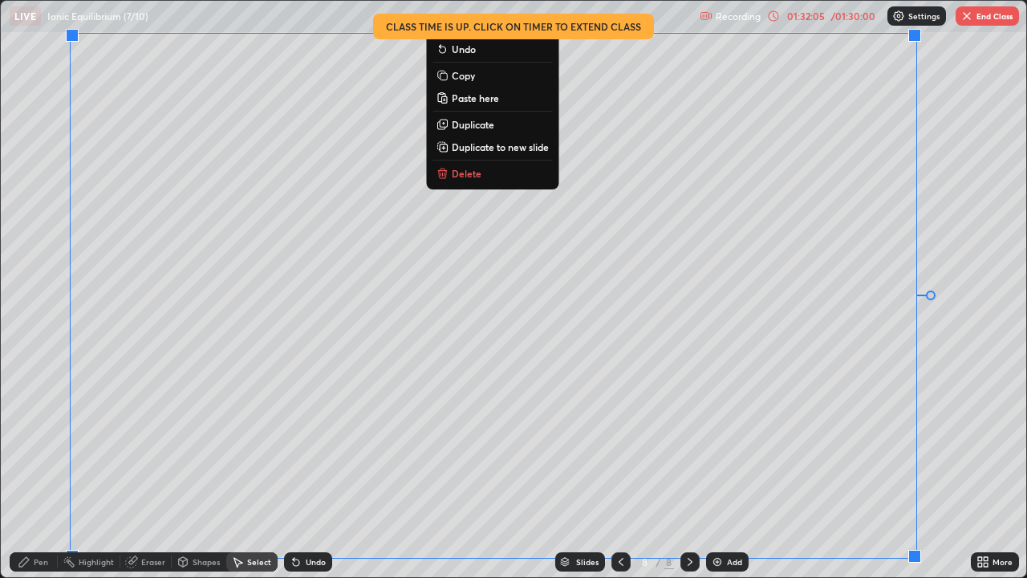
click at [38, 469] on div "Pen" at bounding box center [41, 562] width 14 height 8
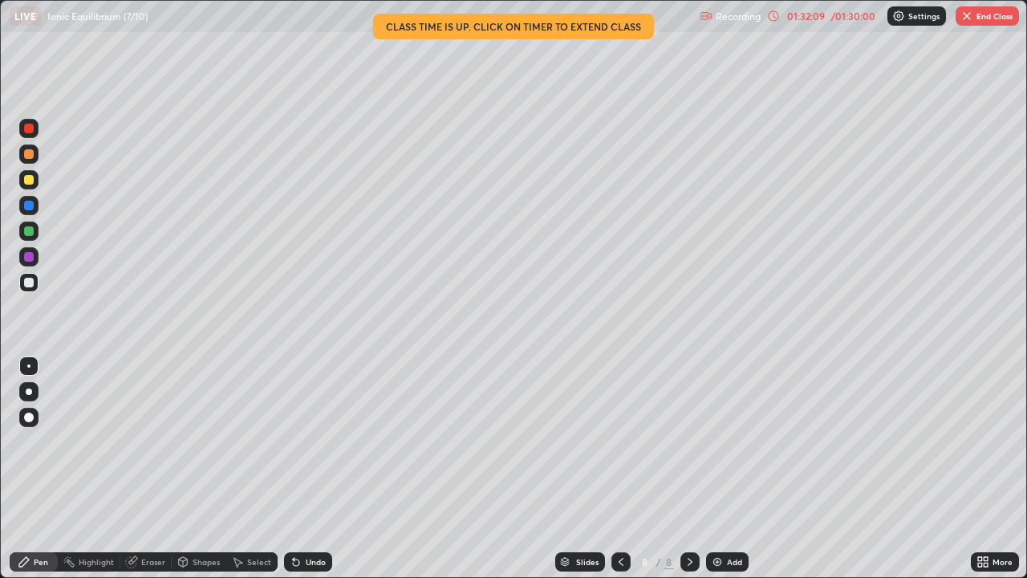
click at [132, 469] on div "Eraser" at bounding box center [145, 561] width 51 height 19
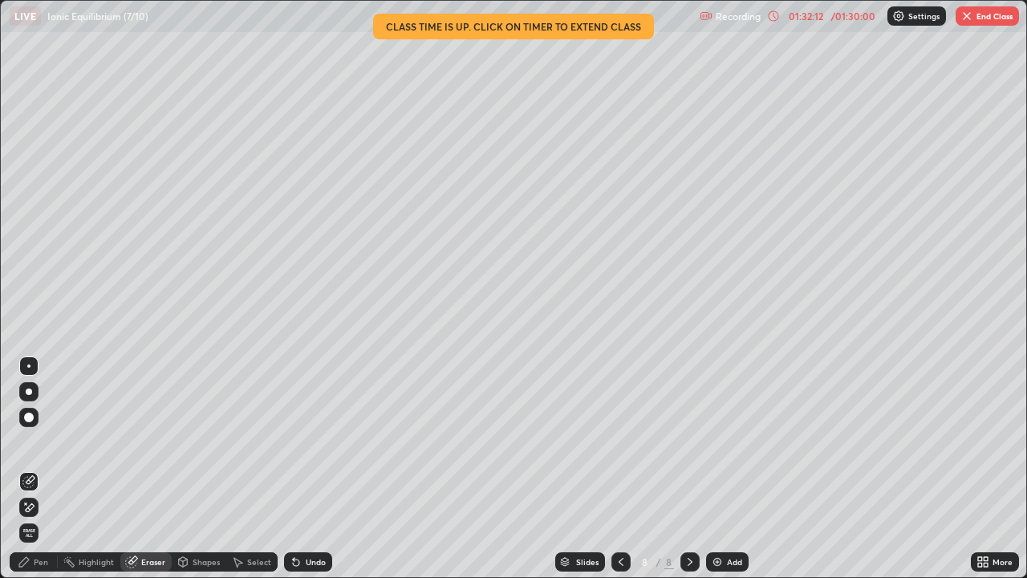
click at [35, 469] on div "Pen" at bounding box center [41, 562] width 14 height 8
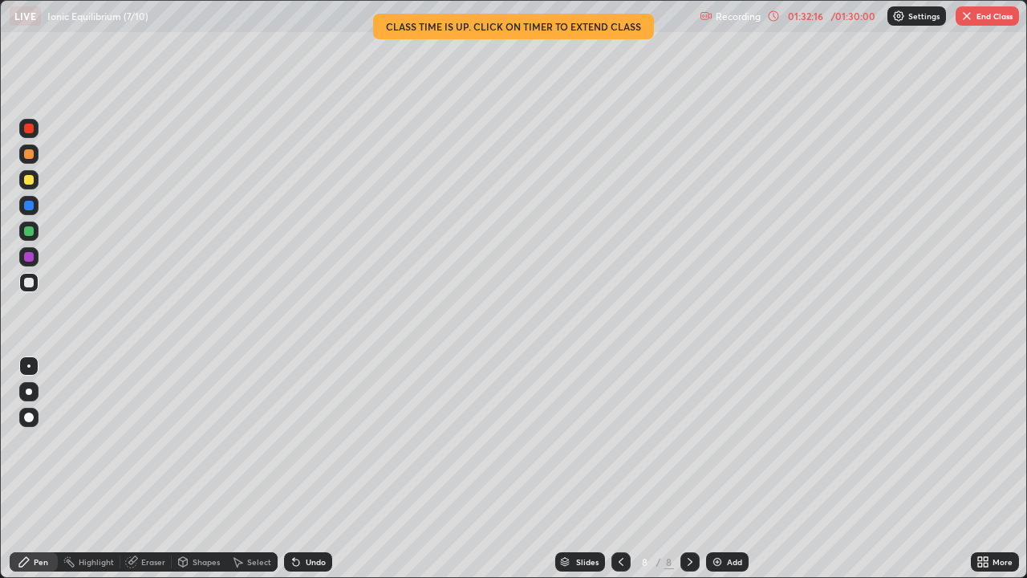
click at [138, 469] on div "Eraser" at bounding box center [145, 561] width 51 height 19
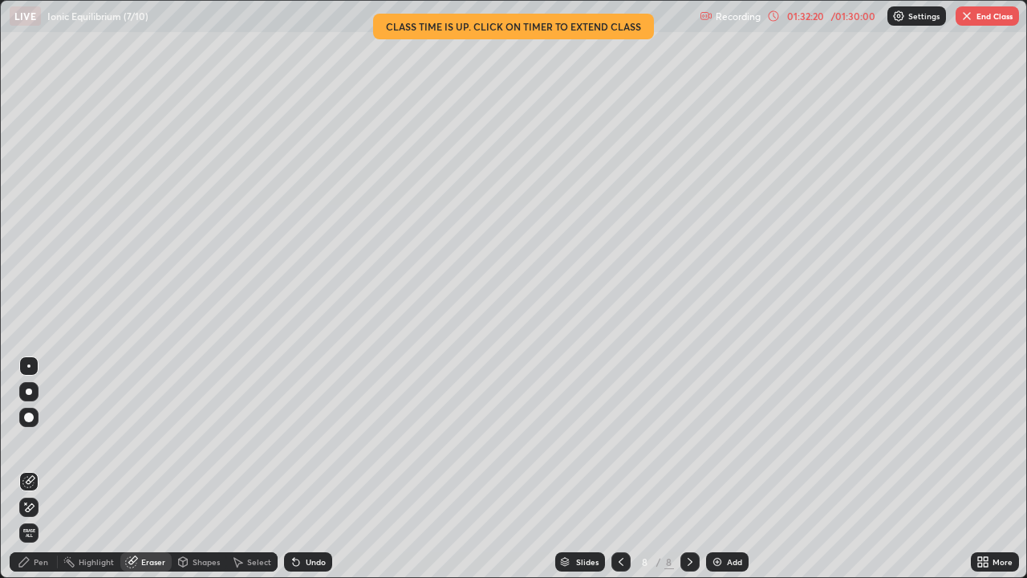
click at [38, 469] on div "Pen" at bounding box center [41, 562] width 14 height 8
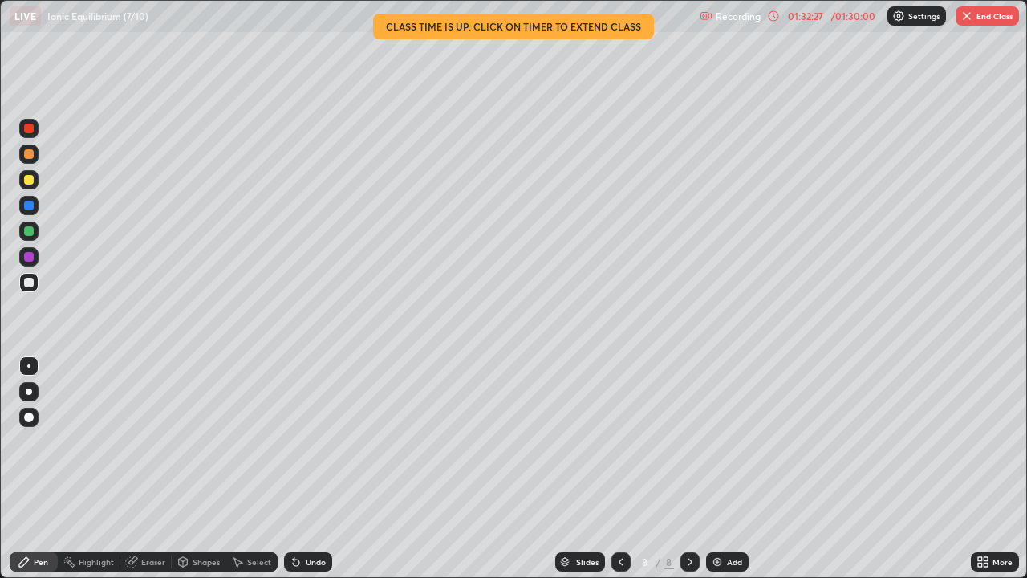
click at [135, 469] on icon at bounding box center [131, 561] width 13 height 13
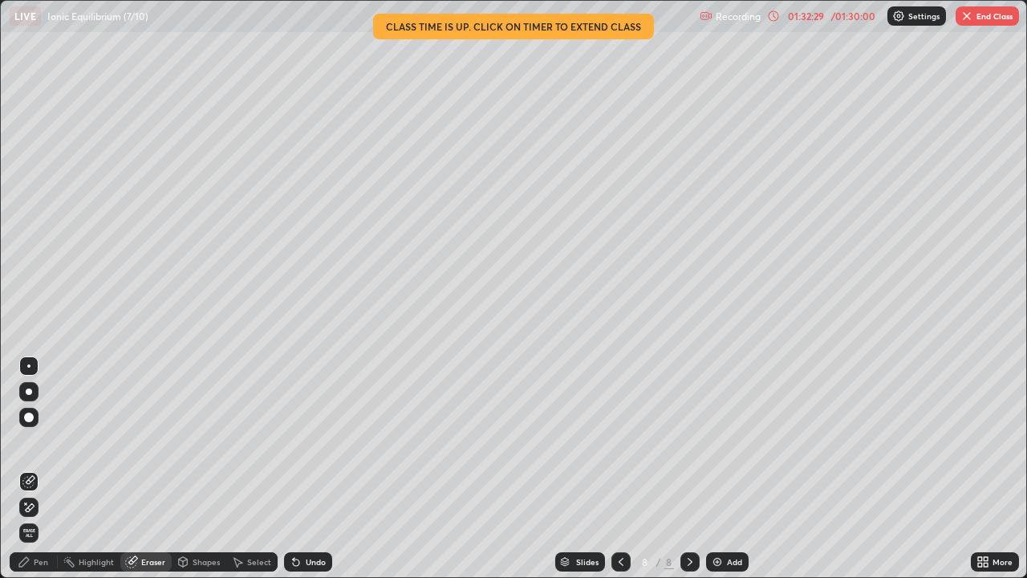
click at [37, 469] on div "Pen" at bounding box center [34, 561] width 48 height 19
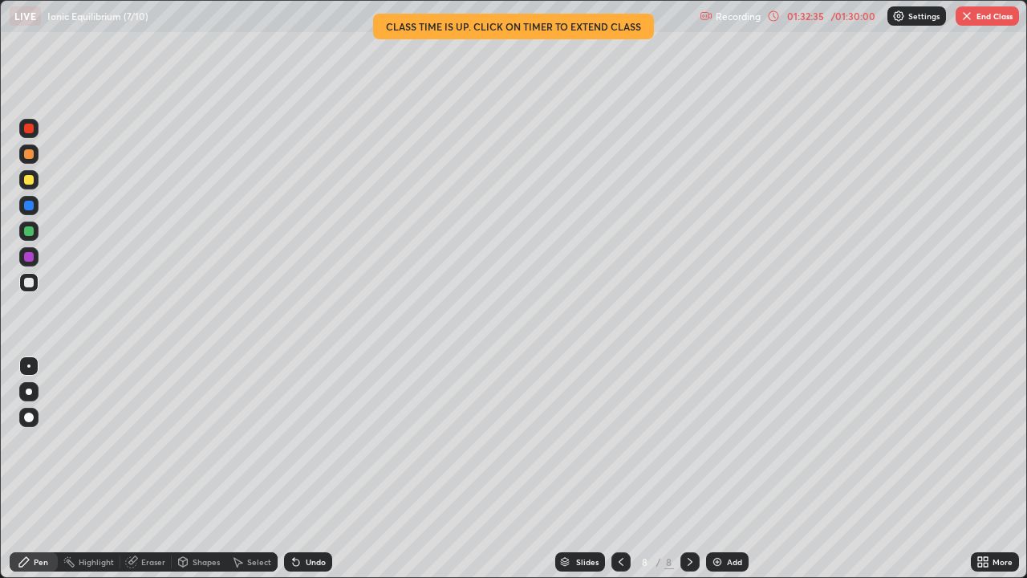
click at [132, 469] on icon at bounding box center [131, 562] width 10 height 10
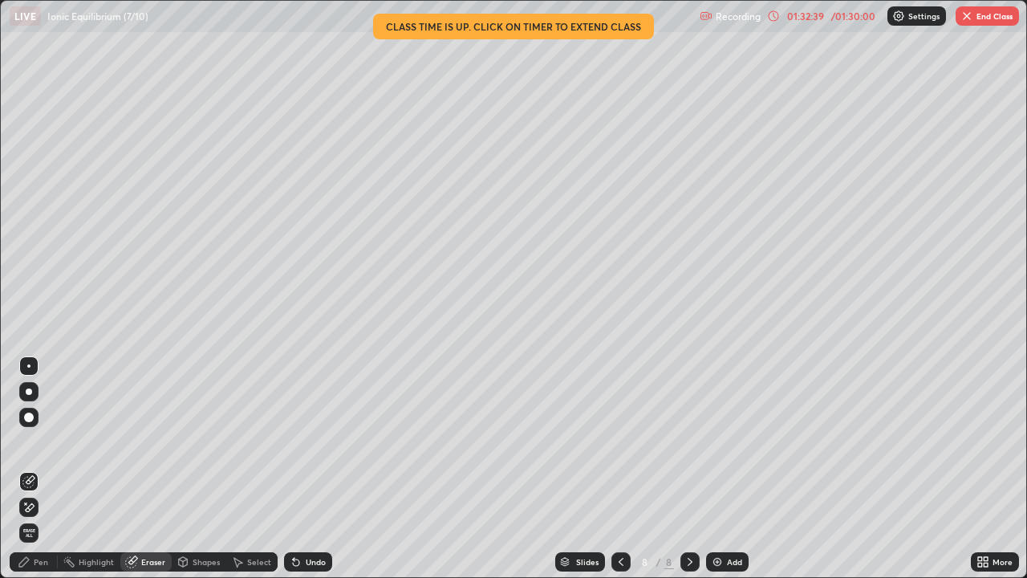
click at [34, 469] on div "Pen" at bounding box center [41, 562] width 14 height 8
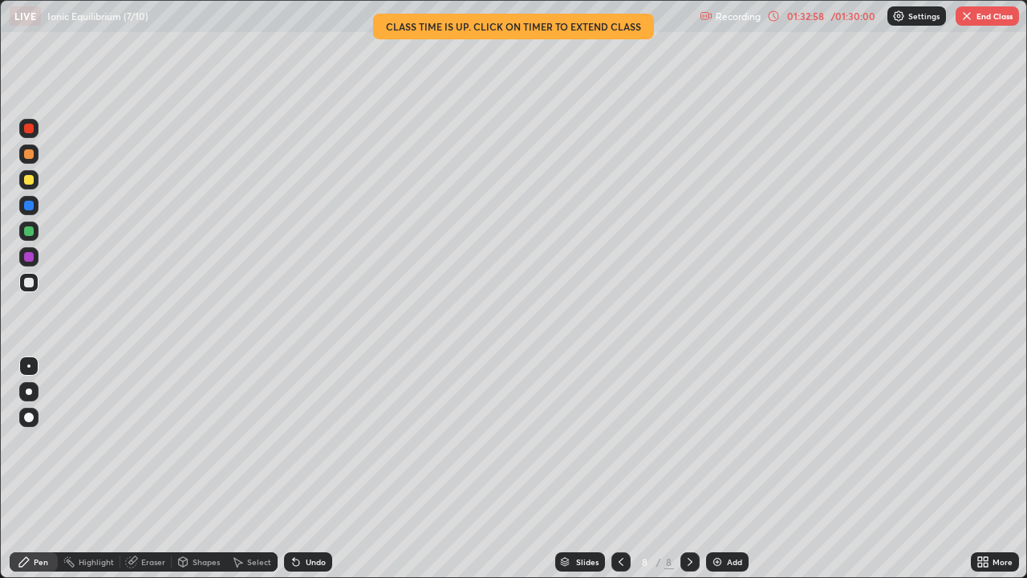
click at [148, 469] on div "Eraser" at bounding box center [153, 562] width 24 height 8
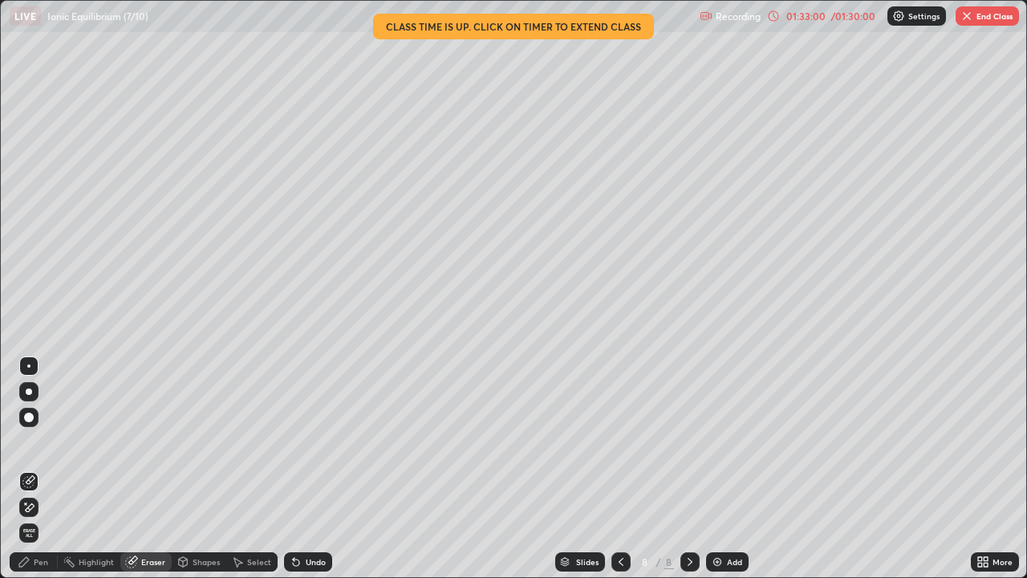
click at [35, 469] on div "Pen" at bounding box center [41, 562] width 14 height 8
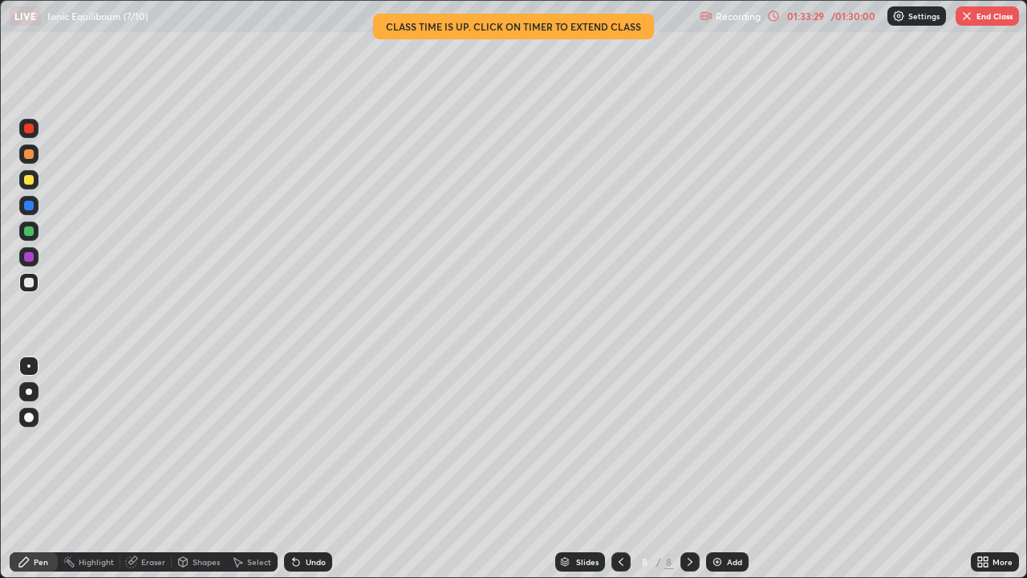
click at [162, 469] on div "Eraser" at bounding box center [145, 562] width 51 height 32
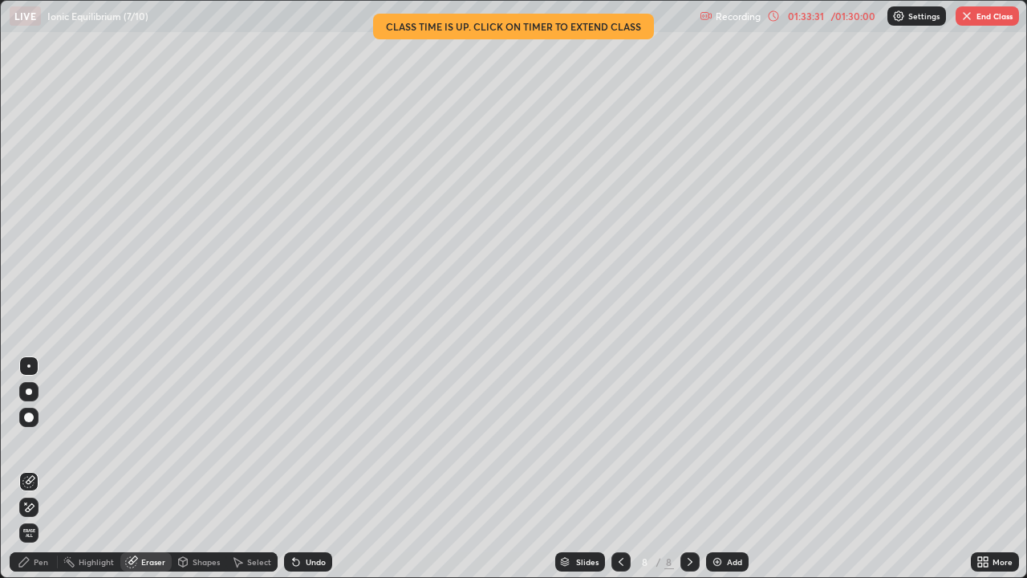
click at [46, 469] on div "Pen" at bounding box center [41, 562] width 14 height 8
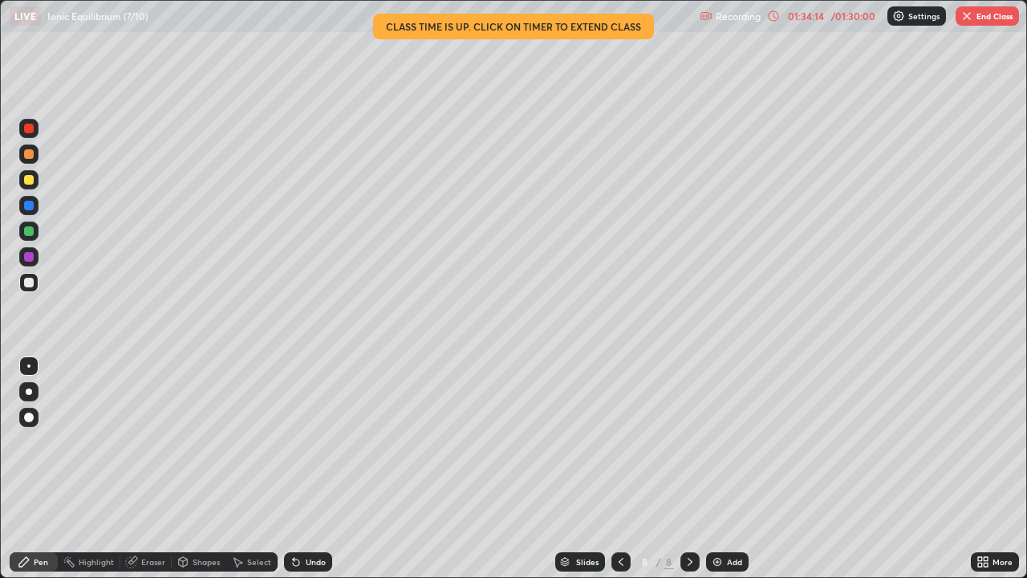
click at [993, 22] on button "End Class" at bounding box center [987, 15] width 63 height 19
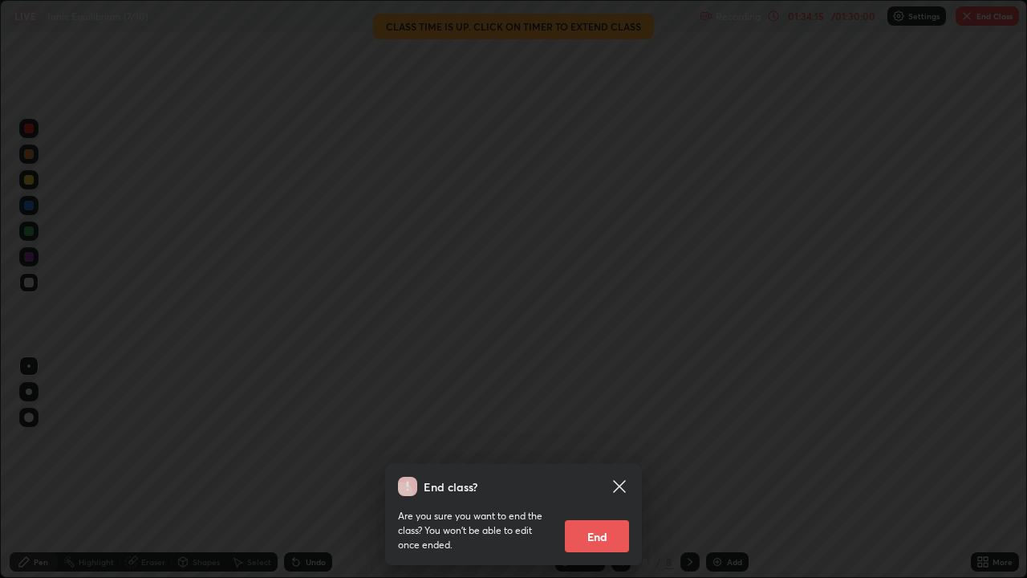
click at [607, 469] on button "End" at bounding box center [597, 536] width 64 height 32
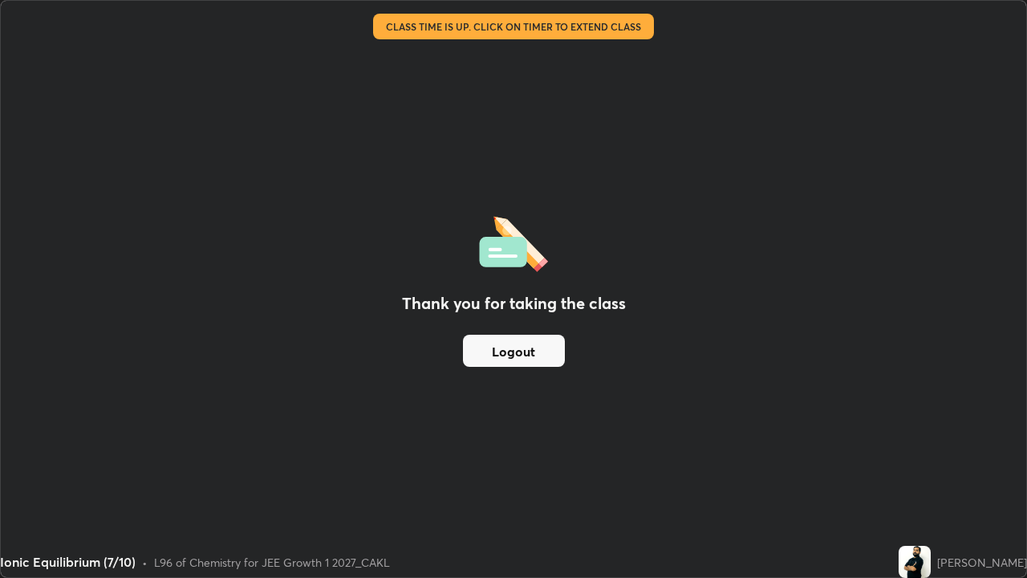
click at [482, 352] on button "Logout" at bounding box center [514, 351] width 102 height 32
